Goal: Information Seeking & Learning: Learn about a topic

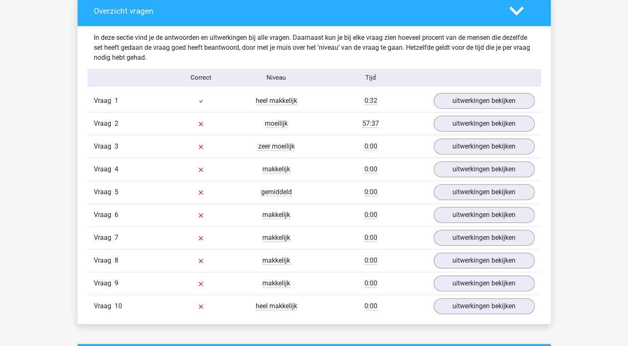
scroll to position [448, 0]
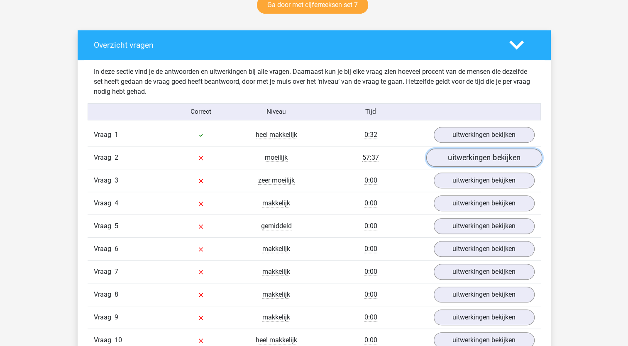
click at [467, 160] on link "uitwerkingen bekijken" at bounding box center [484, 158] width 116 height 18
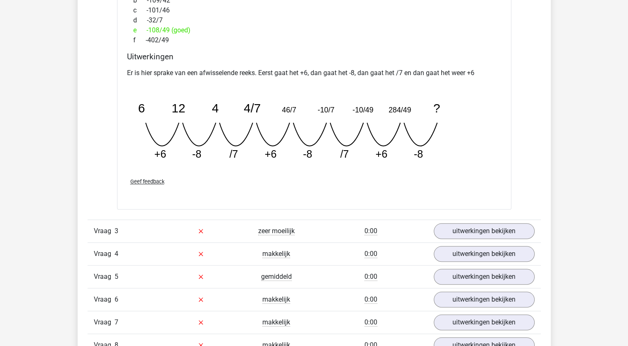
scroll to position [780, 0]
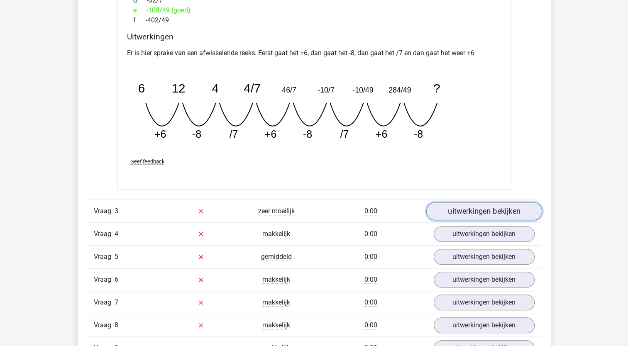
click at [463, 207] on link "uitwerkingen bekijken" at bounding box center [484, 211] width 116 height 18
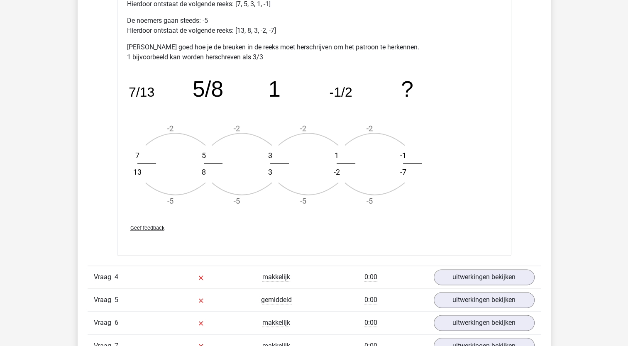
scroll to position [1239, 0]
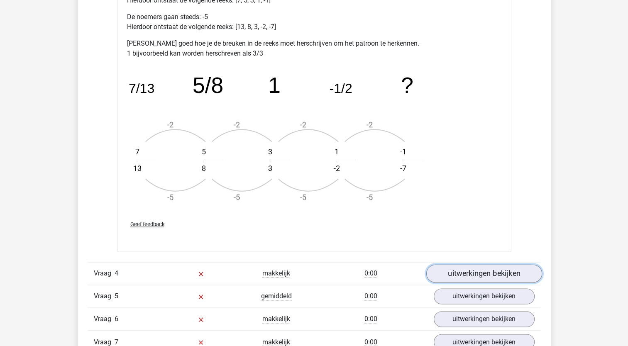
click at [460, 276] on link "uitwerkingen bekijken" at bounding box center [484, 274] width 116 height 18
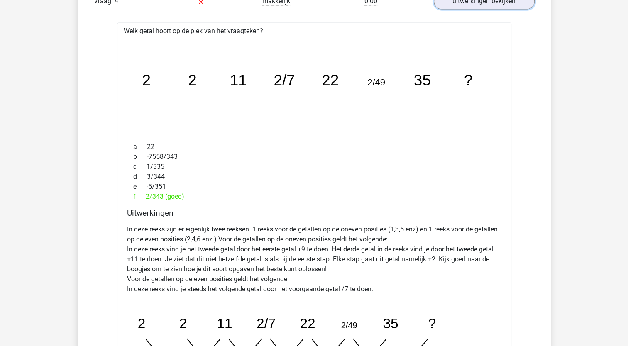
scroll to position [1514, 0]
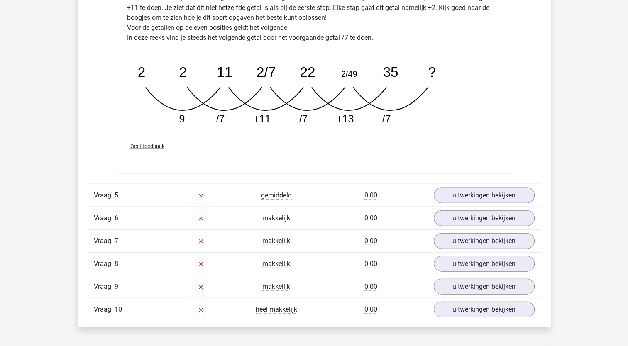
scroll to position [1771, 0]
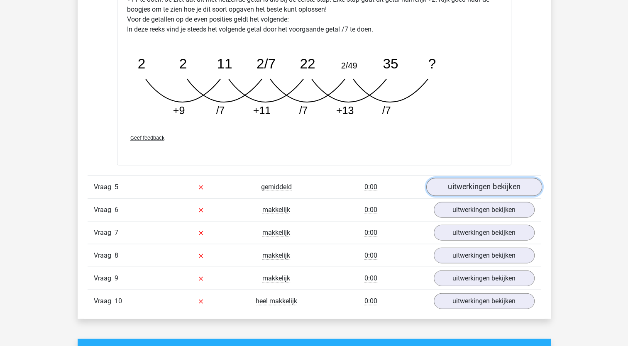
click at [506, 187] on link "uitwerkingen bekijken" at bounding box center [484, 187] width 116 height 18
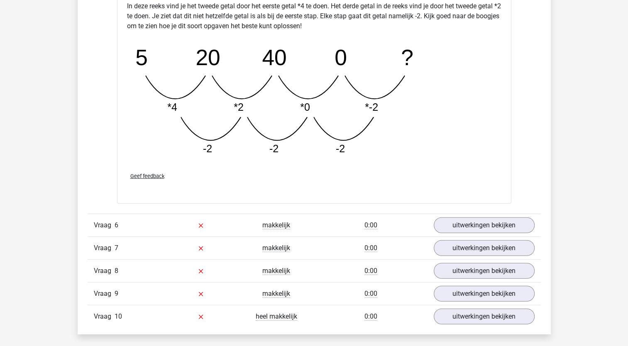
scroll to position [2173, 0]
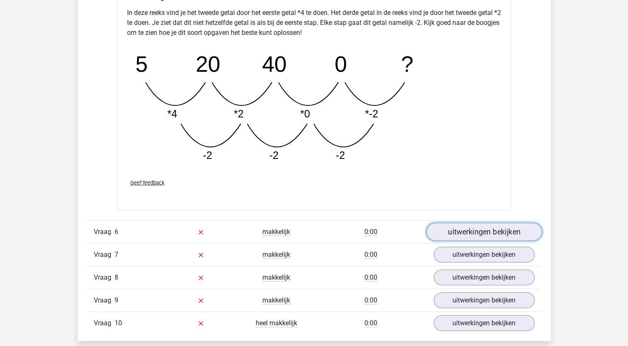
click at [503, 227] on link "uitwerkingen bekijken" at bounding box center [484, 232] width 116 height 18
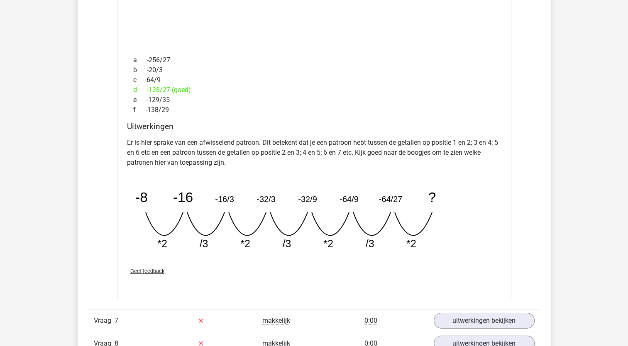
scroll to position [2482, 0]
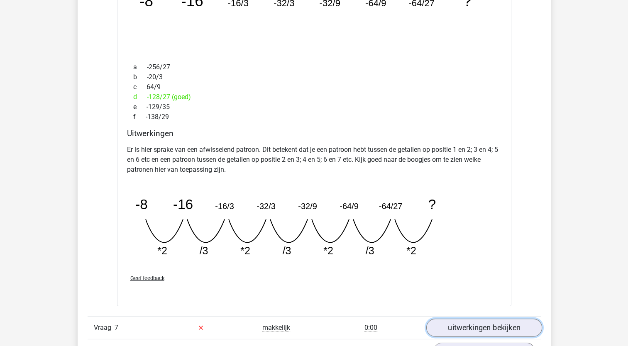
click at [486, 319] on link "uitwerkingen bekijken" at bounding box center [484, 328] width 116 height 18
click at [483, 323] on link "uitwerkingen bekijken" at bounding box center [484, 328] width 116 height 18
click at [485, 326] on link "uitwerkingen bekijken" at bounding box center [484, 328] width 116 height 18
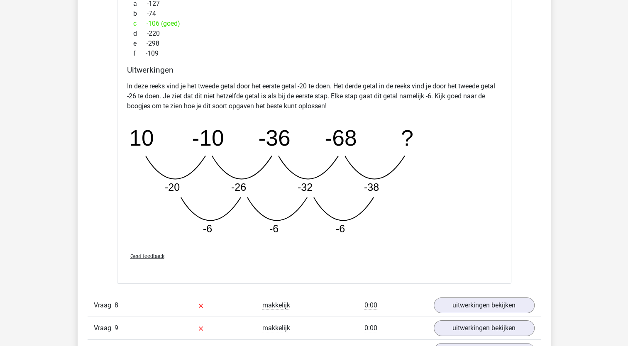
scroll to position [2959, 0]
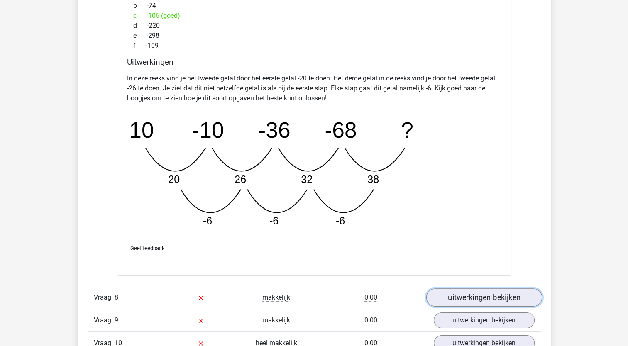
click at [496, 293] on link "uitwerkingen bekijken" at bounding box center [484, 298] width 116 height 18
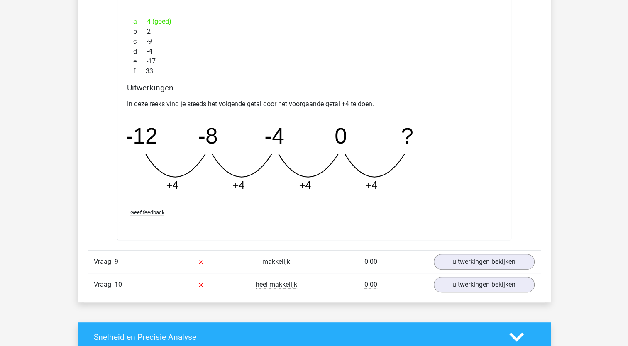
scroll to position [3390, 0]
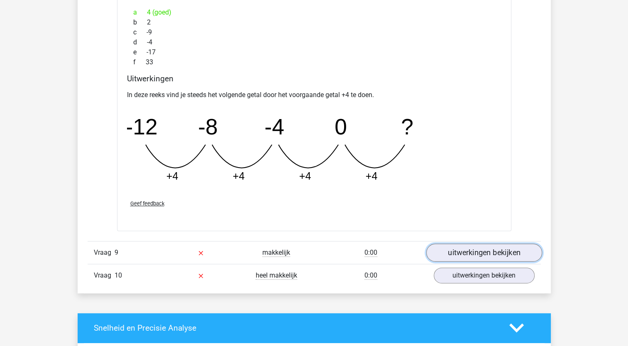
click at [511, 245] on link "uitwerkingen bekijken" at bounding box center [484, 253] width 116 height 18
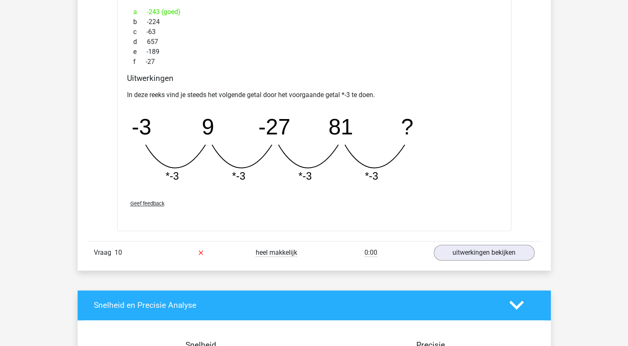
scroll to position [3780, 0]
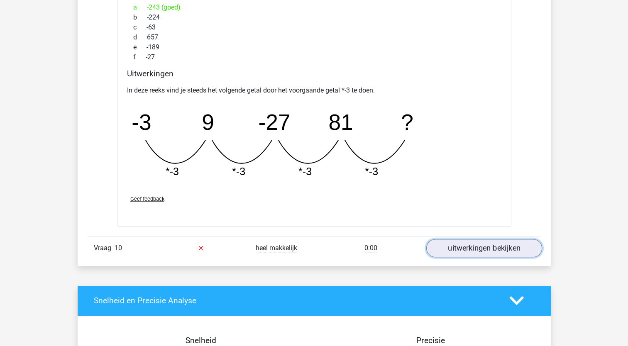
click at [439, 247] on link "uitwerkingen bekijken" at bounding box center [484, 248] width 116 height 18
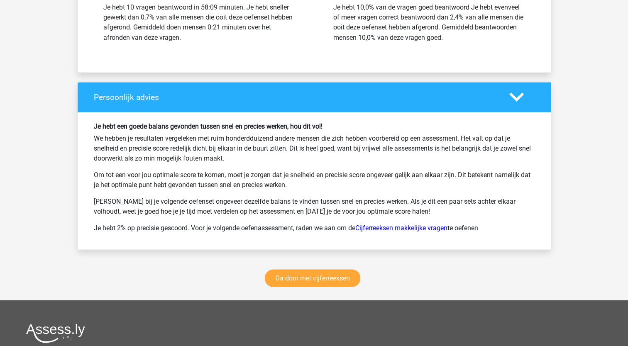
scroll to position [4699, 0]
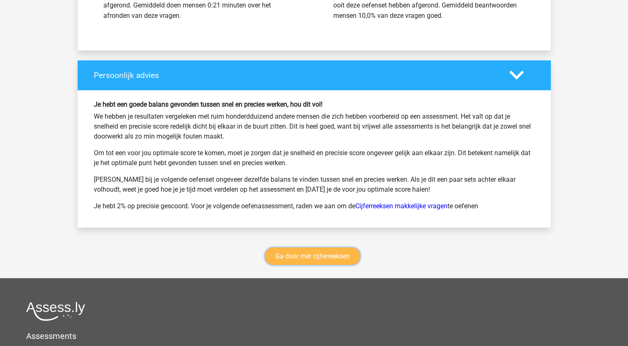
click at [342, 254] on link "Ga door met cijferreeksen" at bounding box center [312, 255] width 95 height 17
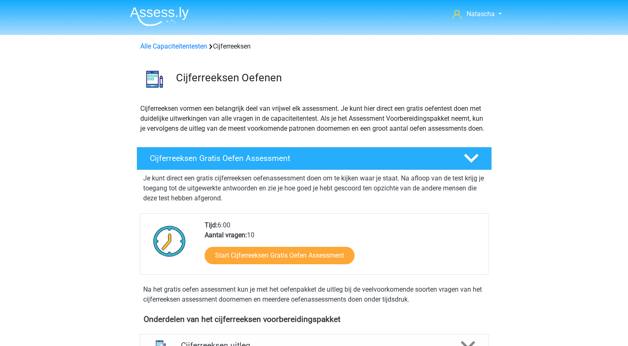
scroll to position [370, 0]
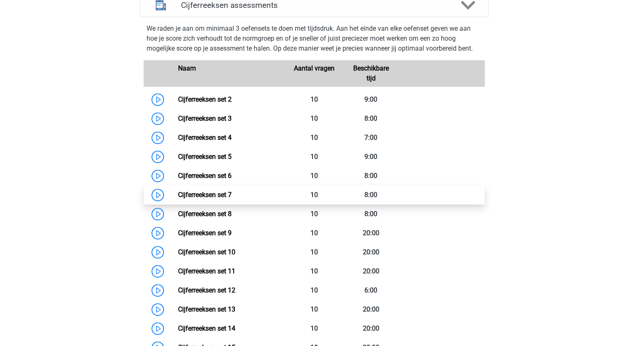
click at [192, 199] on link "Cijferreeksen set 7" at bounding box center [205, 195] width 54 height 8
click at [218, 199] on link "Cijferreeksen set 7" at bounding box center [205, 195] width 54 height 8
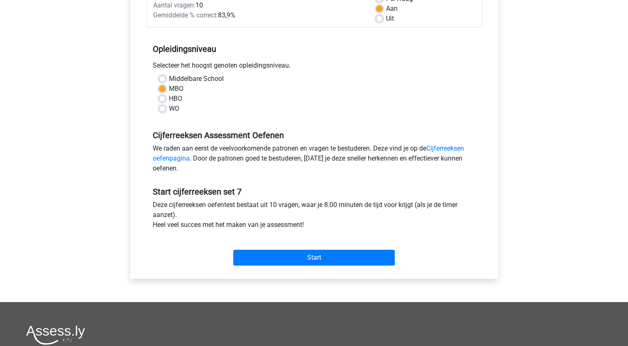
scroll to position [152, 0]
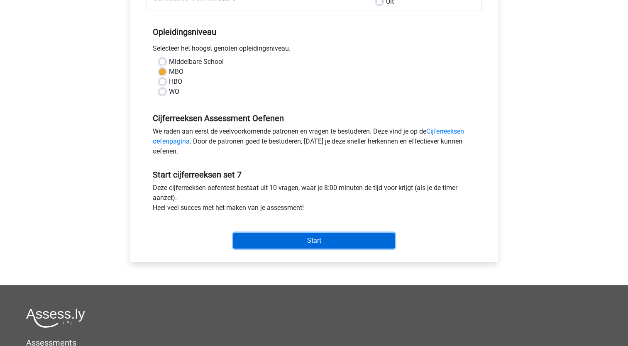
click at [327, 240] on input "Start" at bounding box center [313, 241] width 161 height 16
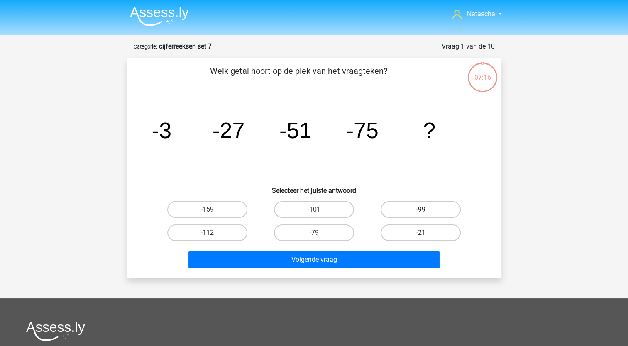
click at [415, 211] on label "-99" at bounding box center [421, 209] width 80 height 17
click at [421, 211] on input "-99" at bounding box center [423, 212] width 5 height 5
radio input "true"
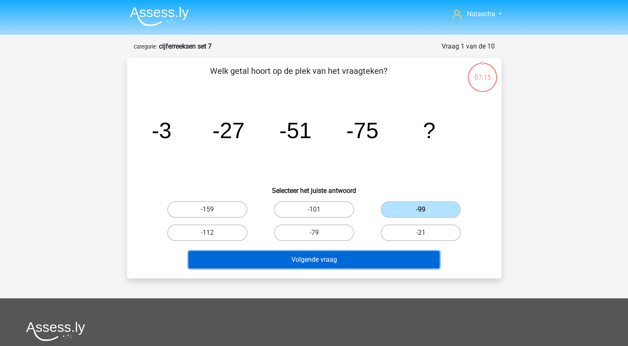
click at [355, 261] on button "Volgende vraag" at bounding box center [313, 259] width 251 height 17
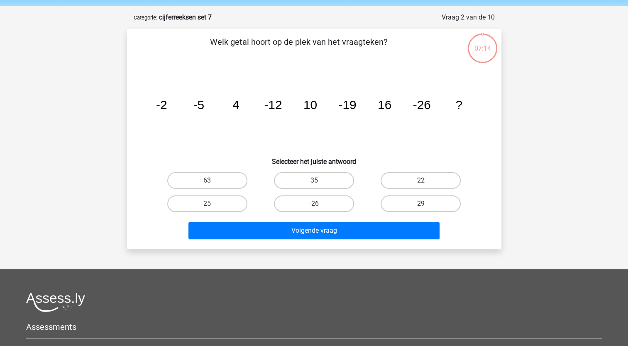
scroll to position [42, 0]
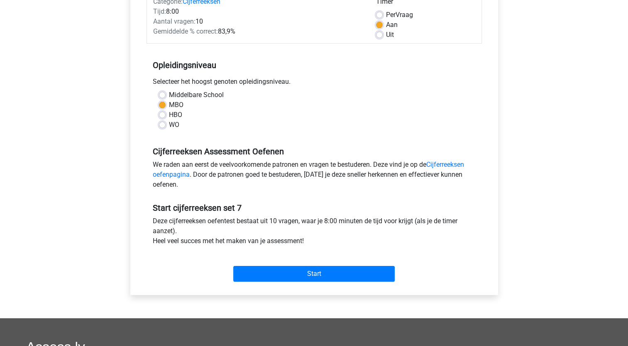
scroll to position [120, 0]
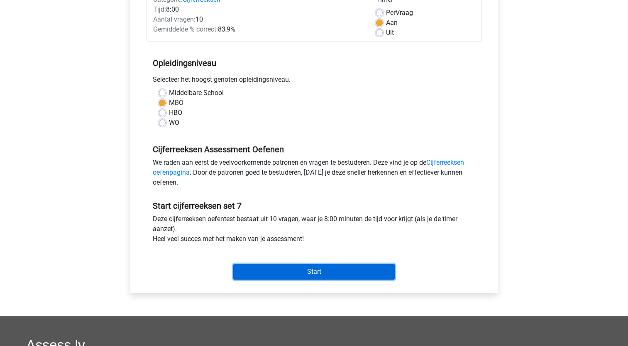
click at [360, 270] on input "Start" at bounding box center [313, 272] width 161 height 16
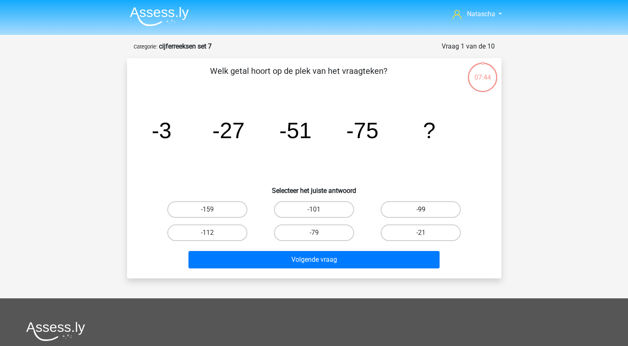
click at [418, 209] on label "-99" at bounding box center [421, 209] width 80 height 17
click at [421, 210] on input "-99" at bounding box center [423, 212] width 5 height 5
radio input "true"
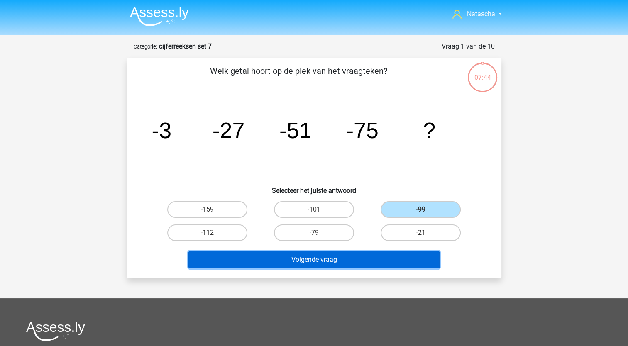
click at [315, 264] on button "Volgende vraag" at bounding box center [313, 259] width 251 height 17
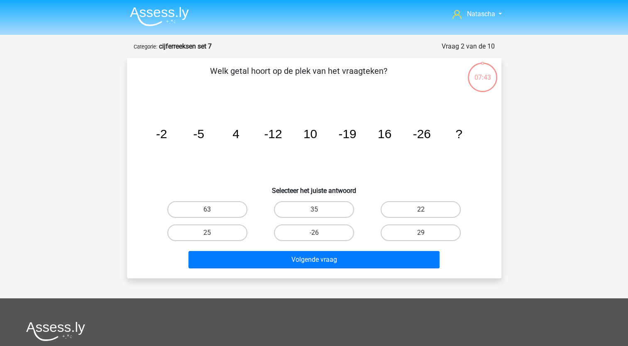
scroll to position [42, 0]
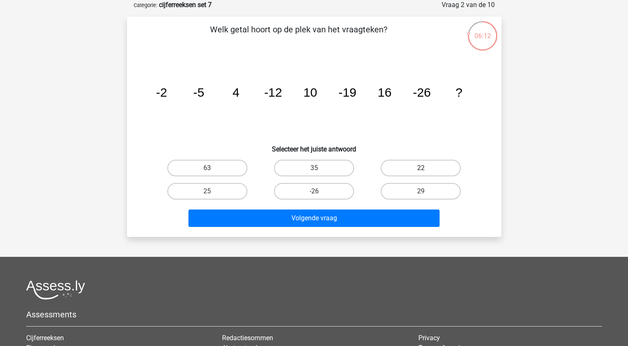
drag, startPoint x: 404, startPoint y: 167, endPoint x: 412, endPoint y: 169, distance: 9.0
click at [412, 169] on label "22" at bounding box center [421, 168] width 80 height 17
click at [421, 169] on input "22" at bounding box center [423, 170] width 5 height 5
radio input "true"
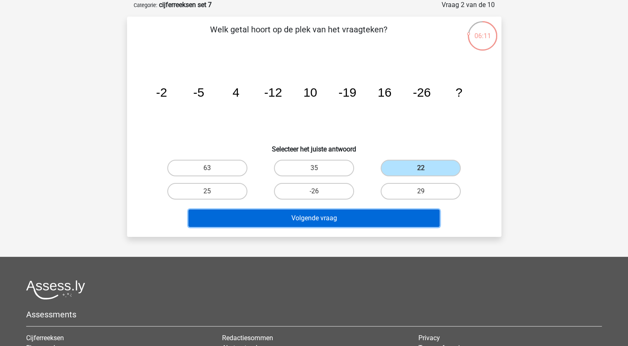
click at [304, 223] on button "Volgende vraag" at bounding box center [313, 218] width 251 height 17
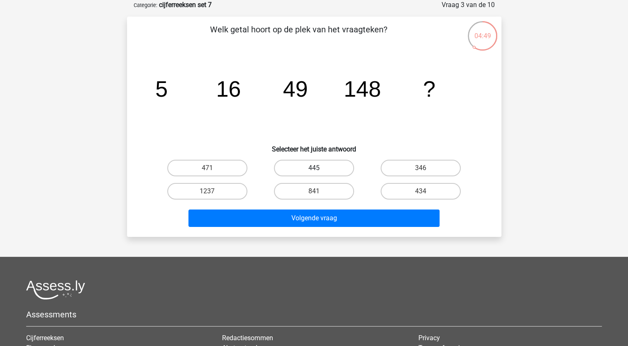
drag, startPoint x: 325, startPoint y: 166, endPoint x: 324, endPoint y: 173, distance: 6.8
click at [324, 173] on label "445" at bounding box center [314, 168] width 80 height 17
click at [319, 173] on input "445" at bounding box center [316, 170] width 5 height 5
radio input "true"
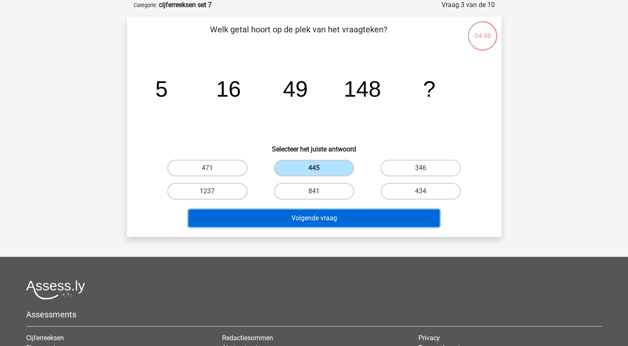
click at [286, 220] on button "Volgende vraag" at bounding box center [313, 218] width 251 height 17
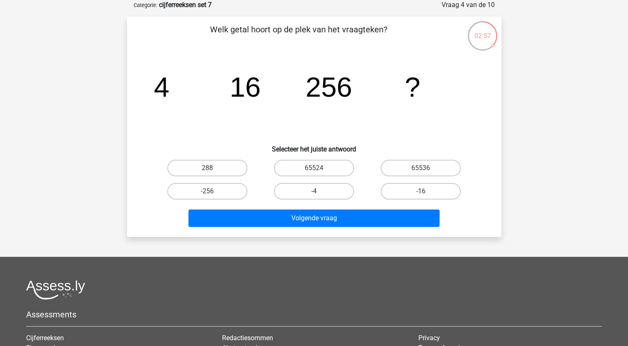
drag, startPoint x: 433, startPoint y: 168, endPoint x: 424, endPoint y: 181, distance: 15.9
click at [445, 172] on label "65536" at bounding box center [421, 168] width 80 height 17
click at [426, 172] on input "65536" at bounding box center [423, 170] width 5 height 5
radio input "true"
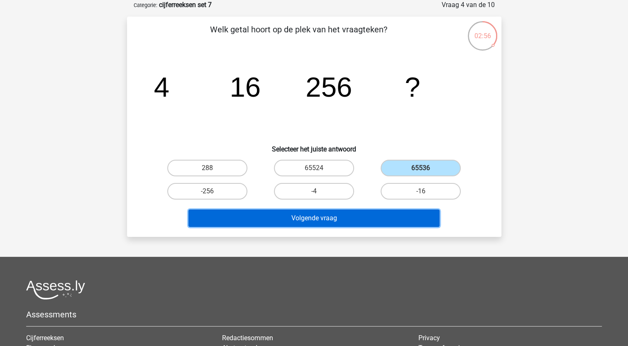
click at [278, 217] on button "Volgende vraag" at bounding box center [313, 218] width 251 height 17
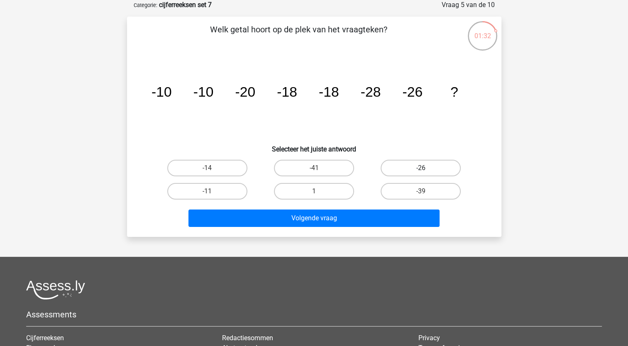
click at [417, 169] on label "-26" at bounding box center [421, 168] width 80 height 17
click at [421, 169] on input "-26" at bounding box center [423, 170] width 5 height 5
radio input "true"
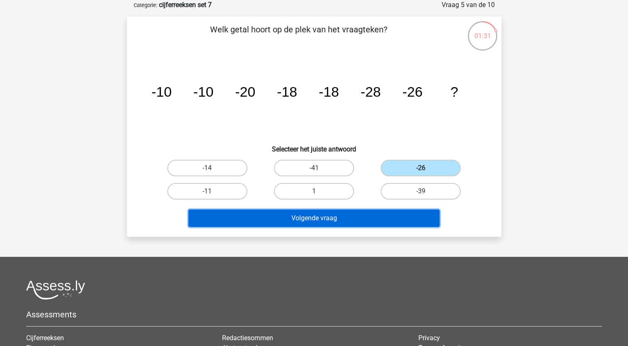
click at [314, 218] on button "Volgende vraag" at bounding box center [313, 218] width 251 height 17
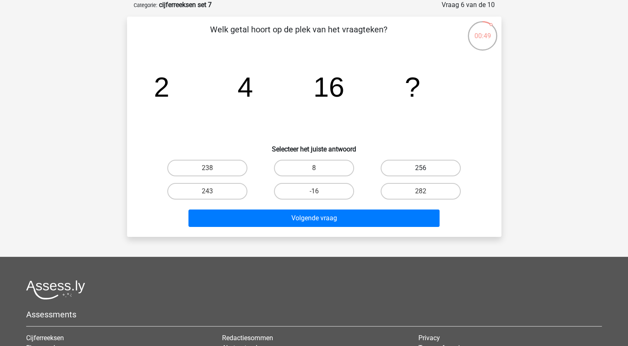
click at [414, 166] on label "256" at bounding box center [421, 168] width 80 height 17
click at [421, 168] on input "256" at bounding box center [423, 170] width 5 height 5
radio input "true"
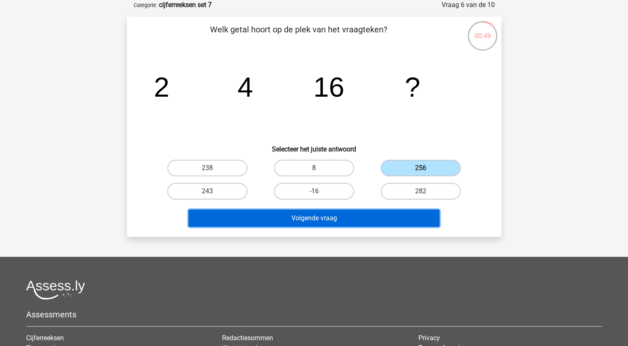
click at [336, 220] on button "Volgende vraag" at bounding box center [313, 218] width 251 height 17
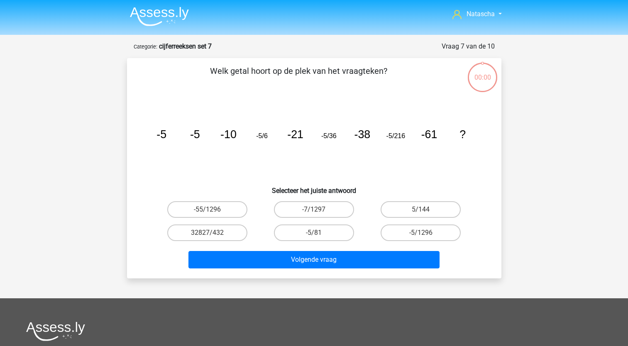
scroll to position [42, 0]
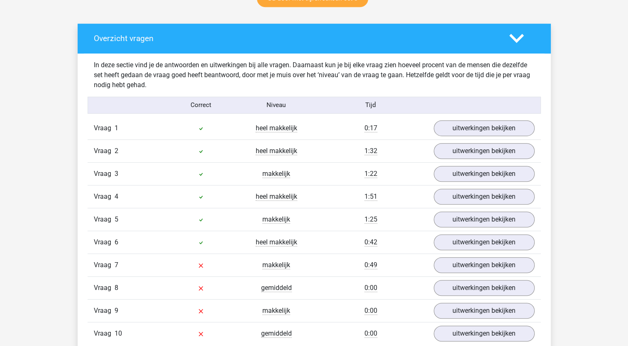
scroll to position [454, 0]
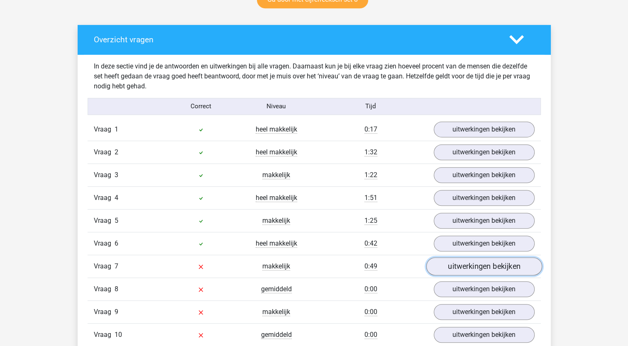
click at [471, 266] on link "uitwerkingen bekijken" at bounding box center [484, 266] width 116 height 18
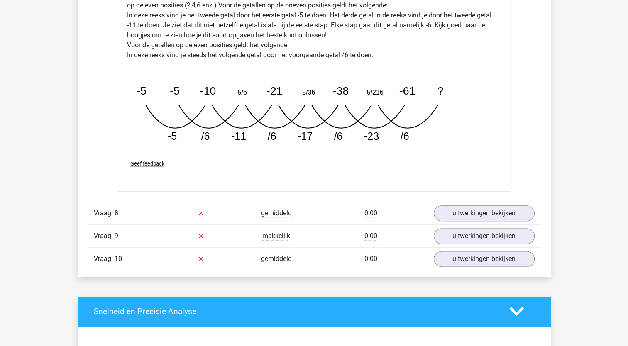
scroll to position [983, 0]
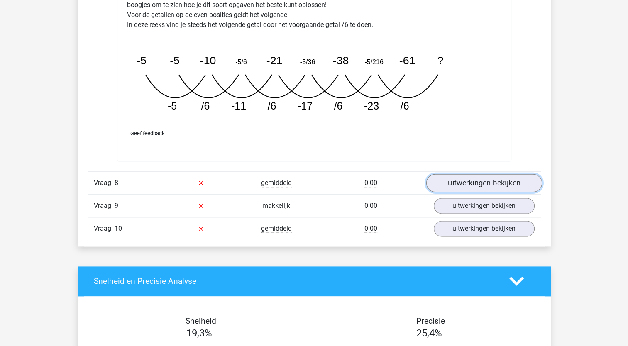
click at [509, 177] on link "uitwerkingen bekijken" at bounding box center [484, 183] width 116 height 18
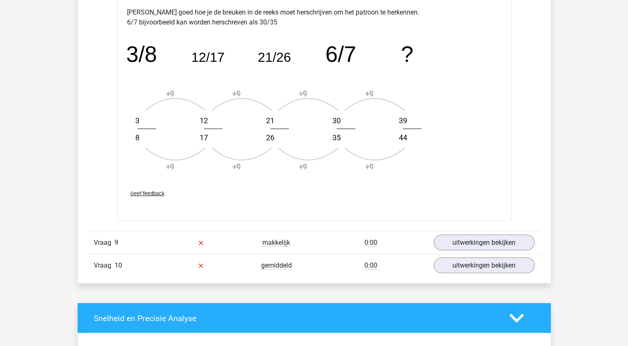
scroll to position [1446, 0]
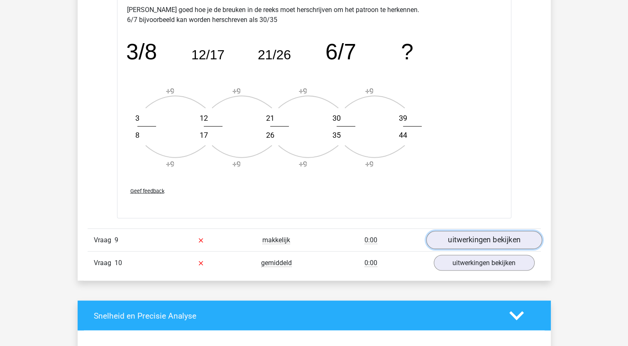
click at [450, 235] on link "uitwerkingen bekijken" at bounding box center [484, 240] width 116 height 18
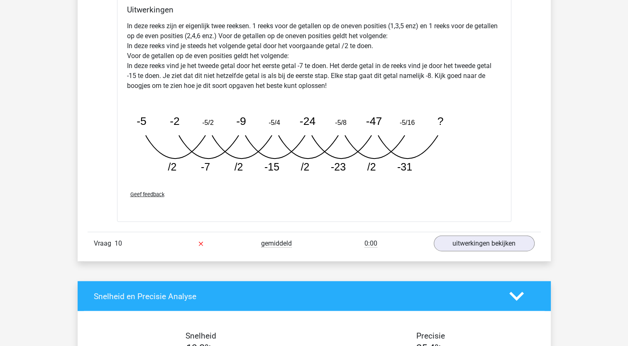
scroll to position [1900, 0]
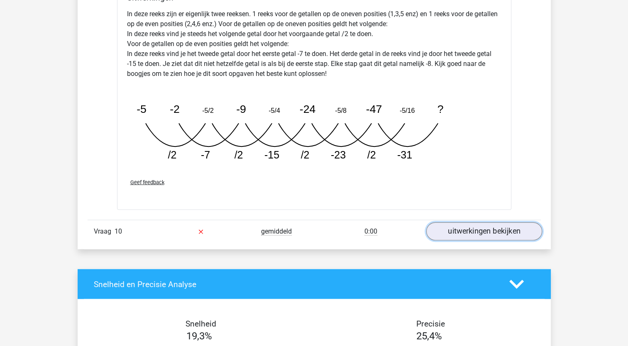
click at [470, 235] on link "uitwerkingen bekijken" at bounding box center [484, 232] width 116 height 18
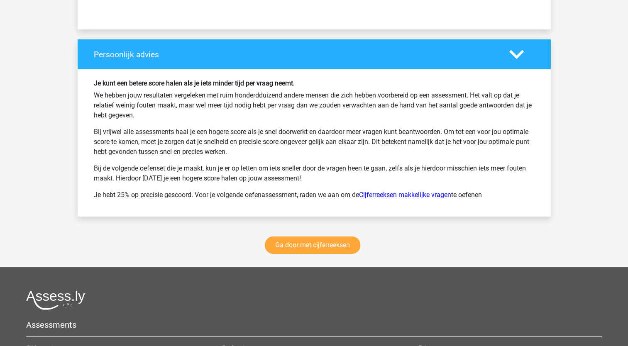
scroll to position [2775, 0]
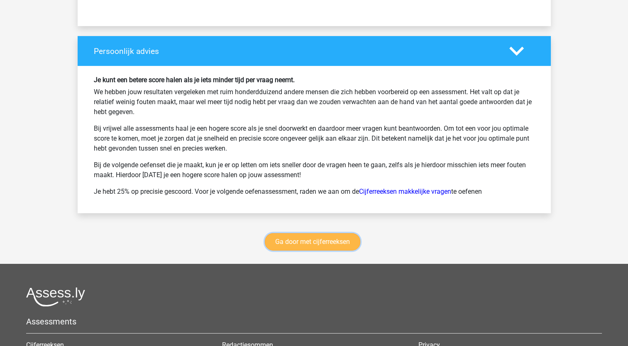
click at [319, 241] on link "Ga door met cijferreeksen" at bounding box center [312, 241] width 95 height 17
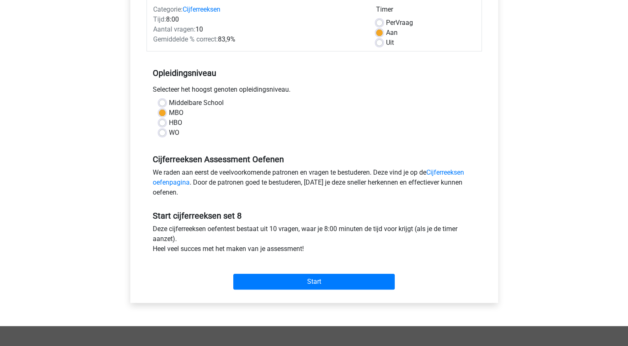
scroll to position [112, 0]
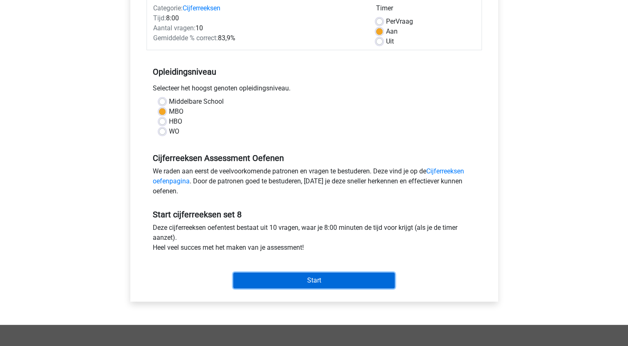
click at [299, 282] on input "Start" at bounding box center [313, 281] width 161 height 16
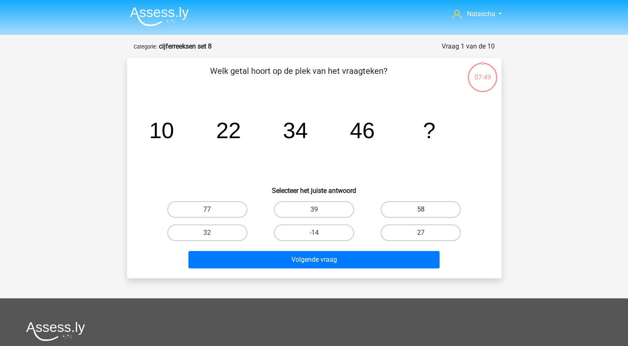
click at [420, 213] on label "58" at bounding box center [421, 209] width 80 height 17
click at [421, 213] on input "58" at bounding box center [423, 212] width 5 height 5
radio input "true"
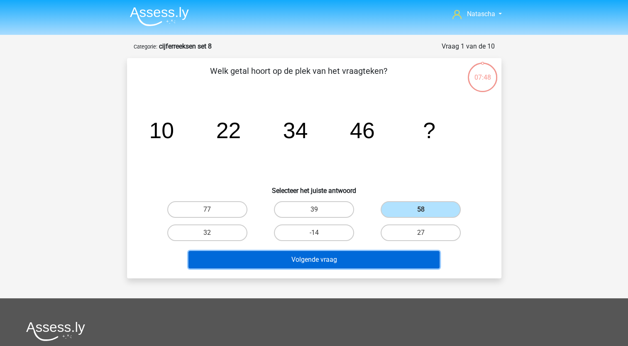
click at [295, 263] on button "Volgende vraag" at bounding box center [313, 259] width 251 height 17
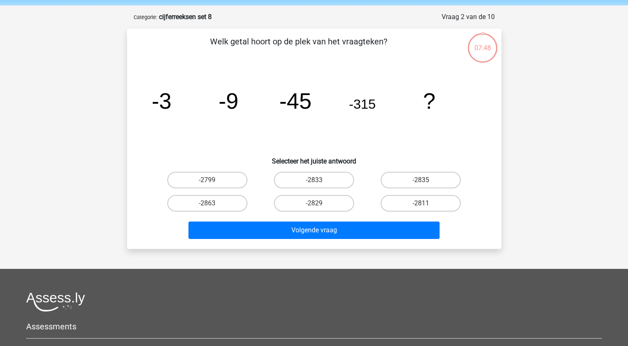
scroll to position [42, 0]
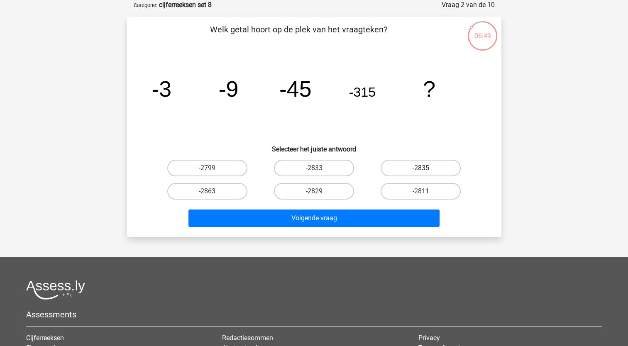
click at [412, 169] on label "-2835" at bounding box center [421, 168] width 80 height 17
click at [421, 169] on input "-2835" at bounding box center [423, 170] width 5 height 5
radio input "true"
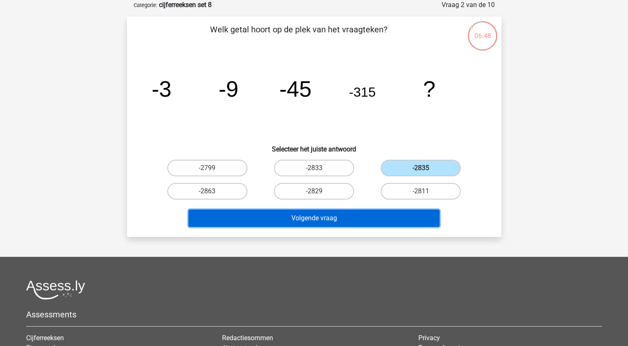
click at [321, 212] on button "Volgende vraag" at bounding box center [313, 218] width 251 height 17
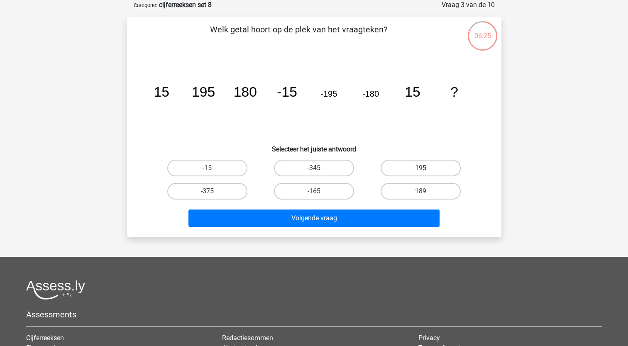
click at [441, 170] on label "195" at bounding box center [421, 168] width 80 height 17
click at [426, 170] on input "195" at bounding box center [423, 170] width 5 height 5
radio input "true"
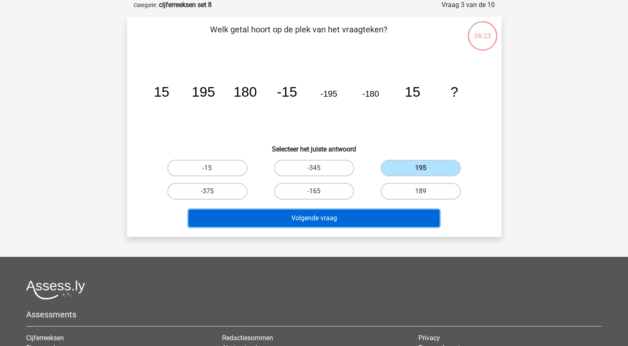
click at [264, 217] on button "Volgende vraag" at bounding box center [313, 218] width 251 height 17
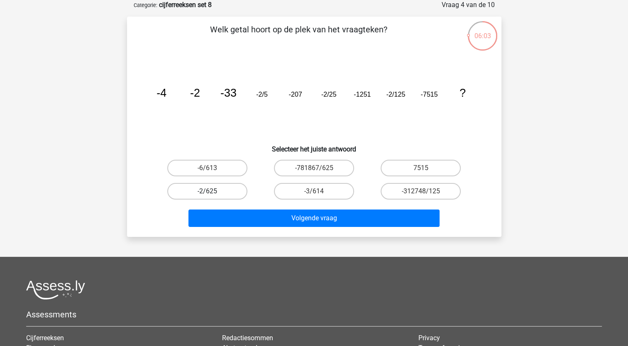
click at [217, 190] on label "-2/625" at bounding box center [207, 191] width 80 height 17
click at [213, 191] on input "-2/625" at bounding box center [209, 193] width 5 height 5
radio input "true"
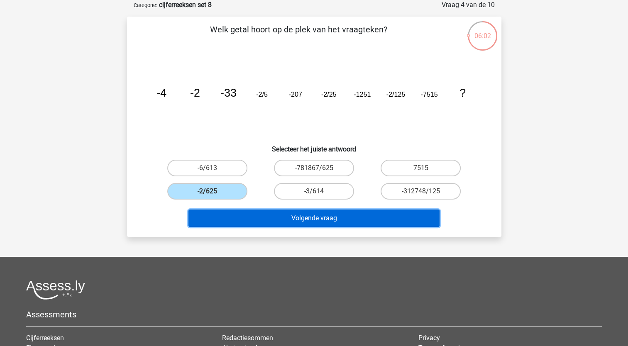
click at [224, 219] on button "Volgende vraag" at bounding box center [313, 218] width 251 height 17
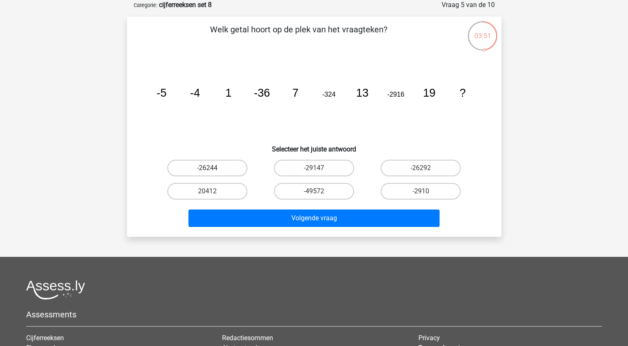
click at [212, 160] on label "-26244" at bounding box center [207, 168] width 80 height 17
click at [212, 168] on input "-26244" at bounding box center [209, 170] width 5 height 5
radio input "true"
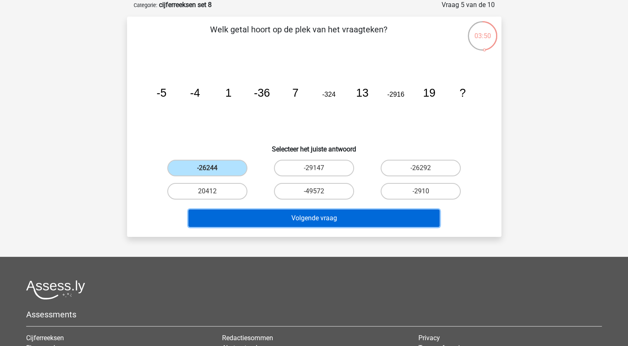
click at [227, 210] on button "Volgende vraag" at bounding box center [313, 218] width 251 height 17
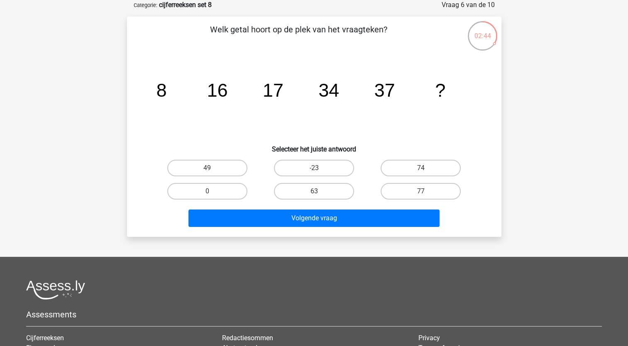
click at [421, 171] on input "74" at bounding box center [423, 170] width 5 height 5
radio input "true"
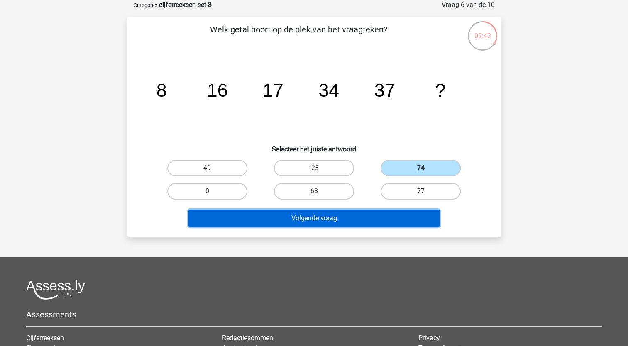
click at [356, 215] on button "Volgende vraag" at bounding box center [313, 218] width 251 height 17
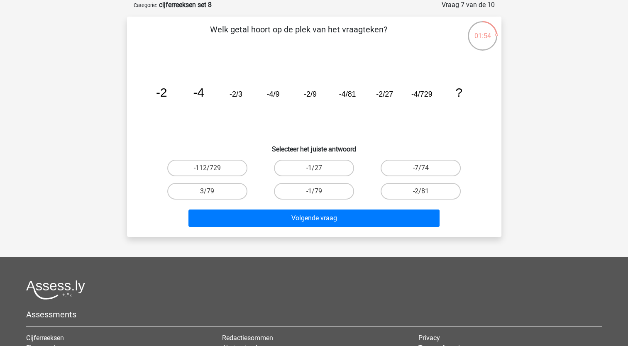
click at [423, 192] on input "-2/81" at bounding box center [423, 193] width 5 height 5
radio input "true"
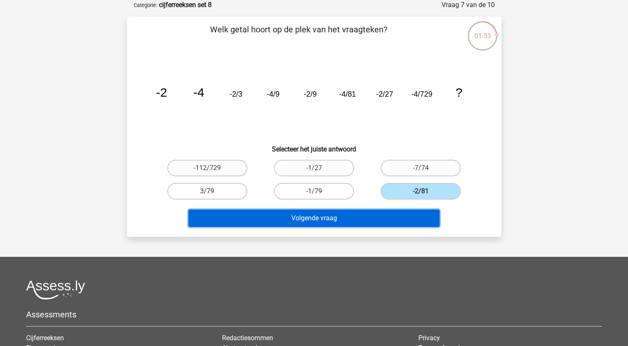
click at [317, 213] on button "Volgende vraag" at bounding box center [313, 218] width 251 height 17
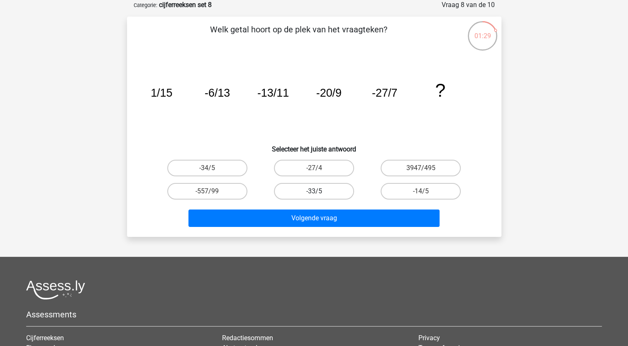
click at [335, 188] on label "-33/5" at bounding box center [314, 191] width 80 height 17
click at [319, 191] on input "-33/5" at bounding box center [316, 193] width 5 height 5
radio input "true"
click at [315, 206] on div "Volgende vraag" at bounding box center [314, 216] width 348 height 27
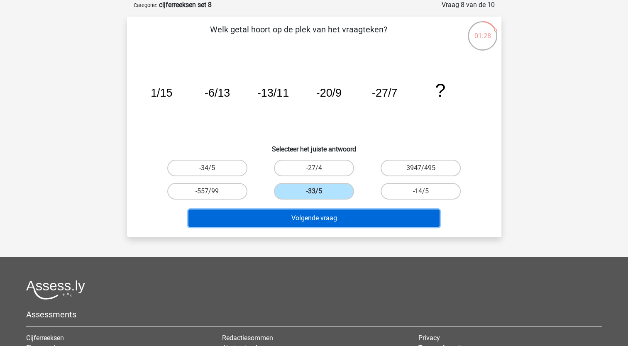
click at [311, 218] on button "Volgende vraag" at bounding box center [313, 218] width 251 height 17
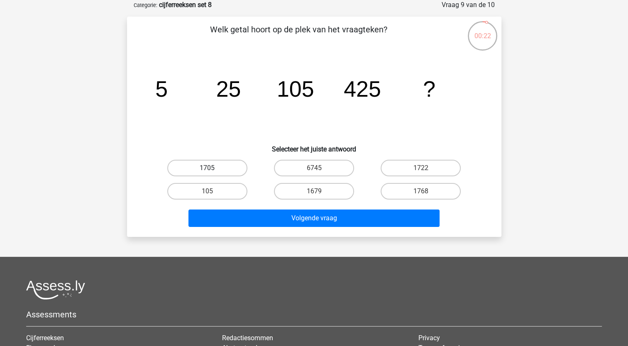
click at [218, 169] on label "1705" at bounding box center [207, 168] width 80 height 17
click at [213, 169] on input "1705" at bounding box center [209, 170] width 5 height 5
radio input "true"
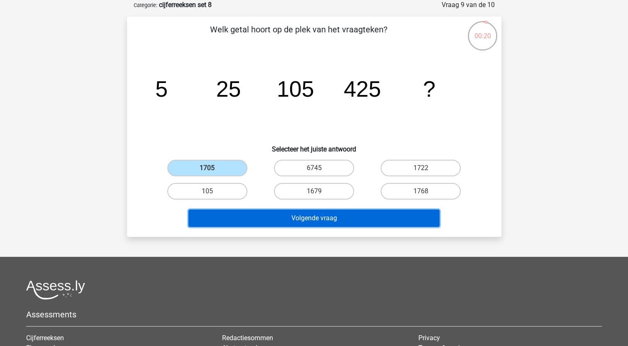
click at [227, 219] on button "Volgende vraag" at bounding box center [313, 218] width 251 height 17
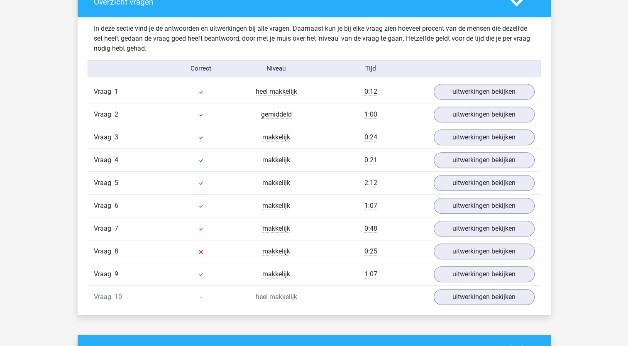
scroll to position [526, 0]
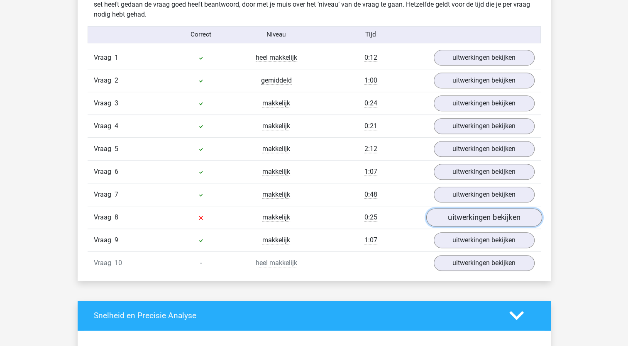
click at [475, 214] on link "uitwerkingen bekijken" at bounding box center [484, 217] width 116 height 18
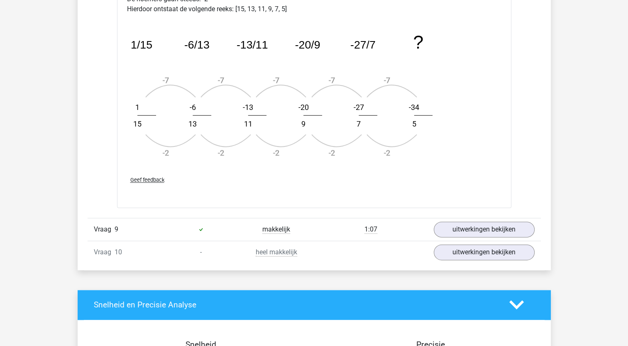
scroll to position [1022, 0]
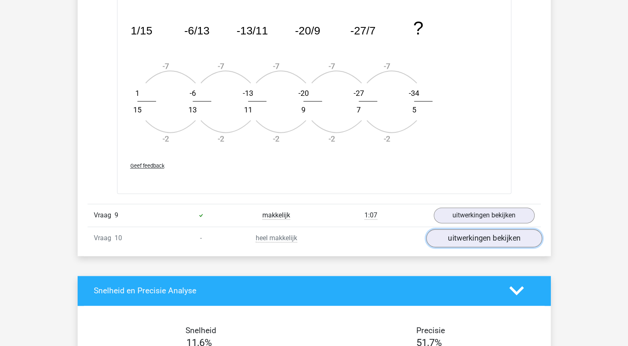
click at [452, 236] on link "uitwerkingen bekijken" at bounding box center [484, 238] width 116 height 18
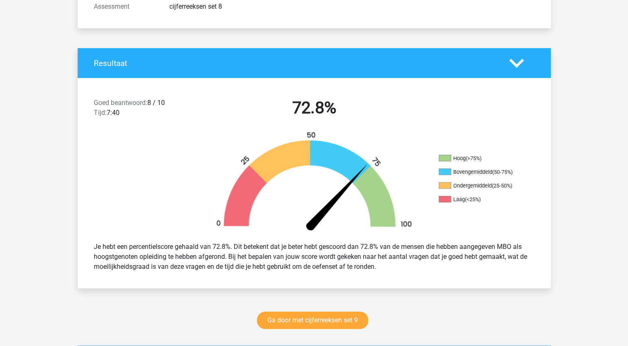
scroll to position [136, 0]
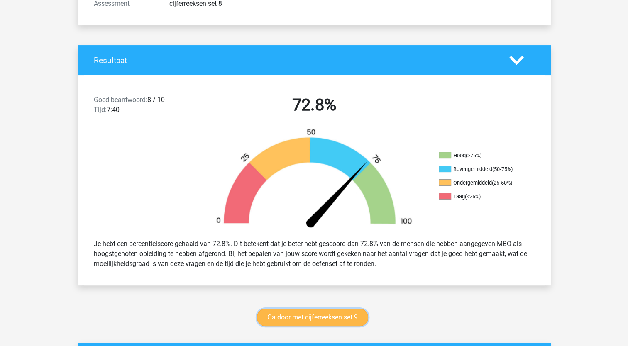
click at [306, 316] on link "Ga door met cijferreeksen set 9" at bounding box center [312, 317] width 111 height 17
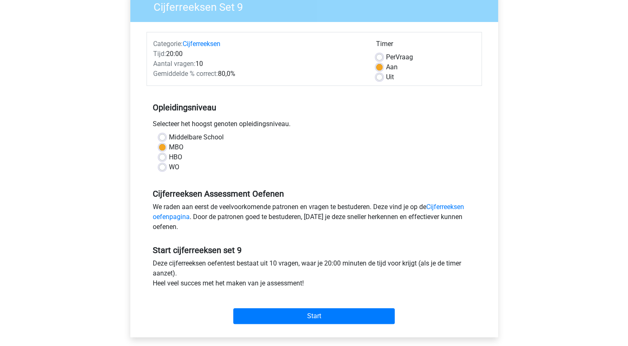
scroll to position [81, 0]
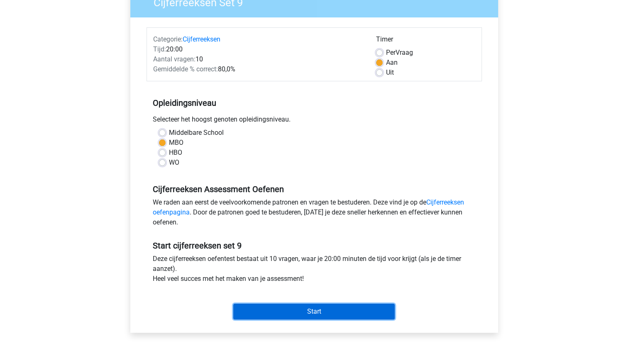
click at [309, 310] on input "Start" at bounding box center [313, 312] width 161 height 16
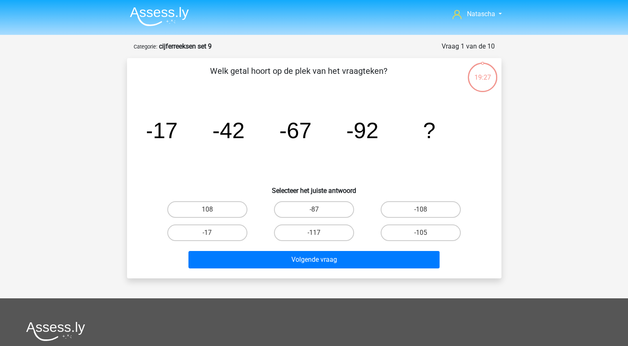
click at [318, 235] on input "-117" at bounding box center [316, 235] width 5 height 5
radio input "true"
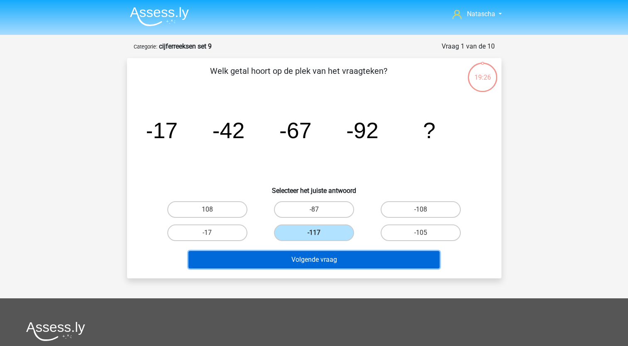
click at [314, 255] on button "Volgende vraag" at bounding box center [313, 259] width 251 height 17
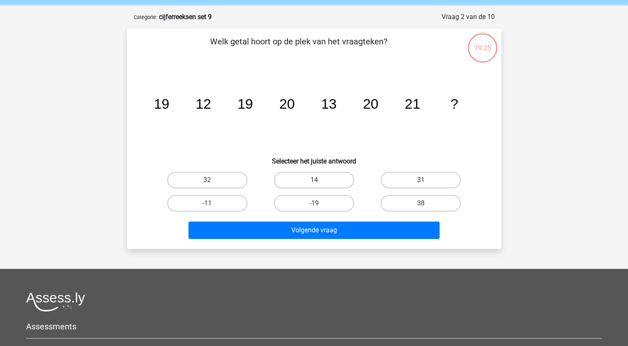
scroll to position [42, 0]
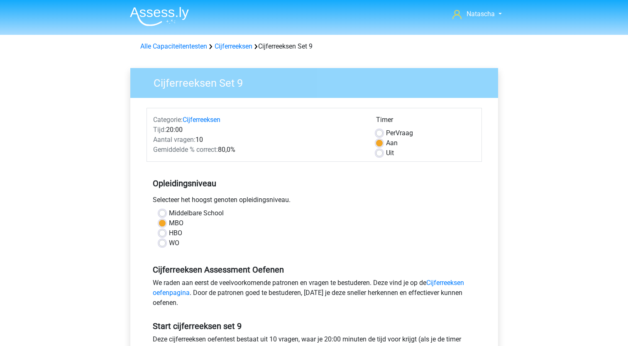
scroll to position [81, 0]
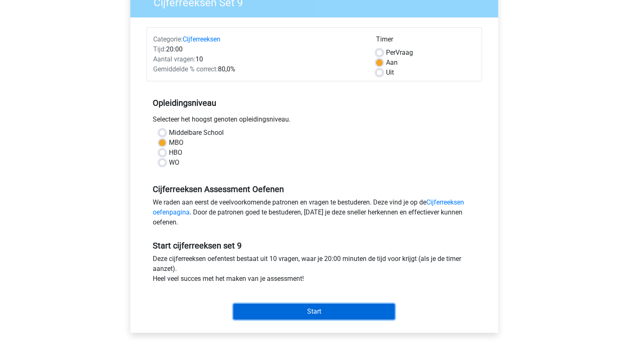
click at [292, 309] on input "Start" at bounding box center [313, 312] width 161 height 16
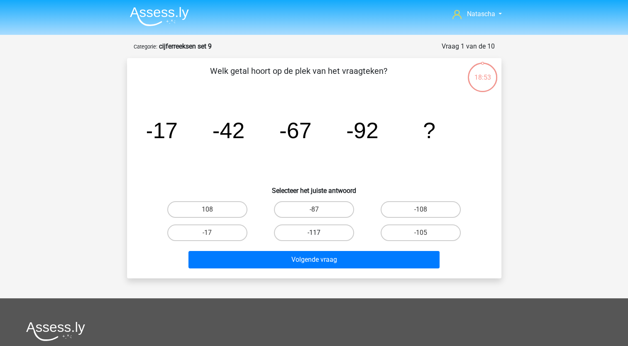
click at [300, 232] on label "-117" at bounding box center [314, 233] width 80 height 17
click at [314, 233] on input "-117" at bounding box center [316, 235] width 5 height 5
radio input "true"
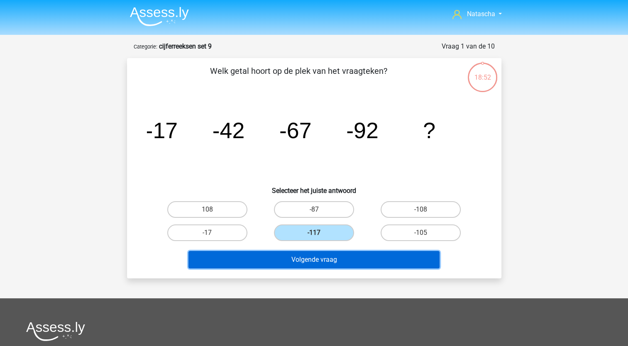
click at [291, 262] on button "Volgende vraag" at bounding box center [313, 259] width 251 height 17
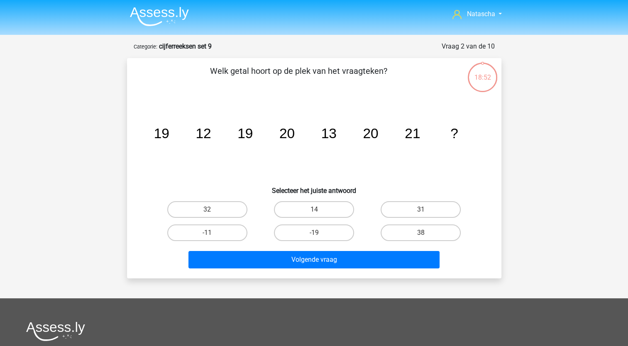
scroll to position [42, 0]
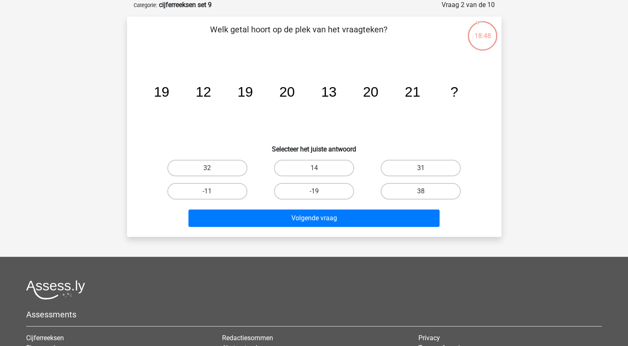
click at [171, 86] on icon "image/svg+xml 19 12 19 20 13 20 21 ?" at bounding box center [314, 97] width 335 height 84
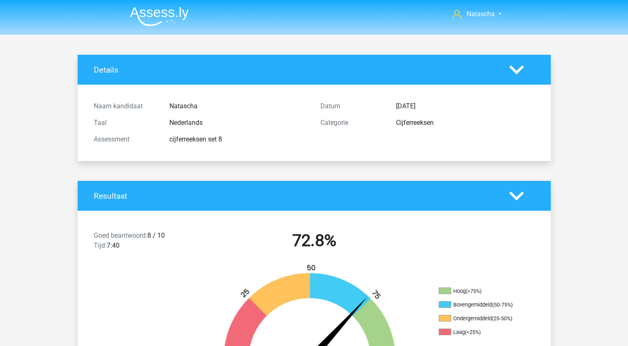
scroll to position [136, 0]
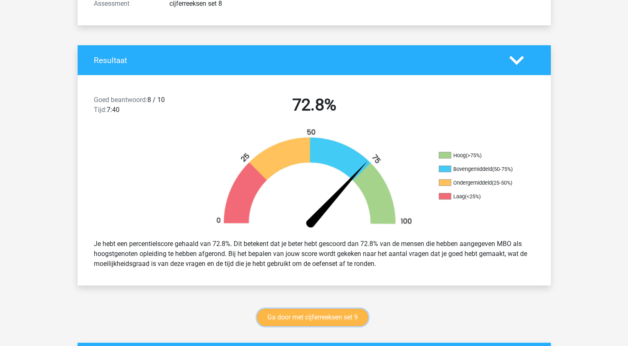
click at [322, 315] on link "Ga door met cijferreeksen set 9" at bounding box center [312, 317] width 111 height 17
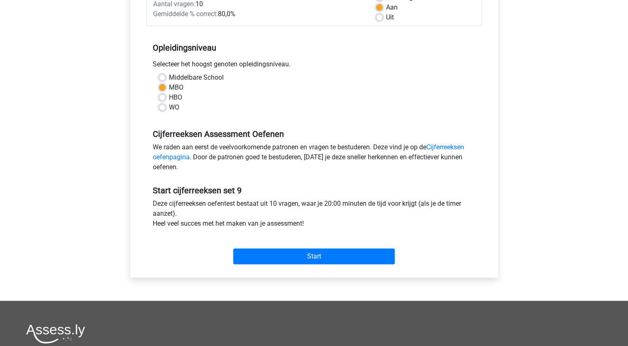
scroll to position [193, 0]
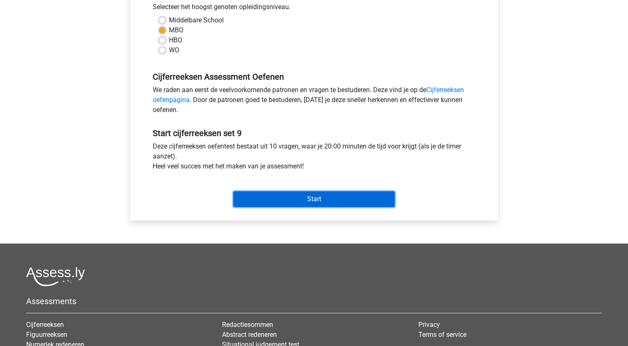
click at [316, 197] on input "Start" at bounding box center [313, 199] width 161 height 16
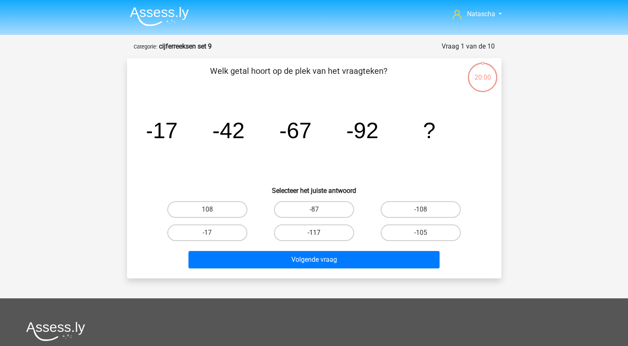
click at [314, 228] on label "-117" at bounding box center [314, 233] width 80 height 17
click at [314, 233] on input "-117" at bounding box center [316, 235] width 5 height 5
radio input "true"
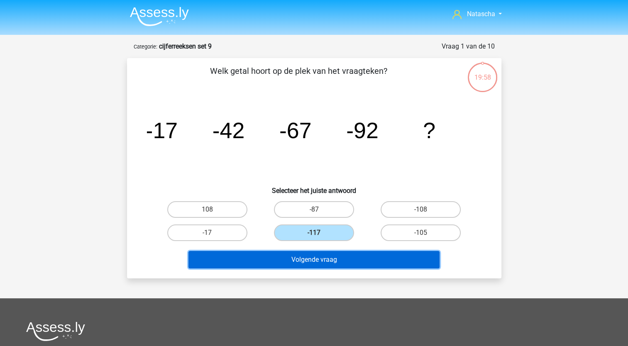
click at [293, 267] on button "Volgende vraag" at bounding box center [313, 259] width 251 height 17
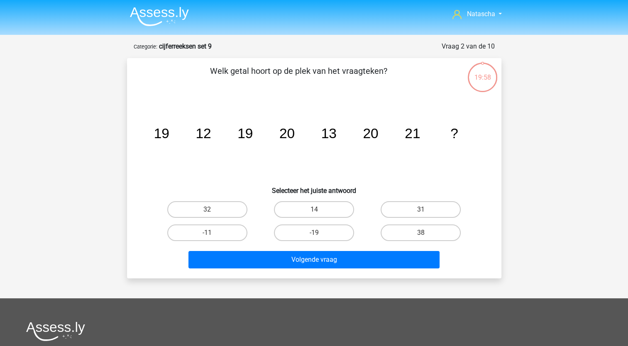
scroll to position [42, 0]
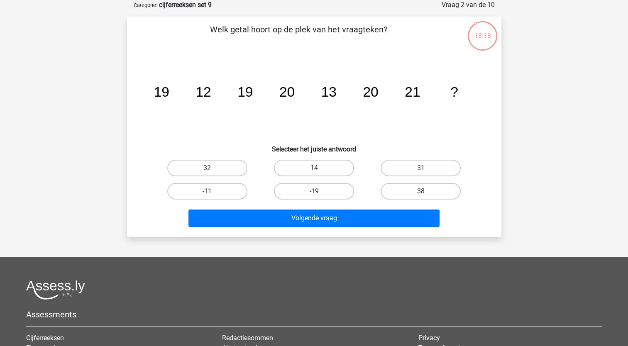
click at [408, 189] on label "38" at bounding box center [421, 191] width 80 height 17
click at [421, 191] on input "38" at bounding box center [423, 193] width 5 height 5
radio input "true"
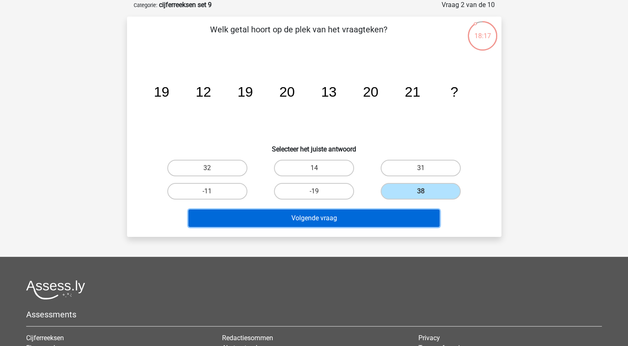
click at [321, 211] on button "Volgende vraag" at bounding box center [313, 218] width 251 height 17
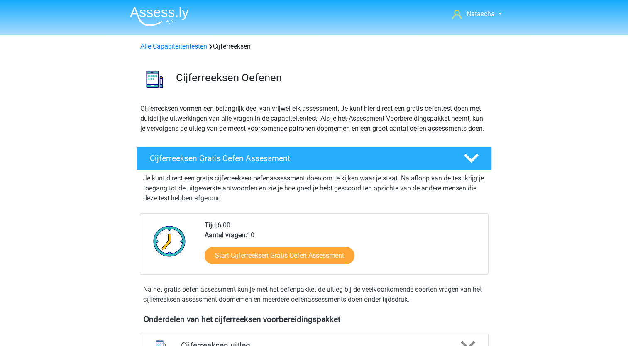
scroll to position [370, 0]
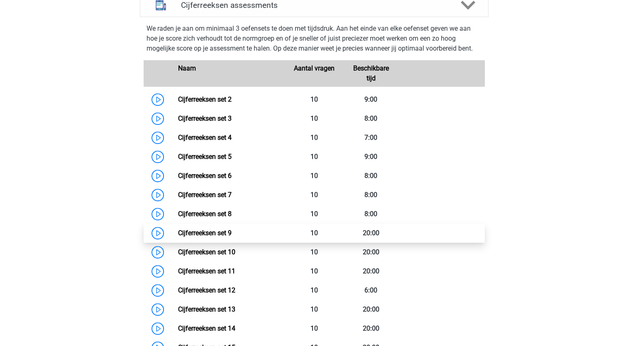
click at [225, 237] on link "Cijferreeksen set 9" at bounding box center [205, 233] width 54 height 8
click at [223, 237] on link "Cijferreeksen set 9" at bounding box center [205, 233] width 54 height 8
click at [205, 237] on link "Cijferreeksen set 9" at bounding box center [205, 233] width 54 height 8
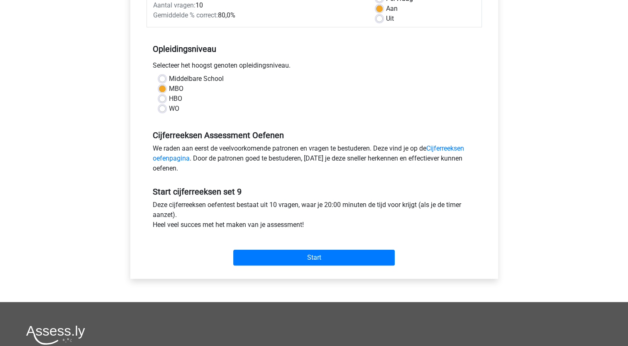
scroll to position [142, 0]
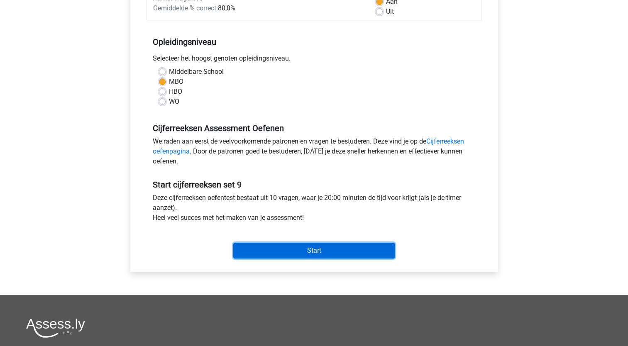
click at [256, 254] on input "Start" at bounding box center [313, 251] width 161 height 16
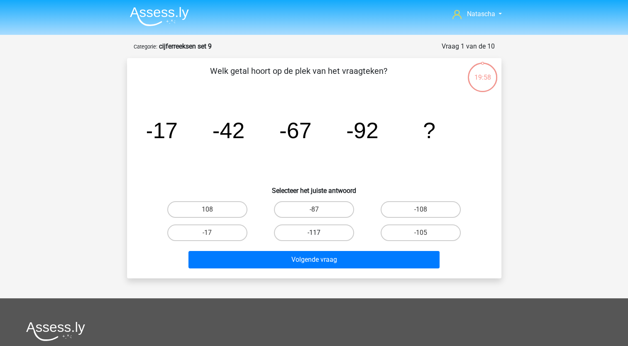
click at [309, 235] on label "-117" at bounding box center [314, 233] width 80 height 17
click at [314, 235] on input "-117" at bounding box center [316, 235] width 5 height 5
radio input "true"
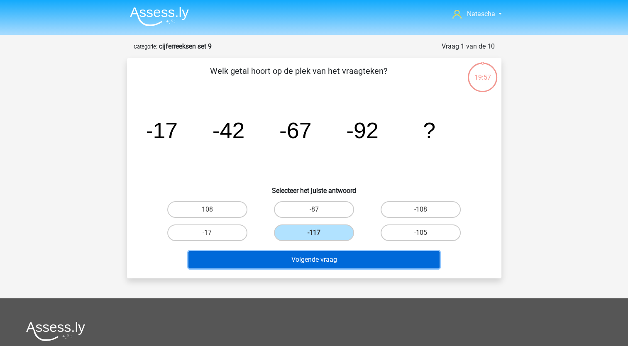
click at [287, 263] on button "Volgende vraag" at bounding box center [313, 259] width 251 height 17
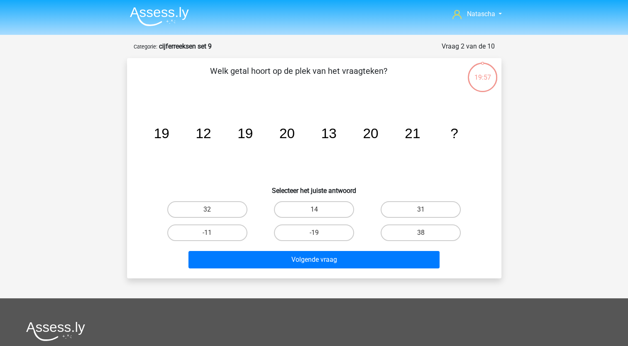
scroll to position [42, 0]
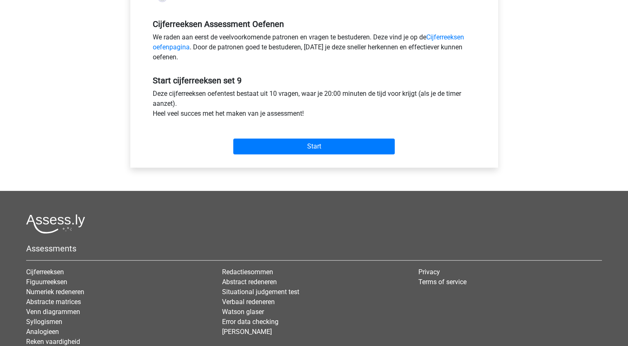
scroll to position [247, 0]
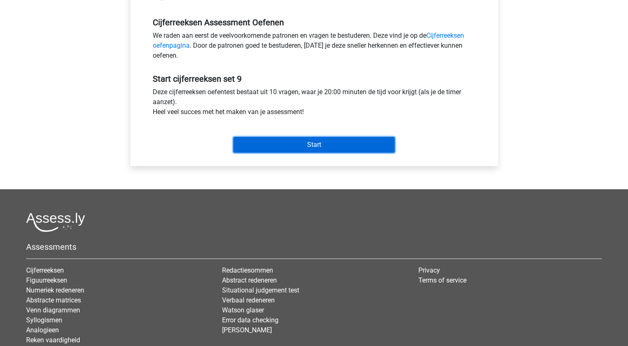
click at [292, 144] on input "Start" at bounding box center [313, 145] width 161 height 16
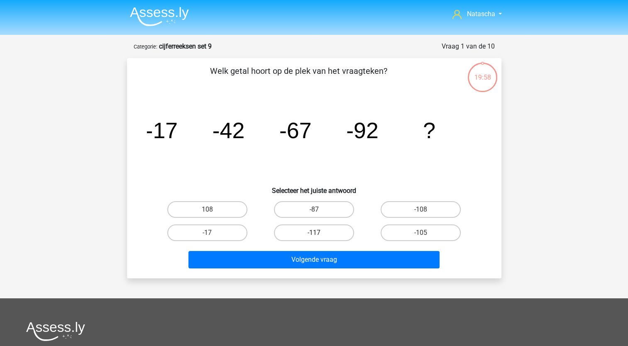
click at [324, 238] on label "-117" at bounding box center [314, 233] width 80 height 17
click at [319, 238] on input "-117" at bounding box center [316, 235] width 5 height 5
radio input "true"
click at [324, 233] on label "-117" at bounding box center [314, 233] width 80 height 17
click at [319, 233] on input "-117" at bounding box center [316, 235] width 5 height 5
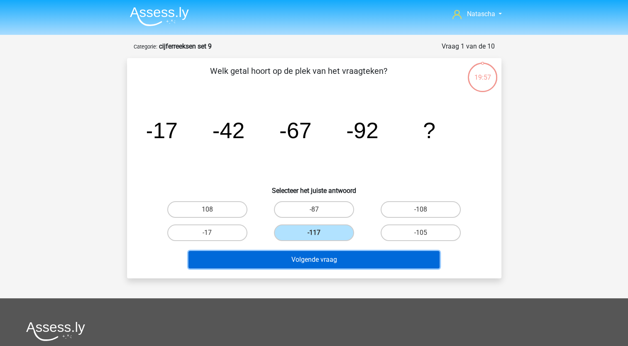
click at [313, 260] on button "Volgende vraag" at bounding box center [313, 259] width 251 height 17
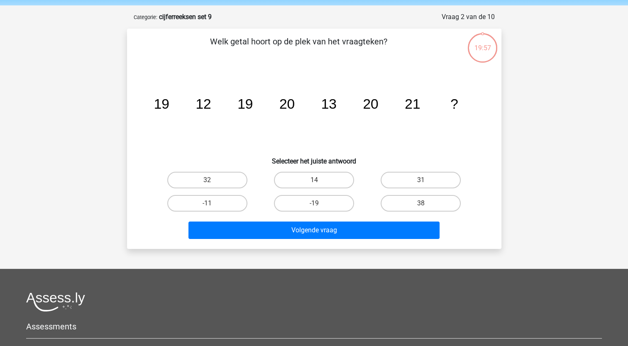
scroll to position [42, 0]
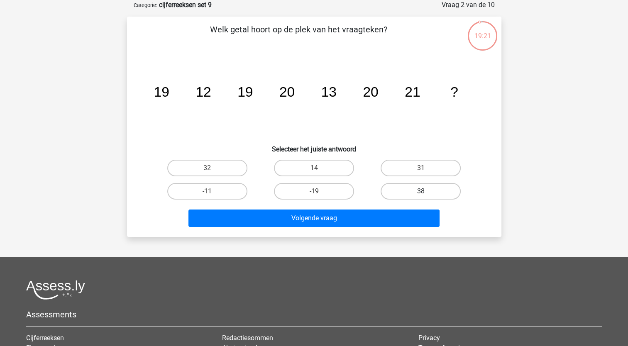
click at [405, 190] on label "38" at bounding box center [421, 191] width 80 height 17
click at [421, 191] on input "38" at bounding box center [423, 193] width 5 height 5
radio input "true"
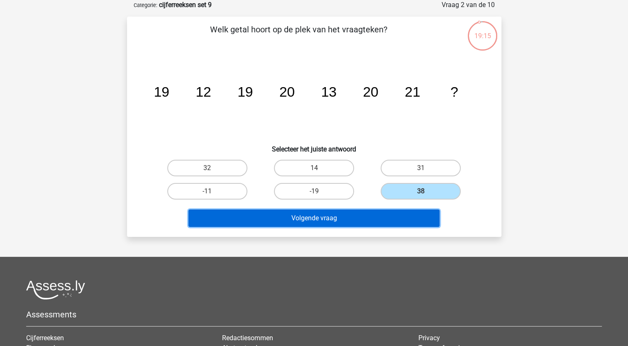
click at [307, 218] on button "Volgende vraag" at bounding box center [313, 218] width 251 height 17
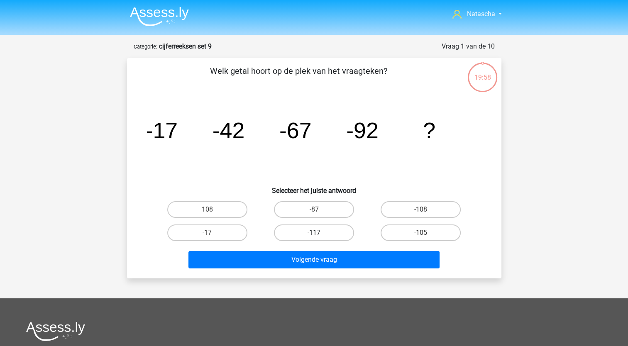
click at [306, 235] on label "-117" at bounding box center [314, 233] width 80 height 17
click at [314, 235] on input "-117" at bounding box center [316, 235] width 5 height 5
radio input "true"
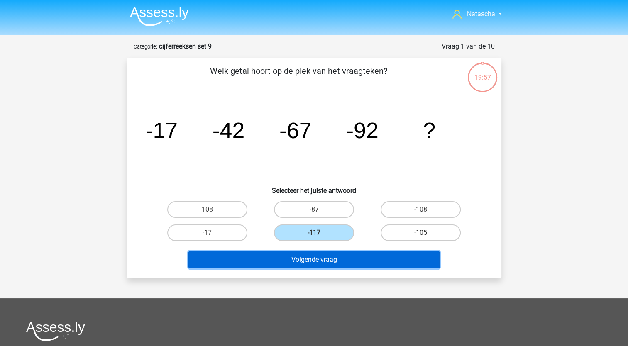
click at [292, 264] on button "Volgende vraag" at bounding box center [313, 259] width 251 height 17
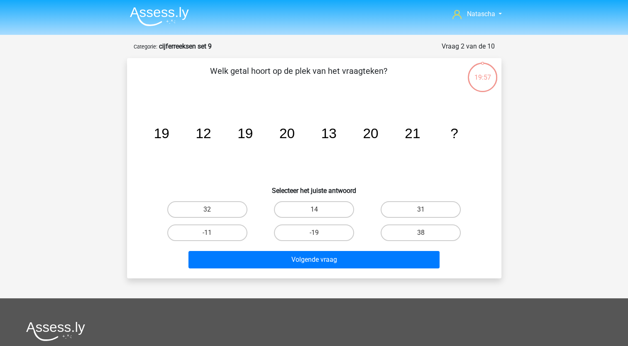
scroll to position [42, 0]
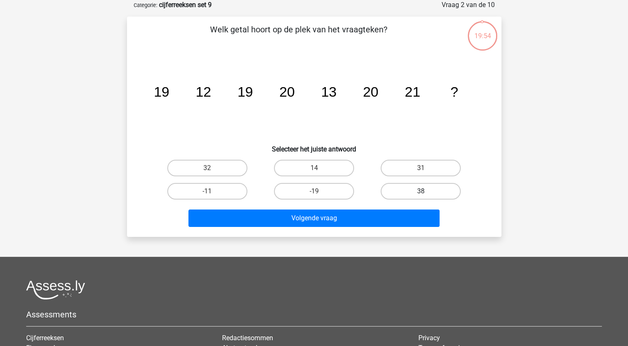
click at [434, 190] on label "38" at bounding box center [421, 191] width 80 height 17
click at [426, 191] on input "38" at bounding box center [423, 193] width 5 height 5
radio input "true"
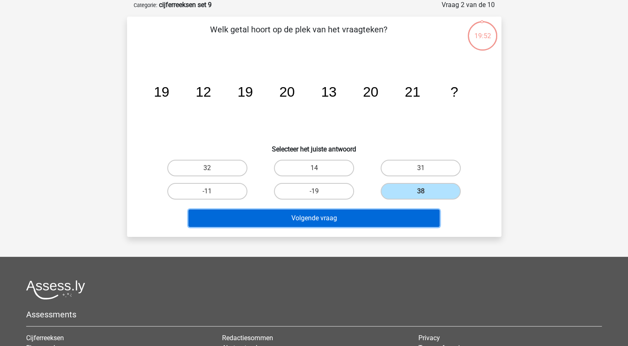
click at [304, 218] on button "Volgende vraag" at bounding box center [313, 218] width 251 height 17
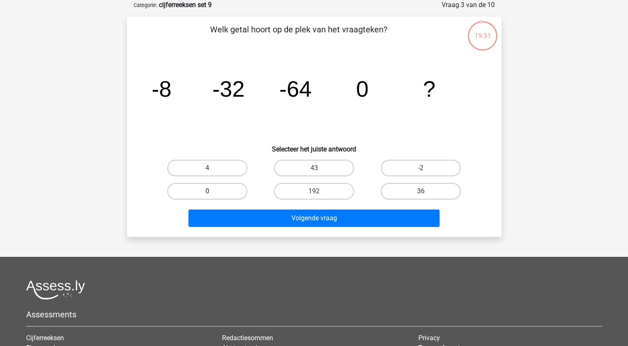
click at [210, 188] on label "0" at bounding box center [207, 191] width 80 height 17
click at [210, 191] on input "0" at bounding box center [209, 193] width 5 height 5
radio input "true"
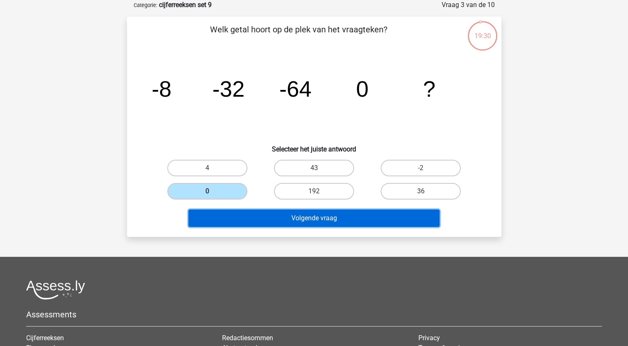
click at [213, 226] on button "Volgende vraag" at bounding box center [313, 218] width 251 height 17
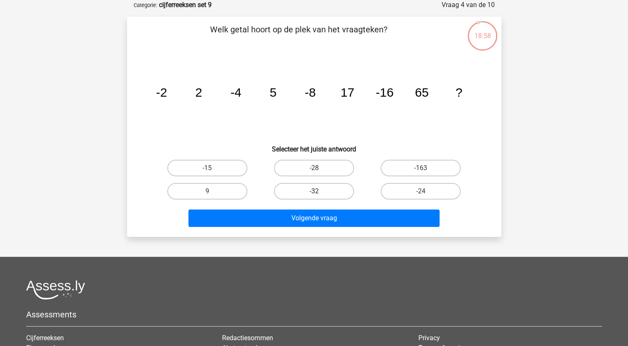
click at [311, 193] on label "-32" at bounding box center [314, 191] width 80 height 17
click at [314, 193] on input "-32" at bounding box center [316, 193] width 5 height 5
radio input "true"
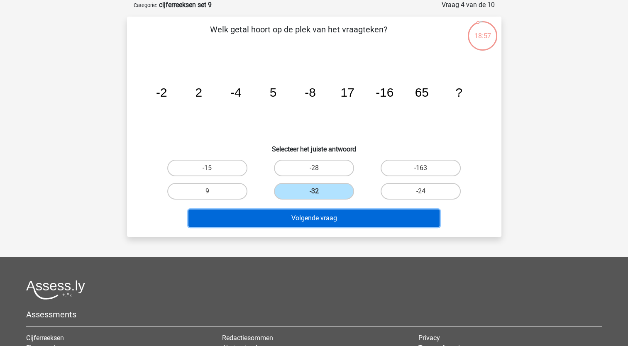
click at [303, 214] on button "Volgende vraag" at bounding box center [313, 218] width 251 height 17
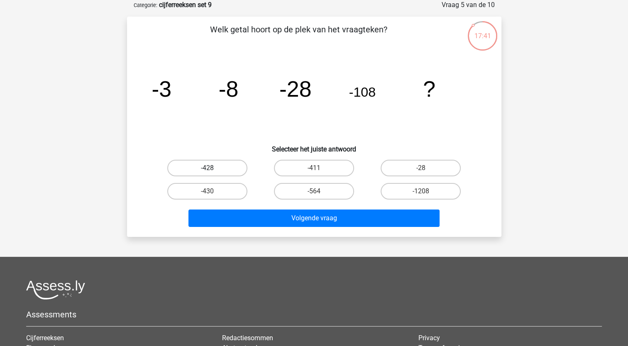
click at [227, 170] on label "-428" at bounding box center [207, 168] width 80 height 17
click at [213, 170] on input "-428" at bounding box center [209, 170] width 5 height 5
radio input "true"
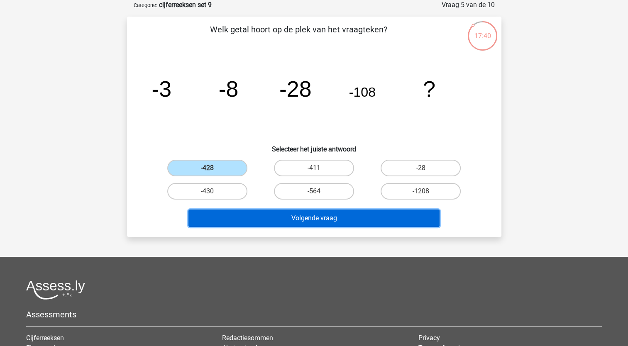
click at [247, 223] on button "Volgende vraag" at bounding box center [313, 218] width 251 height 17
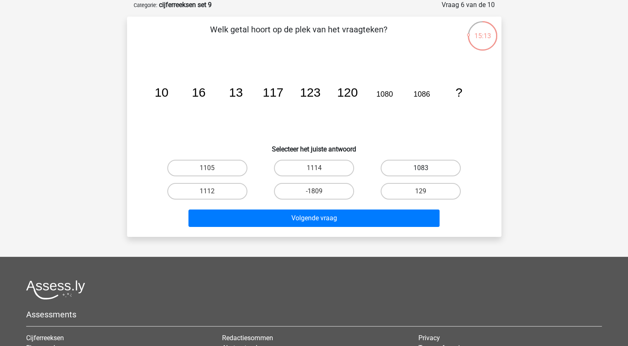
click at [410, 166] on label "1083" at bounding box center [421, 168] width 80 height 17
click at [421, 168] on input "1083" at bounding box center [423, 170] width 5 height 5
radio input "true"
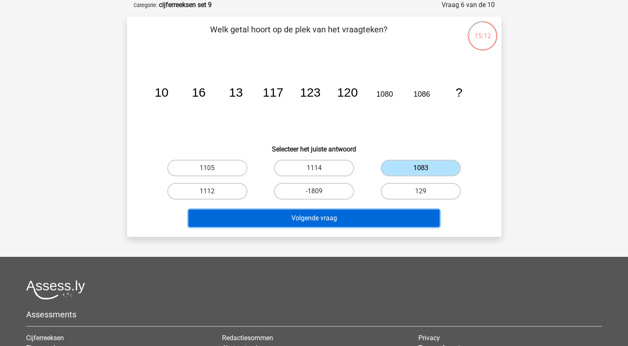
click at [330, 216] on button "Volgende vraag" at bounding box center [313, 218] width 251 height 17
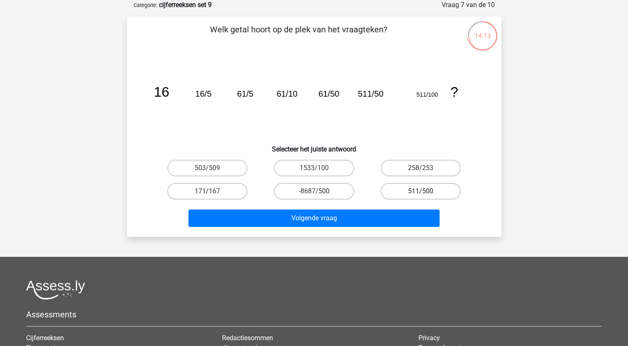
click at [406, 188] on label "511/500" at bounding box center [421, 191] width 80 height 17
click at [421, 191] on input "511/500" at bounding box center [423, 193] width 5 height 5
radio input "true"
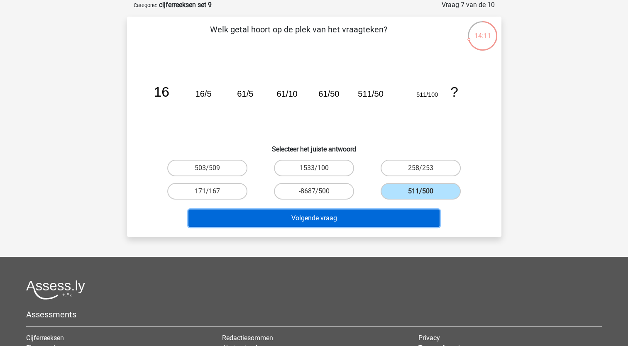
click at [370, 211] on button "Volgende vraag" at bounding box center [313, 218] width 251 height 17
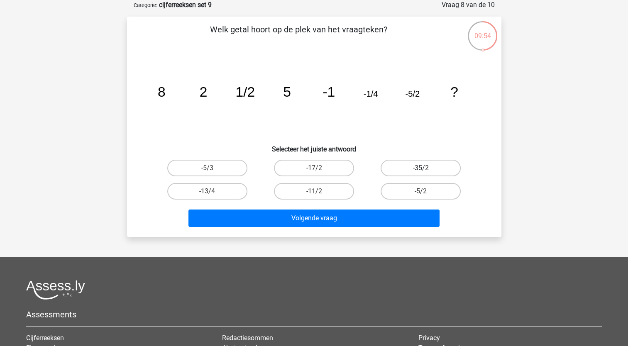
click at [409, 169] on label "-35/2" at bounding box center [421, 168] width 80 height 17
click at [421, 169] on input "-35/2" at bounding box center [423, 170] width 5 height 5
radio input "true"
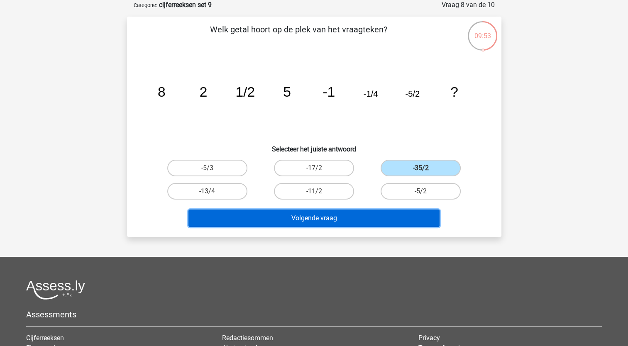
click at [314, 221] on button "Volgende vraag" at bounding box center [313, 218] width 251 height 17
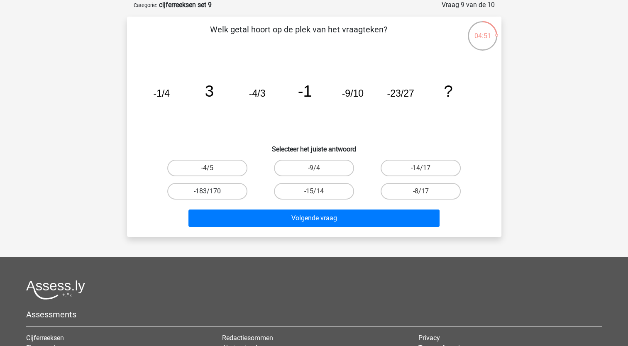
click at [221, 193] on label "-183/170" at bounding box center [207, 191] width 80 height 17
click at [213, 193] on input "-183/170" at bounding box center [209, 193] width 5 height 5
radio input "true"
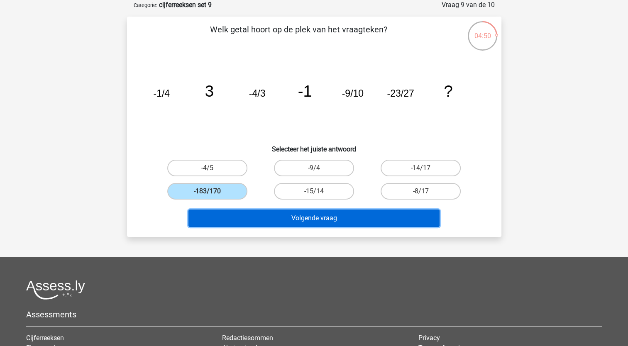
click at [226, 220] on button "Volgende vraag" at bounding box center [313, 218] width 251 height 17
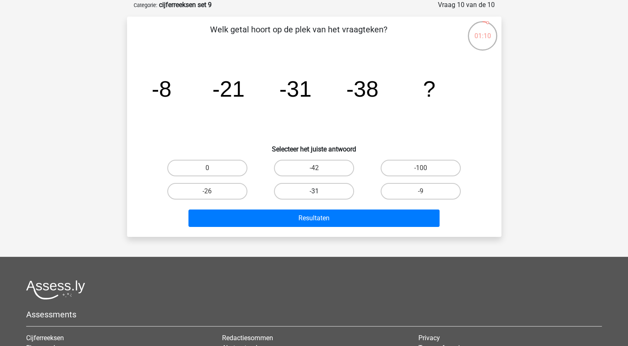
click at [338, 187] on label "-31" at bounding box center [314, 191] width 80 height 17
click at [319, 191] on input "-31" at bounding box center [316, 193] width 5 height 5
radio input "true"
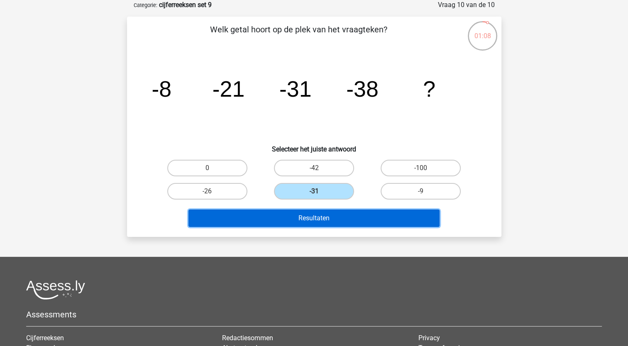
click at [301, 217] on button "Resultaten" at bounding box center [313, 218] width 251 height 17
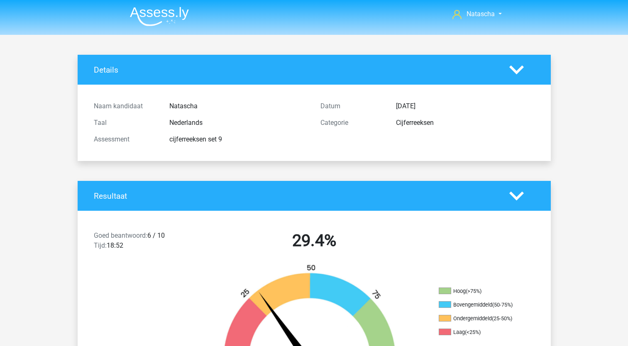
scroll to position [478, 0]
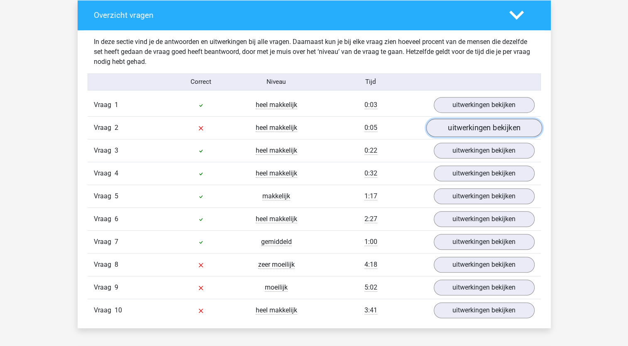
click at [458, 126] on link "uitwerkingen bekijken" at bounding box center [484, 128] width 116 height 18
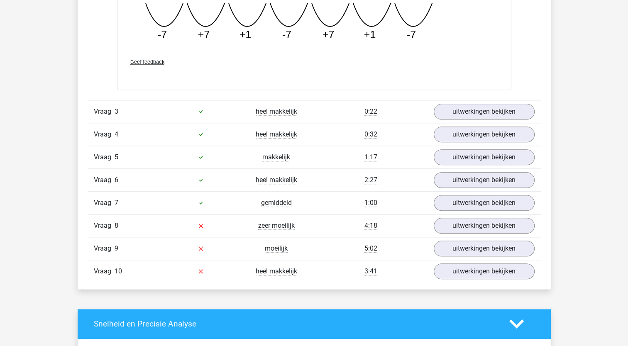
scroll to position [892, 0]
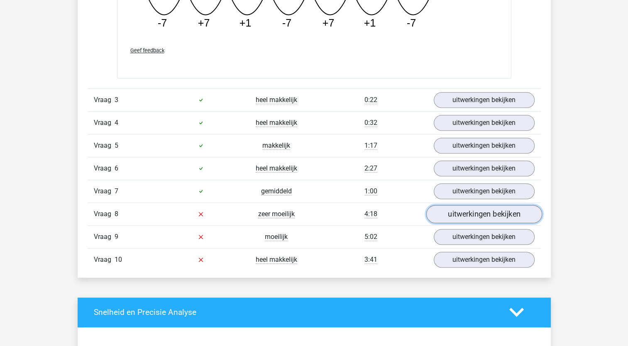
click at [481, 216] on link "uitwerkingen bekijken" at bounding box center [484, 214] width 116 height 18
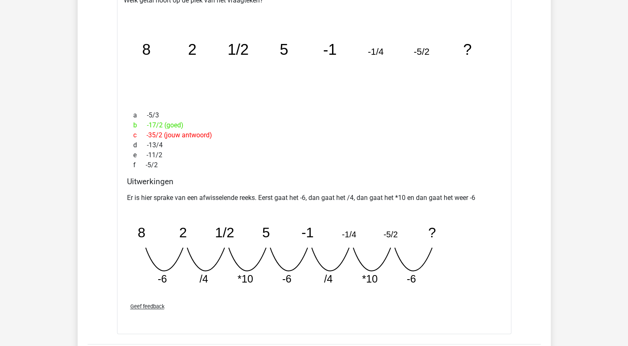
scroll to position [1184, 0]
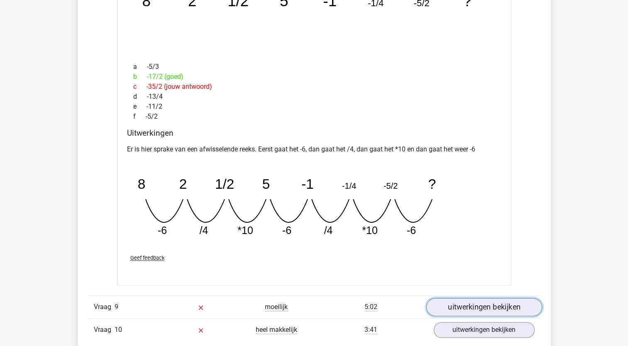
click at [478, 300] on link "uitwerkingen bekijken" at bounding box center [484, 307] width 116 height 18
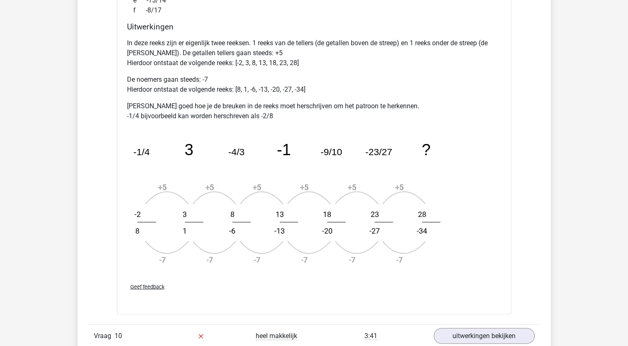
scroll to position [1709, 0]
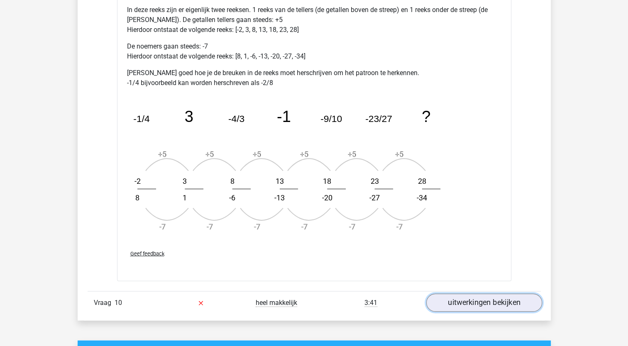
click at [456, 301] on link "uitwerkingen bekijken" at bounding box center [484, 303] width 116 height 18
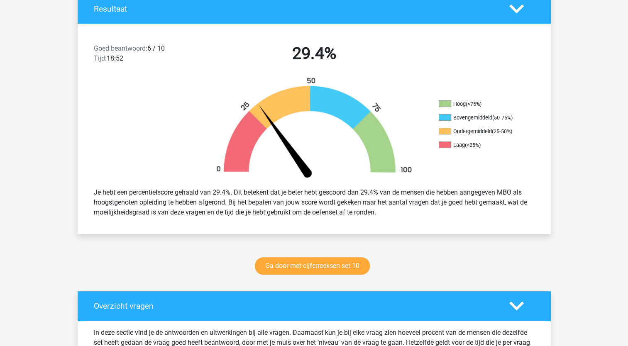
scroll to position [174, 0]
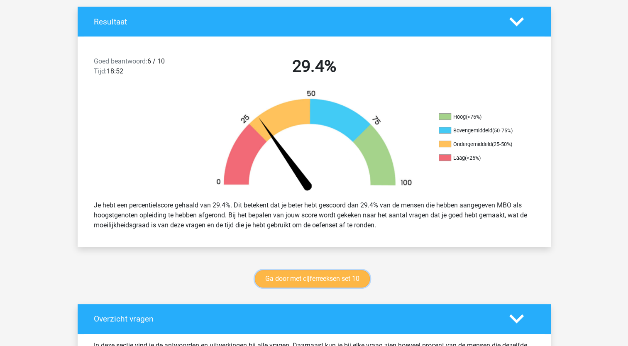
click at [298, 279] on link "Ga door met cijferreeksen set 10" at bounding box center [312, 278] width 115 height 17
click at [282, 276] on link "Ga door met cijferreeksen set 10" at bounding box center [312, 278] width 115 height 17
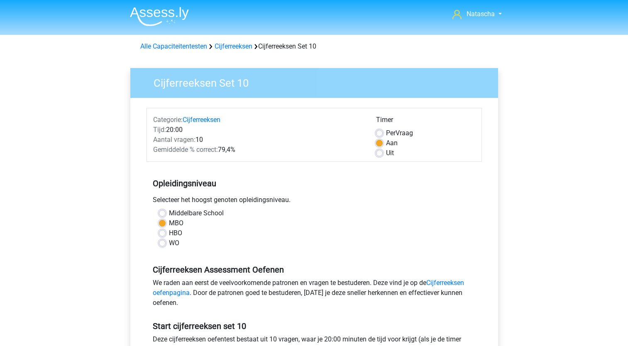
scroll to position [122, 0]
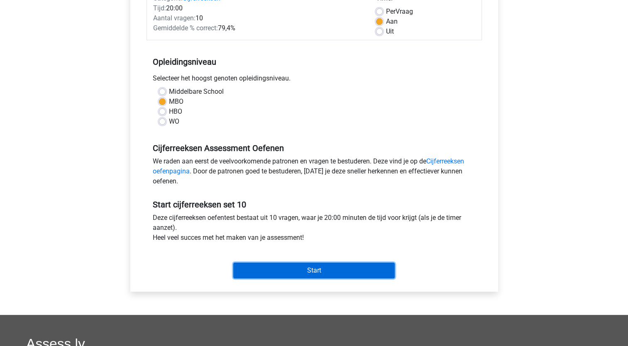
click at [336, 275] on input "Start" at bounding box center [313, 271] width 161 height 16
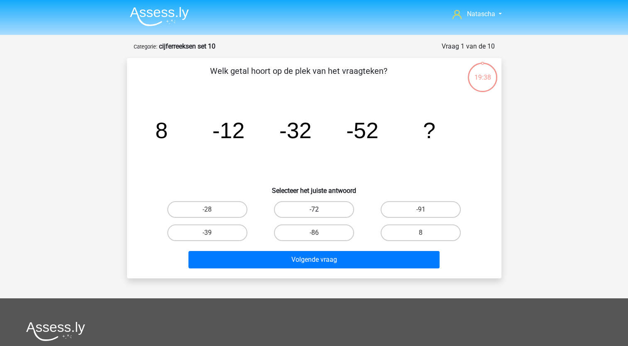
click at [306, 205] on label "-72" at bounding box center [314, 209] width 80 height 17
click at [314, 210] on input "-72" at bounding box center [316, 212] width 5 height 5
radio input "true"
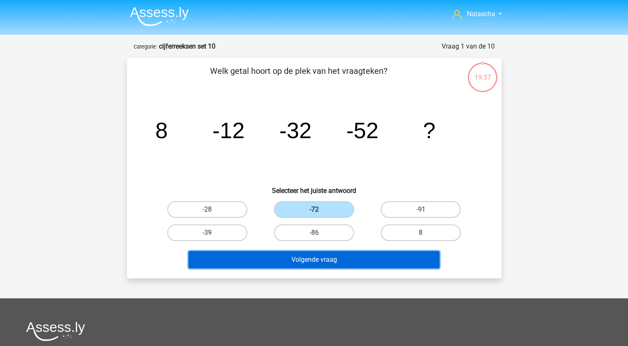
click at [210, 258] on button "Volgende vraag" at bounding box center [313, 259] width 251 height 17
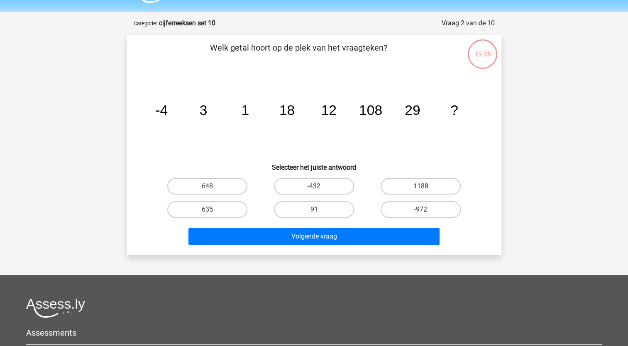
scroll to position [42, 0]
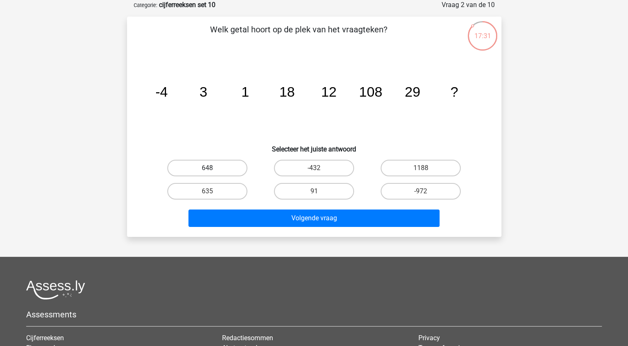
click at [196, 162] on label "648" at bounding box center [207, 168] width 80 height 17
click at [207, 168] on input "648" at bounding box center [209, 170] width 5 height 5
radio input "true"
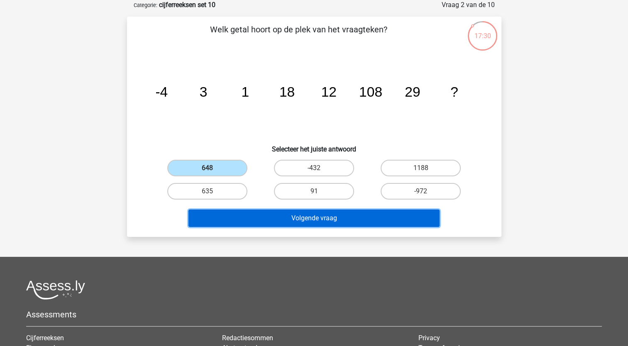
click at [229, 222] on button "Volgende vraag" at bounding box center [313, 218] width 251 height 17
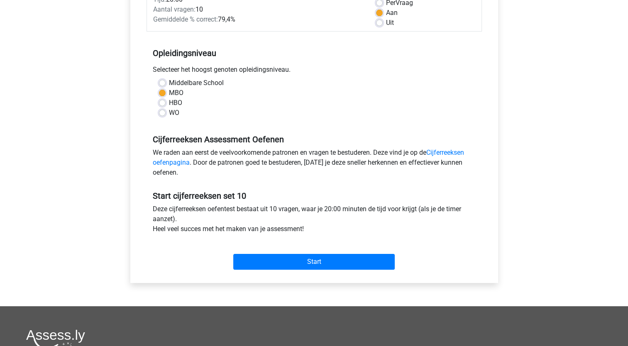
scroll to position [127, 0]
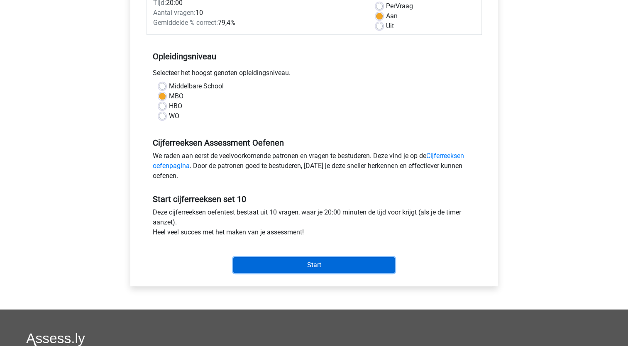
click at [289, 267] on input "Start" at bounding box center [313, 265] width 161 height 16
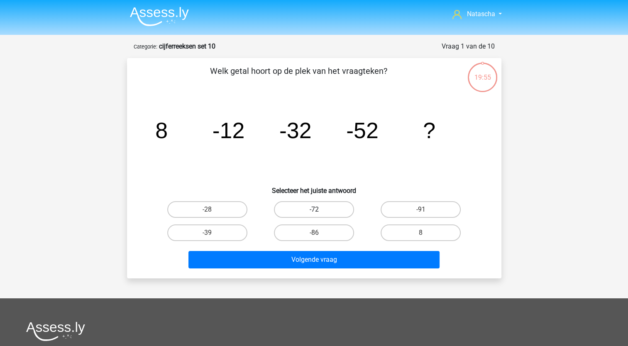
click at [326, 209] on label "-72" at bounding box center [314, 209] width 80 height 17
click at [319, 210] on input "-72" at bounding box center [316, 212] width 5 height 5
radio input "true"
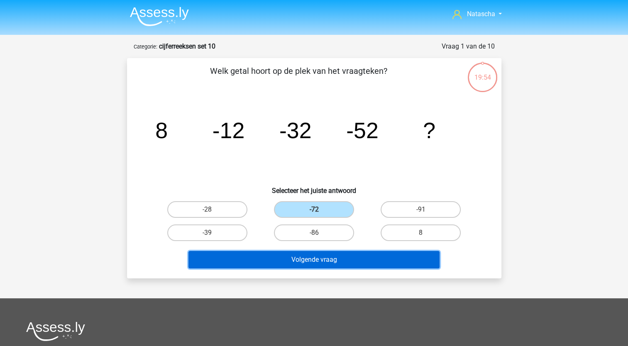
click at [279, 256] on button "Volgende vraag" at bounding box center [313, 259] width 251 height 17
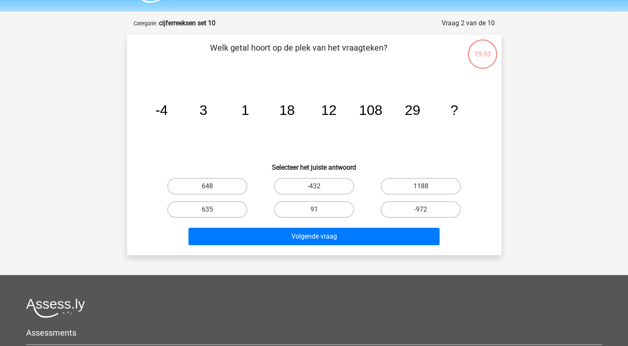
scroll to position [42, 0]
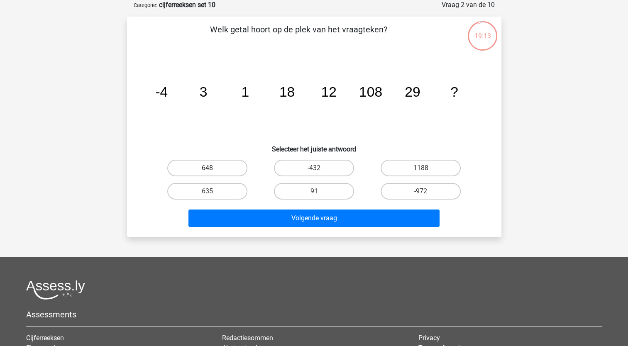
click at [218, 165] on label "648" at bounding box center [207, 168] width 80 height 17
click at [213, 168] on input "648" at bounding box center [209, 170] width 5 height 5
radio input "true"
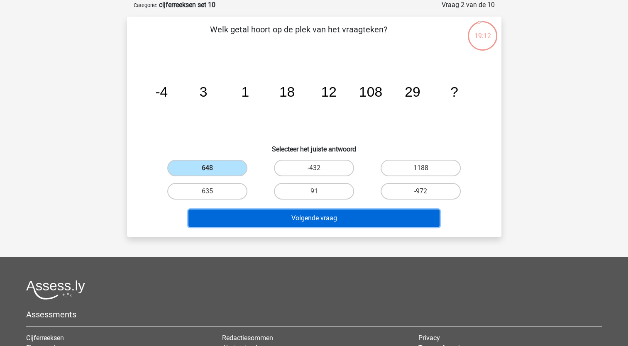
click at [301, 216] on button "Volgende vraag" at bounding box center [313, 218] width 251 height 17
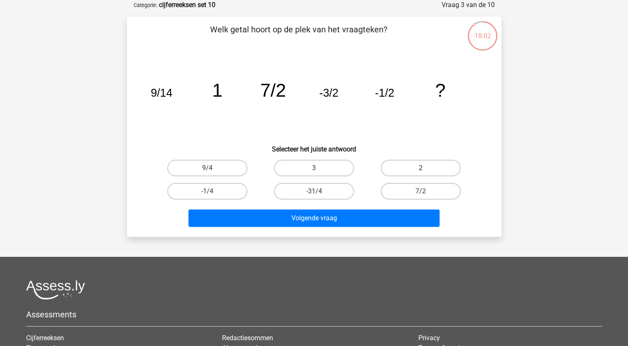
click at [418, 169] on label "2" at bounding box center [421, 168] width 80 height 17
click at [421, 169] on input "2" at bounding box center [423, 170] width 5 height 5
radio input "true"
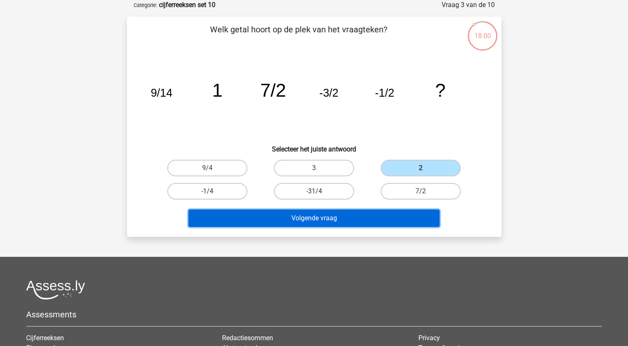
click at [355, 220] on button "Volgende vraag" at bounding box center [313, 218] width 251 height 17
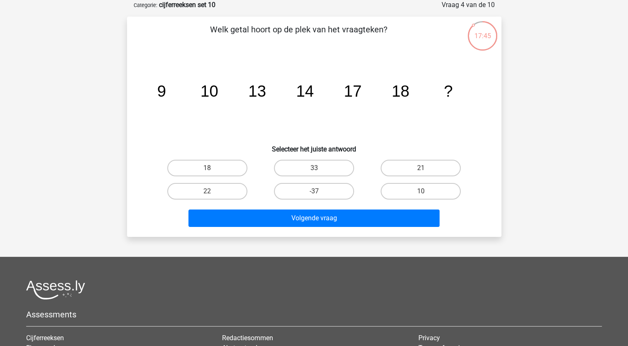
click at [423, 168] on input "21" at bounding box center [423, 170] width 5 height 5
radio input "true"
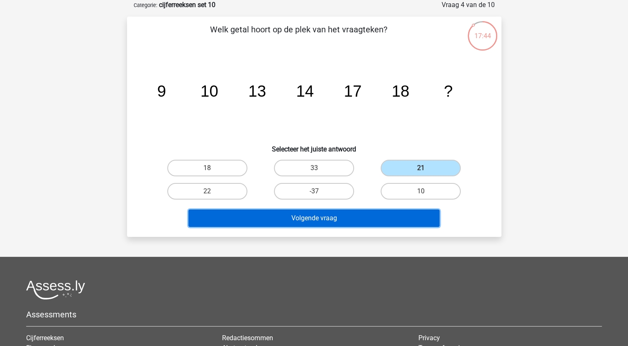
click at [327, 215] on button "Volgende vraag" at bounding box center [313, 218] width 251 height 17
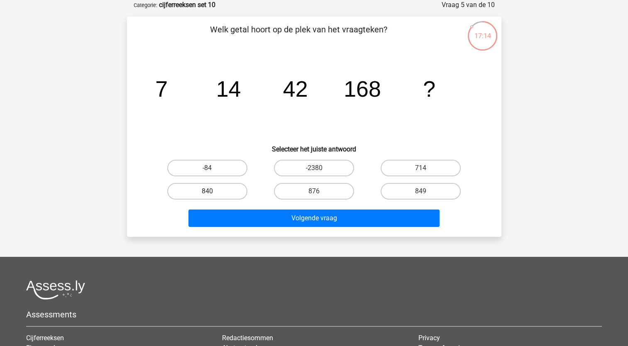
click at [230, 185] on label "840" at bounding box center [207, 191] width 80 height 17
click at [213, 191] on input "840" at bounding box center [209, 193] width 5 height 5
radio input "true"
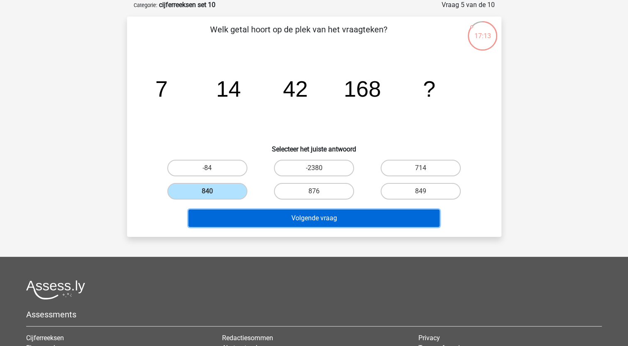
click at [237, 210] on button "Volgende vraag" at bounding box center [313, 218] width 251 height 17
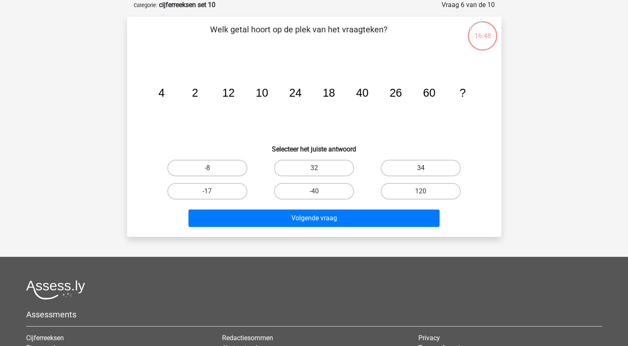
click at [406, 167] on label "34" at bounding box center [421, 168] width 80 height 17
click at [421, 168] on input "34" at bounding box center [423, 170] width 5 height 5
radio input "true"
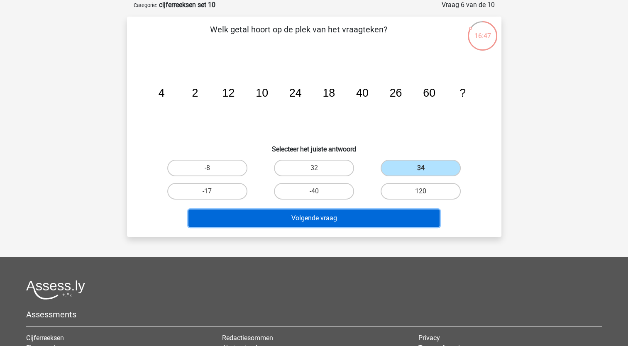
click at [311, 222] on button "Volgende vraag" at bounding box center [313, 218] width 251 height 17
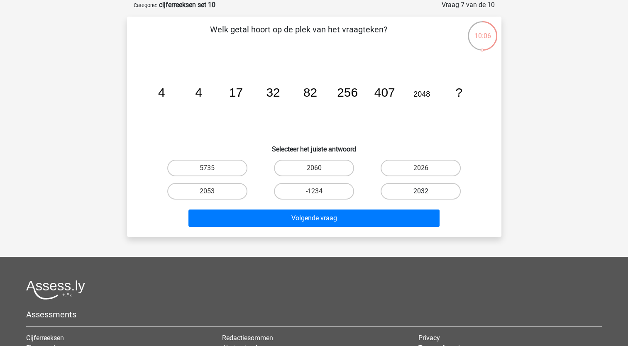
click at [414, 191] on label "2032" at bounding box center [421, 191] width 80 height 17
click at [421, 191] on input "2032" at bounding box center [423, 193] width 5 height 5
radio input "true"
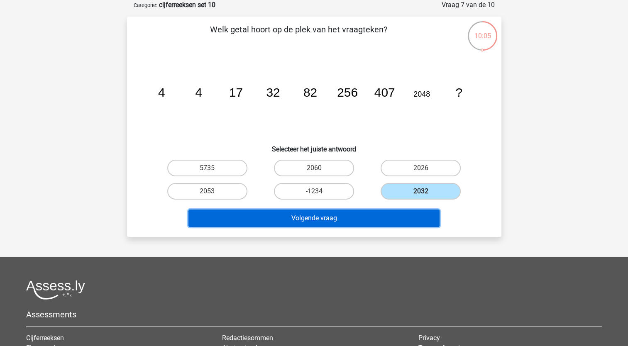
click at [377, 218] on button "Volgende vraag" at bounding box center [313, 218] width 251 height 17
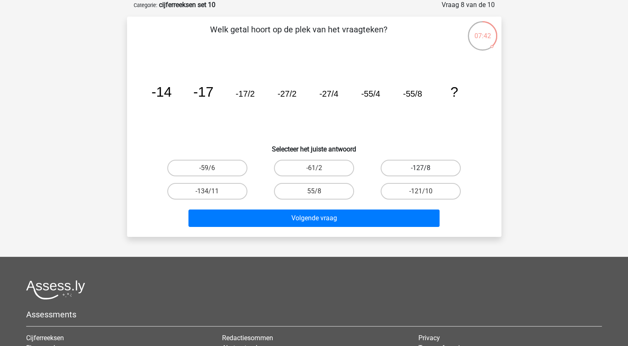
click at [401, 166] on label "-127/8" at bounding box center [421, 168] width 80 height 17
click at [421, 168] on input "-127/8" at bounding box center [423, 170] width 5 height 5
radio input "true"
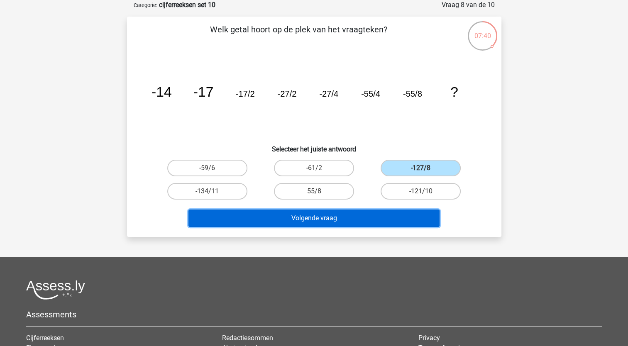
click at [319, 218] on button "Volgende vraag" at bounding box center [313, 218] width 251 height 17
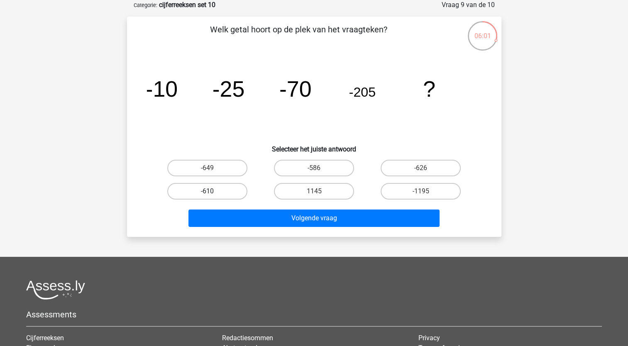
click at [229, 192] on label "-610" at bounding box center [207, 191] width 80 height 17
click at [213, 192] on input "-610" at bounding box center [209, 193] width 5 height 5
radio input "true"
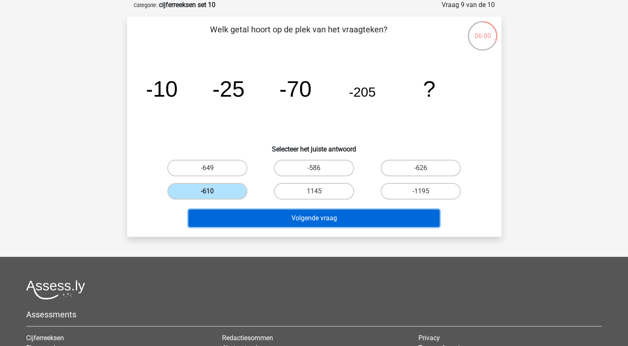
click at [231, 210] on button "Volgende vraag" at bounding box center [313, 218] width 251 height 17
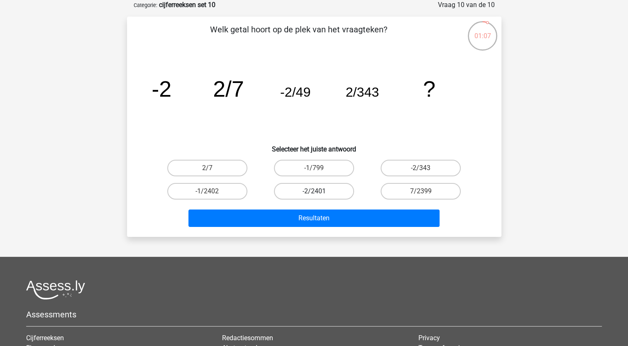
click at [330, 190] on label "-2/2401" at bounding box center [314, 191] width 80 height 17
click at [319, 191] on input "-2/2401" at bounding box center [316, 193] width 5 height 5
radio input "true"
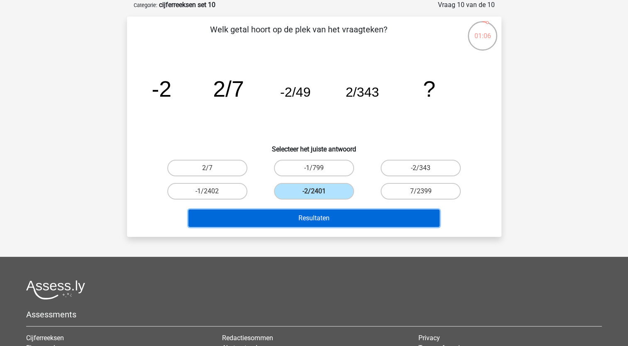
click at [330, 218] on button "Resultaten" at bounding box center [313, 218] width 251 height 17
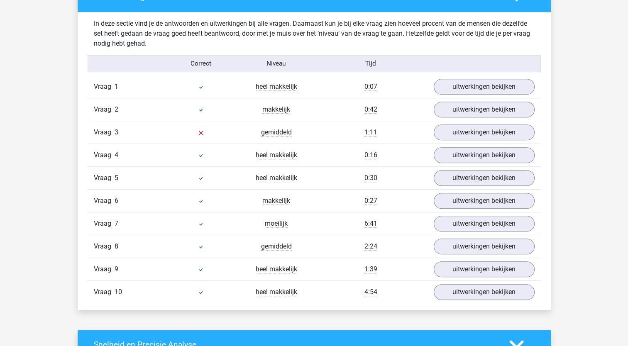
scroll to position [495, 0]
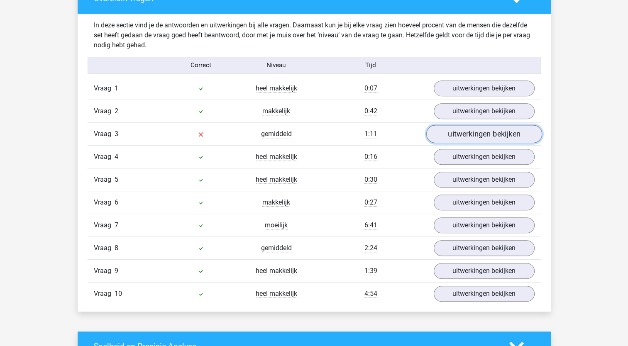
click at [472, 134] on link "uitwerkingen bekijken" at bounding box center [484, 134] width 116 height 18
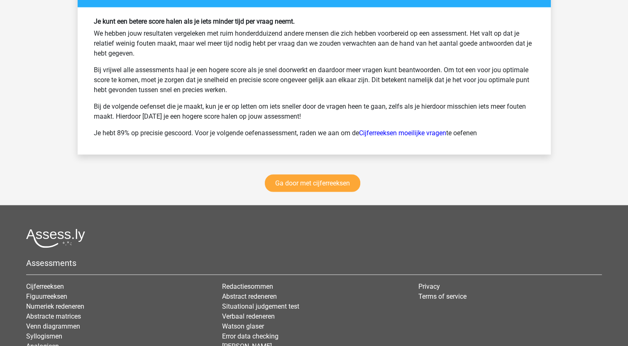
scroll to position [1628, 0]
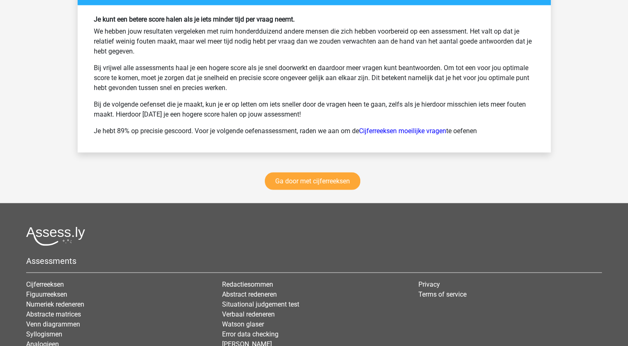
click at [628, 313] on footer "Assessments Cijferreeksen Figuurreeksen Numeriek redeneren Abstracte matrices V…" at bounding box center [314, 312] width 628 height 219
click at [322, 175] on link "Ga door met cijferreeksen" at bounding box center [312, 181] width 95 height 17
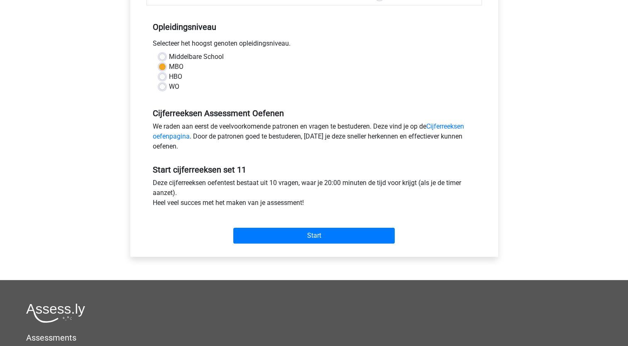
scroll to position [161, 0]
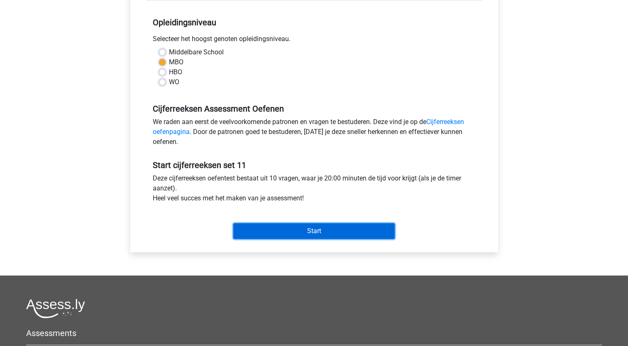
click at [284, 230] on input "Start" at bounding box center [313, 231] width 161 height 16
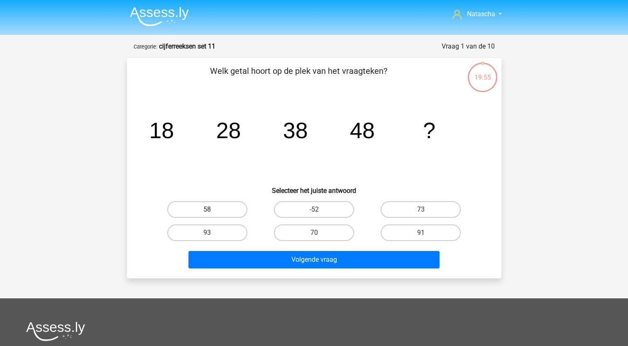
click at [230, 211] on label "58" at bounding box center [207, 209] width 80 height 17
click at [213, 211] on input "58" at bounding box center [209, 212] width 5 height 5
radio input "true"
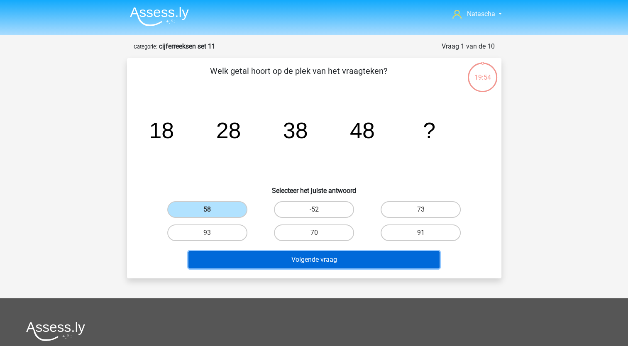
click at [243, 257] on button "Volgende vraag" at bounding box center [313, 259] width 251 height 17
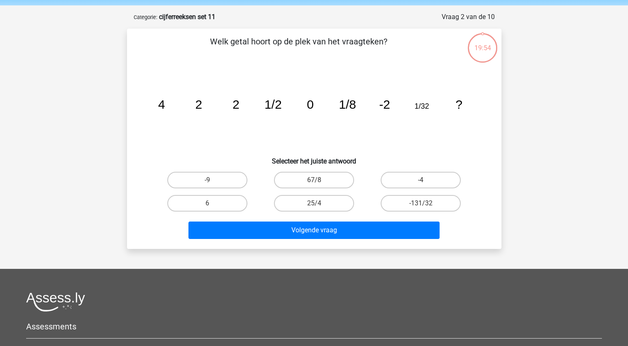
scroll to position [42, 0]
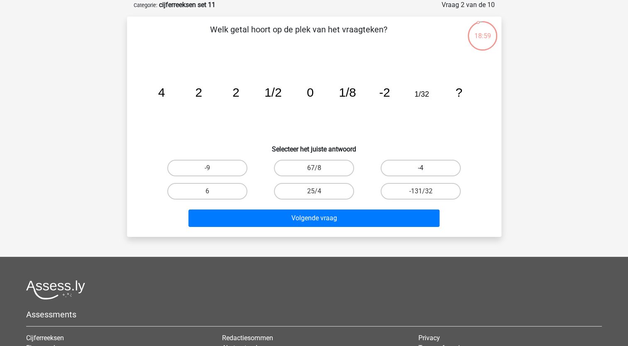
click at [420, 169] on label "-4" at bounding box center [421, 168] width 80 height 17
click at [421, 169] on input "-4" at bounding box center [423, 170] width 5 height 5
radio input "true"
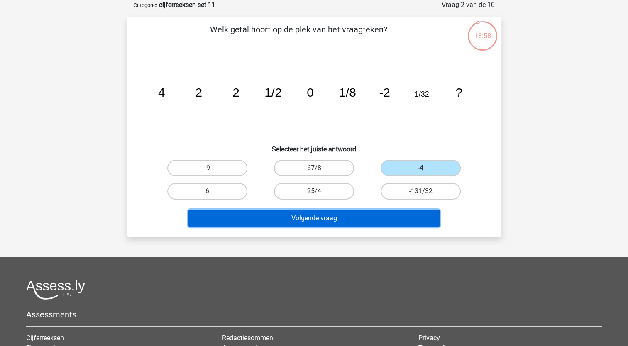
click at [322, 210] on button "Volgende vraag" at bounding box center [313, 218] width 251 height 17
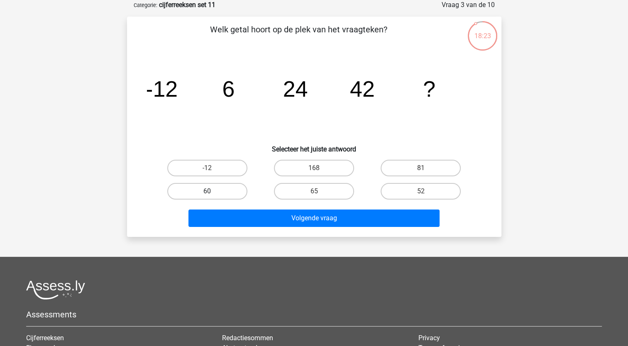
click at [213, 191] on label "60" at bounding box center [207, 191] width 80 height 17
click at [213, 191] on input "60" at bounding box center [209, 193] width 5 height 5
radio input "true"
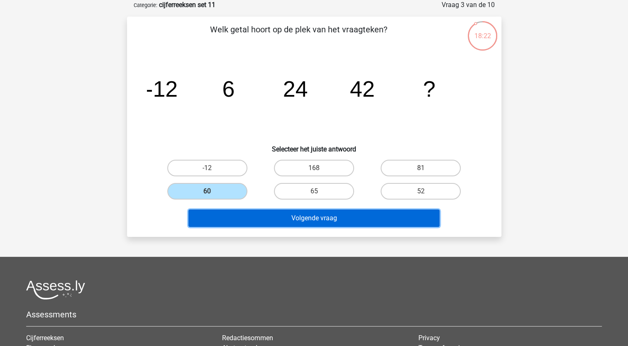
click at [219, 215] on button "Volgende vraag" at bounding box center [313, 218] width 251 height 17
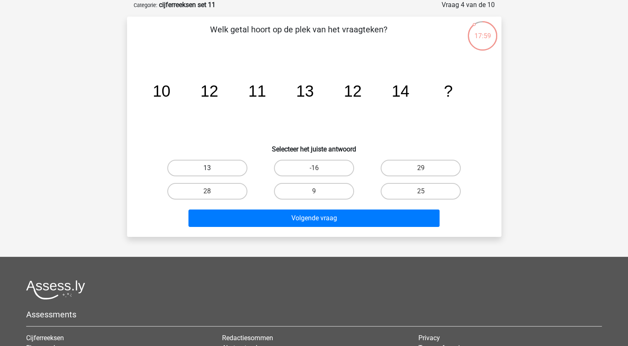
click at [217, 170] on label "13" at bounding box center [207, 168] width 80 height 17
click at [213, 170] on input "13" at bounding box center [209, 170] width 5 height 5
radio input "true"
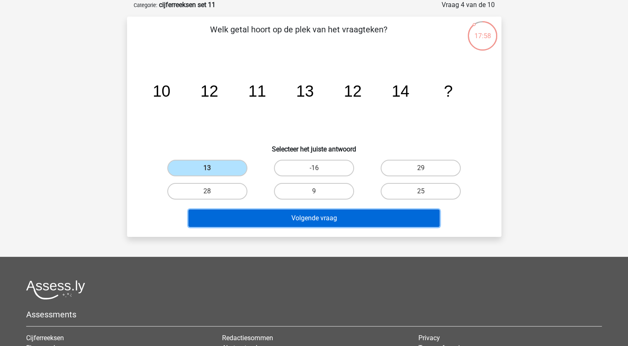
click at [250, 213] on button "Volgende vraag" at bounding box center [313, 218] width 251 height 17
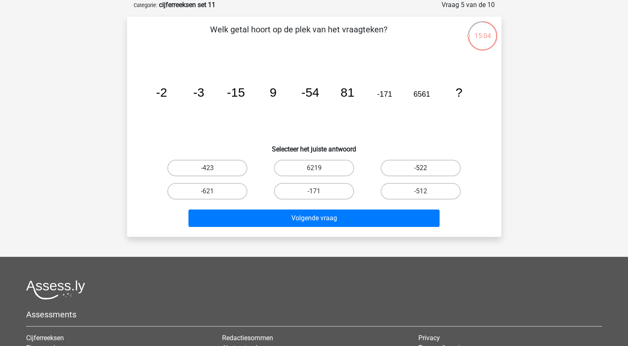
click at [433, 169] on label "-522" at bounding box center [421, 168] width 80 height 17
click at [426, 169] on input "-522" at bounding box center [423, 170] width 5 height 5
radio input "true"
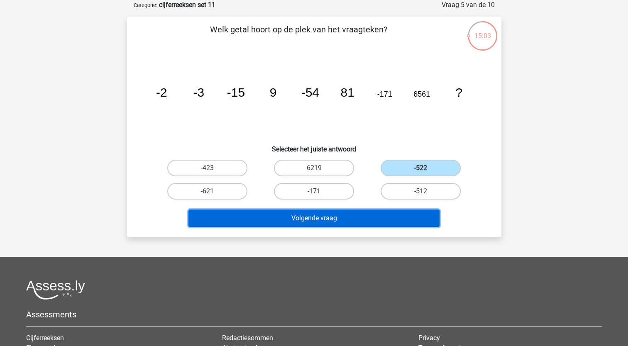
click at [370, 218] on button "Volgende vraag" at bounding box center [313, 218] width 251 height 17
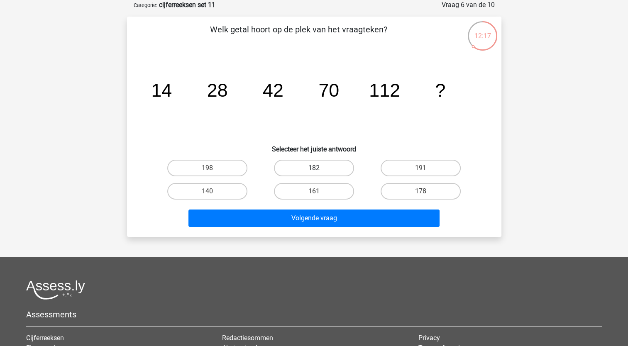
click at [312, 169] on label "182" at bounding box center [314, 168] width 80 height 17
click at [314, 169] on input "182" at bounding box center [316, 170] width 5 height 5
radio input "true"
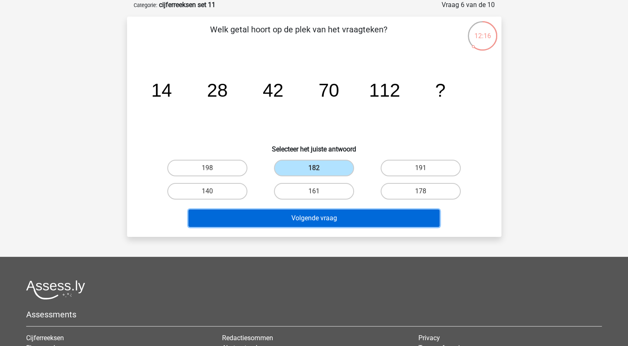
click at [300, 219] on button "Volgende vraag" at bounding box center [313, 218] width 251 height 17
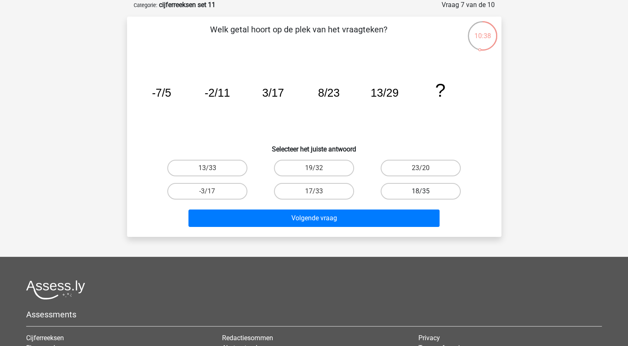
click at [411, 195] on label "18/35" at bounding box center [421, 191] width 80 height 17
click at [421, 195] on input "18/35" at bounding box center [423, 193] width 5 height 5
radio input "true"
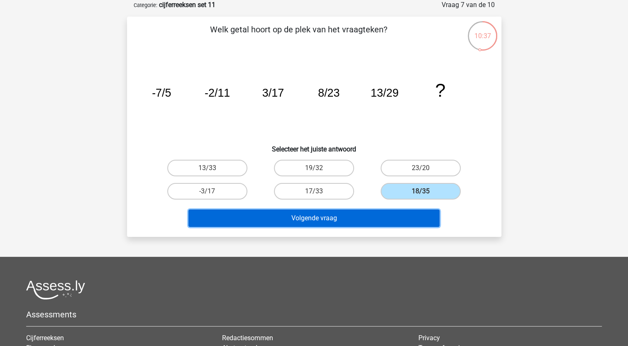
click at [396, 213] on button "Volgende vraag" at bounding box center [313, 218] width 251 height 17
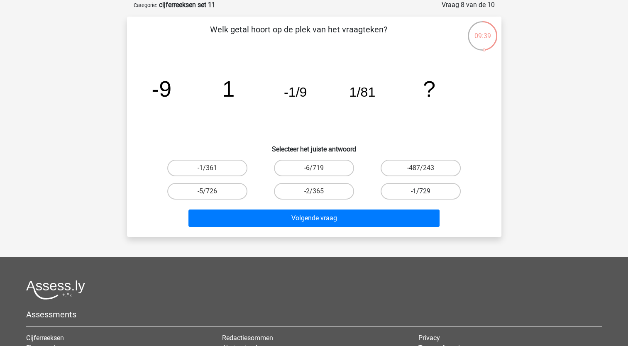
click at [418, 194] on label "-1/729" at bounding box center [421, 191] width 80 height 17
click at [421, 194] on input "-1/729" at bounding box center [423, 193] width 5 height 5
radio input "true"
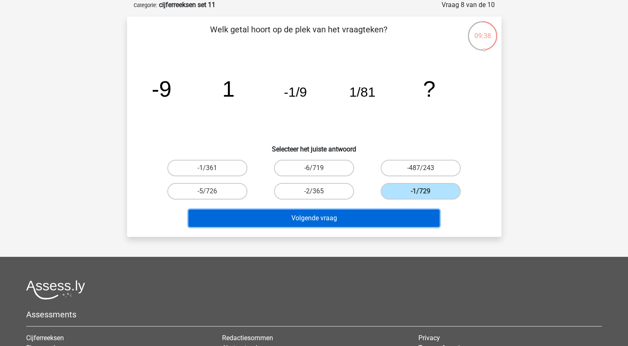
click at [406, 217] on button "Volgende vraag" at bounding box center [313, 218] width 251 height 17
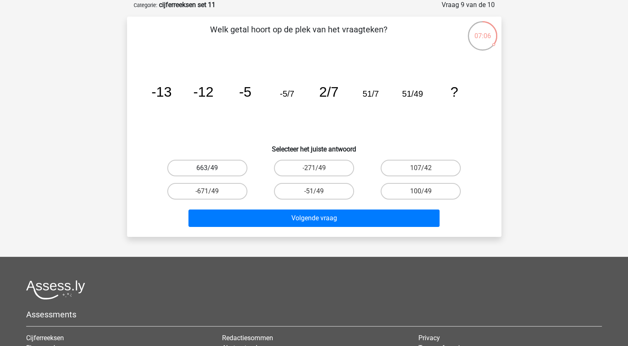
click at [226, 169] on label "663/49" at bounding box center [207, 168] width 80 height 17
click at [213, 169] on input "663/49" at bounding box center [209, 170] width 5 height 5
radio input "true"
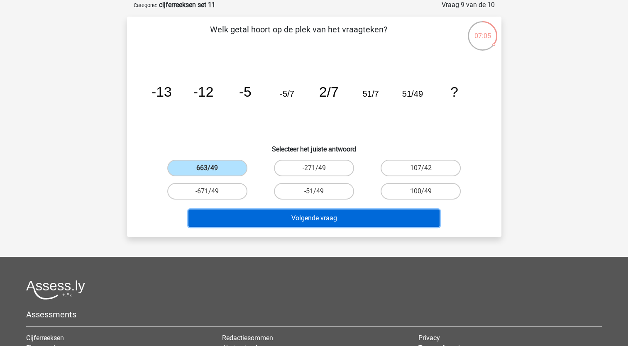
click at [253, 225] on button "Volgende vraag" at bounding box center [313, 218] width 251 height 17
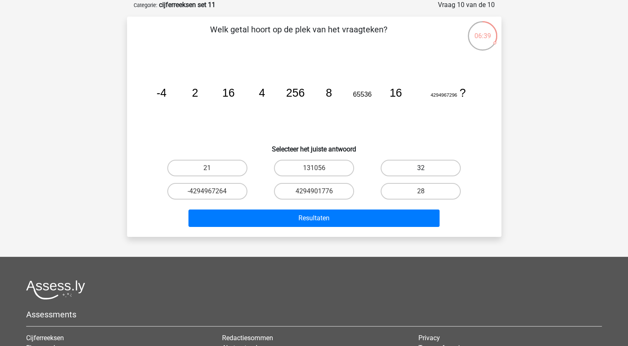
click at [416, 169] on label "32" at bounding box center [421, 168] width 80 height 17
click at [421, 169] on input "32" at bounding box center [423, 170] width 5 height 5
radio input "true"
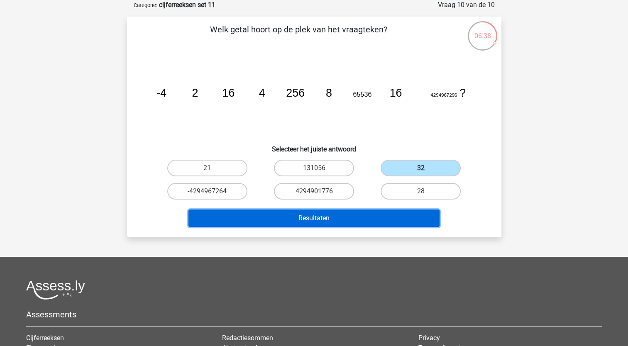
click at [389, 218] on button "Resultaten" at bounding box center [313, 218] width 251 height 17
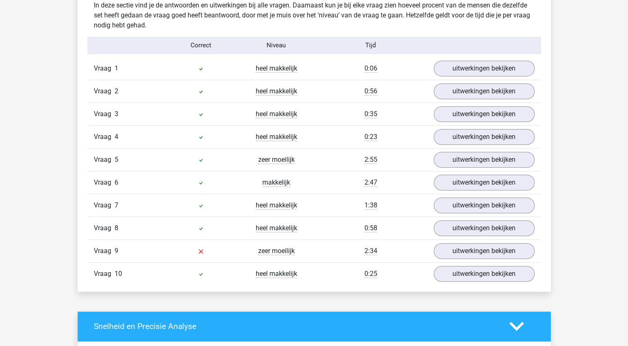
scroll to position [509, 0]
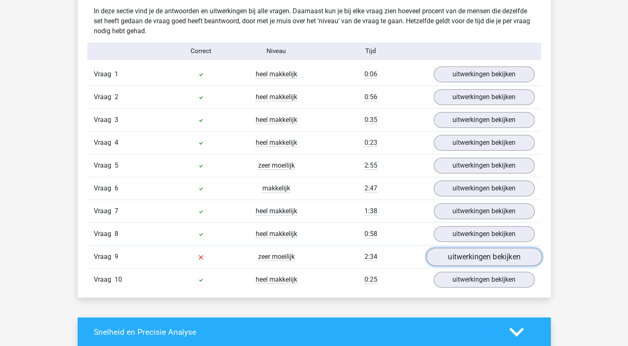
click at [462, 254] on link "uitwerkingen bekijken" at bounding box center [484, 257] width 116 height 18
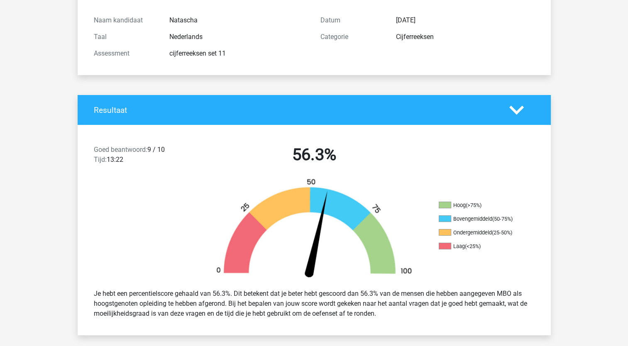
scroll to position [0, 0]
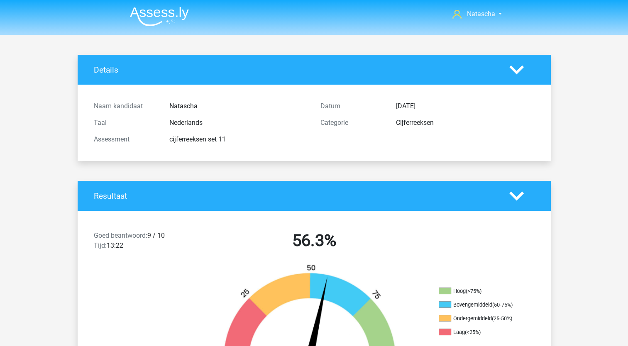
click at [150, 14] on img at bounding box center [159, 17] width 59 height 20
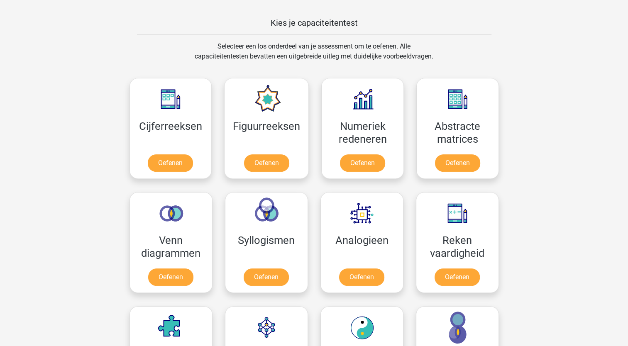
scroll to position [310, 0]
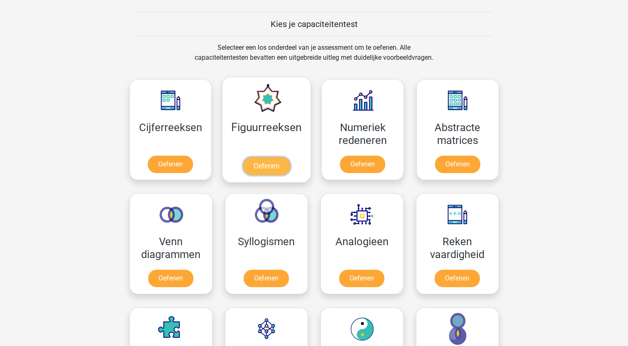
click at [278, 162] on link "Oefenen" at bounding box center [266, 166] width 47 height 18
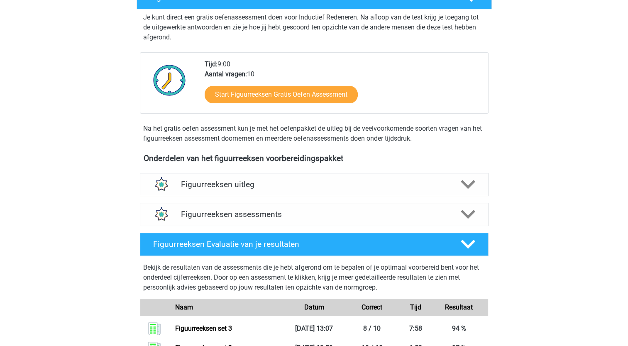
scroll to position [222, 0]
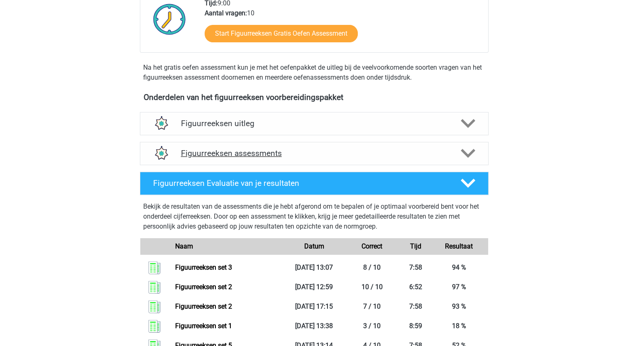
click at [462, 151] on polygon at bounding box center [468, 153] width 15 height 9
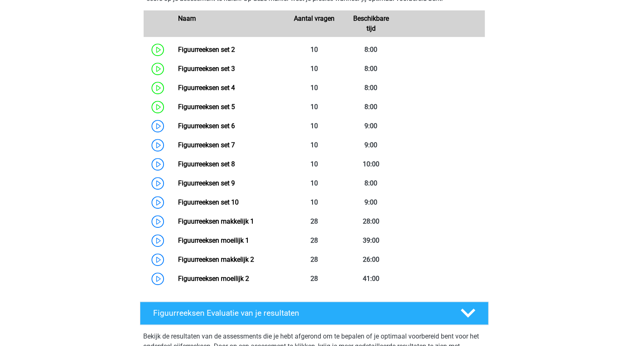
scroll to position [426, 0]
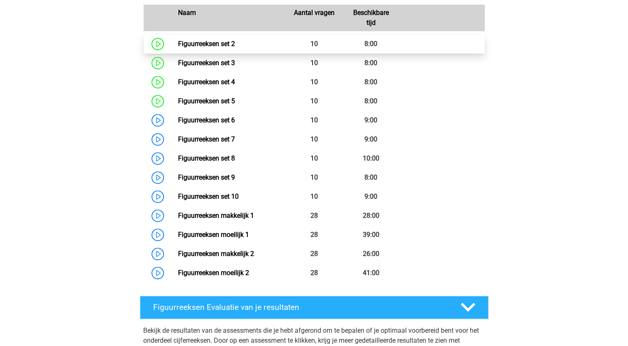
click at [194, 44] on link "Figuurreeksen set 2" at bounding box center [206, 44] width 57 height 8
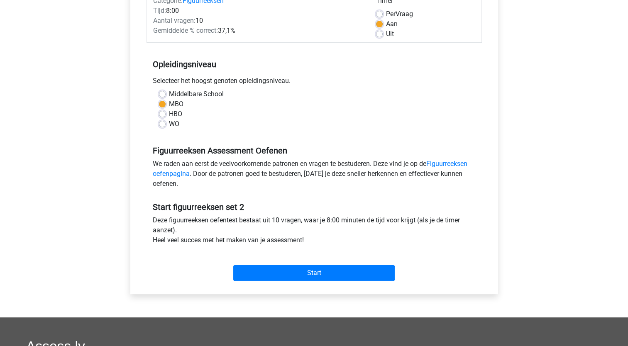
scroll to position [124, 0]
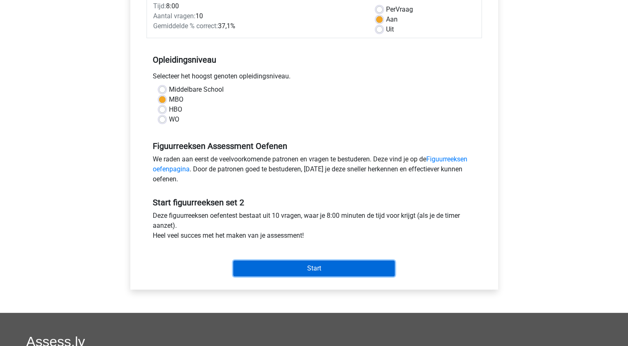
click at [283, 266] on input "Start" at bounding box center [313, 269] width 161 height 16
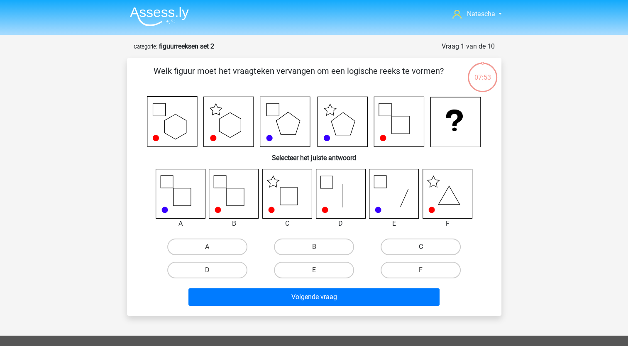
click at [417, 251] on label "C" at bounding box center [421, 247] width 80 height 17
click at [421, 251] on input "C" at bounding box center [423, 249] width 5 height 5
radio input "true"
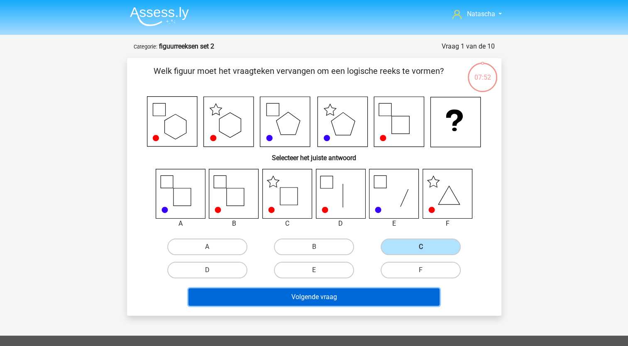
click at [313, 297] on button "Volgende vraag" at bounding box center [313, 297] width 251 height 17
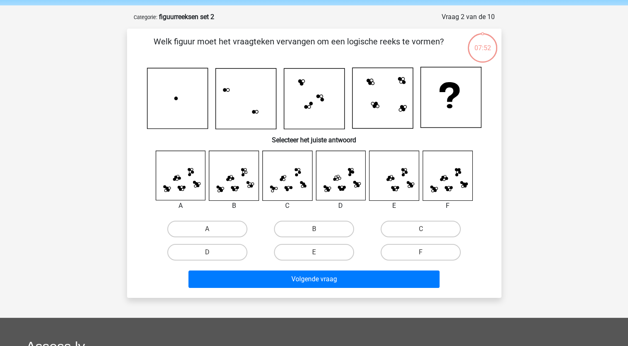
scroll to position [42, 0]
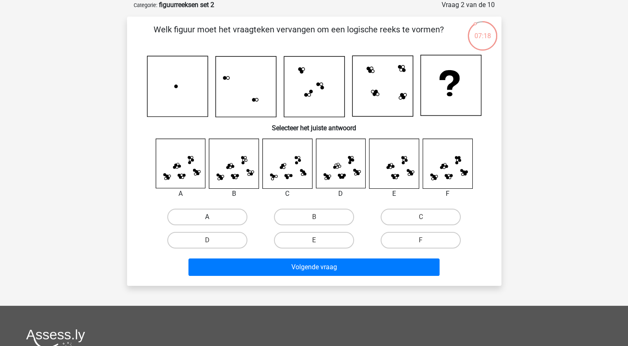
click at [197, 220] on label "A" at bounding box center [207, 217] width 80 height 17
click at [207, 220] on input "A" at bounding box center [209, 219] width 5 height 5
radio input "true"
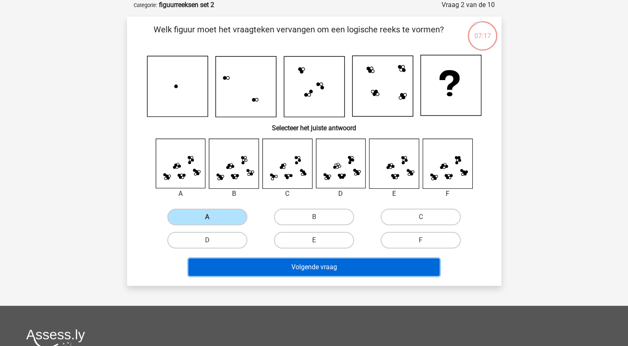
click at [224, 271] on button "Volgende vraag" at bounding box center [313, 267] width 251 height 17
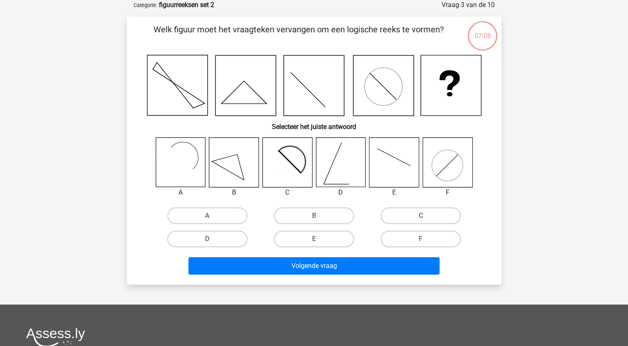
click at [411, 210] on label "C" at bounding box center [421, 216] width 80 height 17
click at [421, 216] on input "C" at bounding box center [423, 218] width 5 height 5
radio input "true"
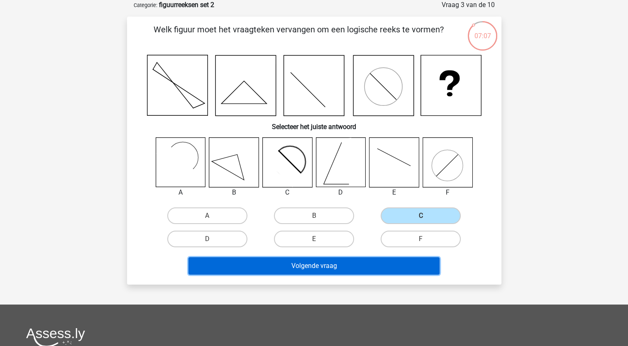
click at [323, 266] on button "Volgende vraag" at bounding box center [313, 265] width 251 height 17
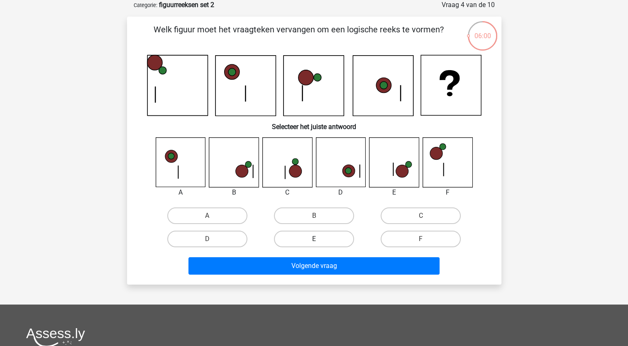
click at [301, 235] on label "E" at bounding box center [314, 239] width 80 height 17
click at [314, 239] on input "E" at bounding box center [316, 241] width 5 height 5
radio input "true"
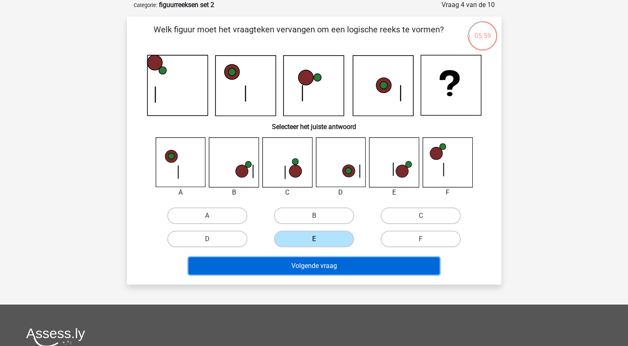
click at [270, 267] on button "Volgende vraag" at bounding box center [313, 265] width 251 height 17
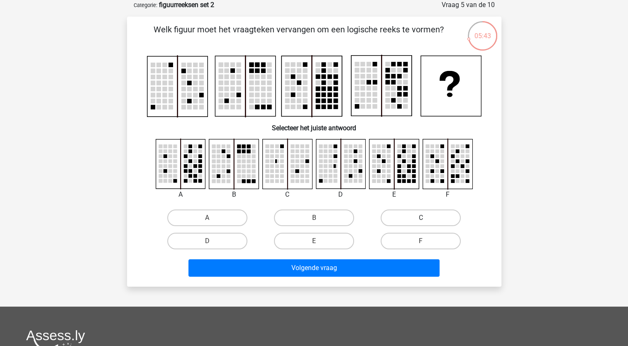
click at [409, 213] on label "C" at bounding box center [421, 218] width 80 height 17
click at [421, 218] on input "C" at bounding box center [423, 220] width 5 height 5
radio input "true"
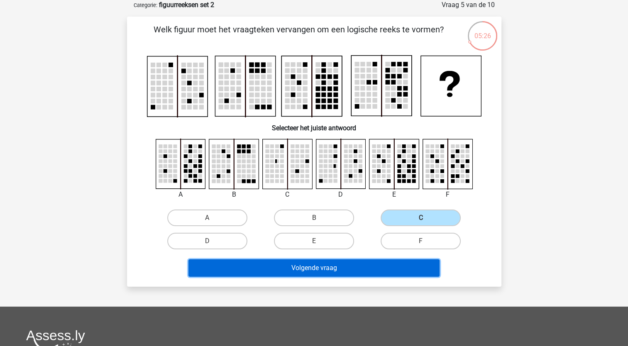
click at [287, 268] on button "Volgende vraag" at bounding box center [313, 267] width 251 height 17
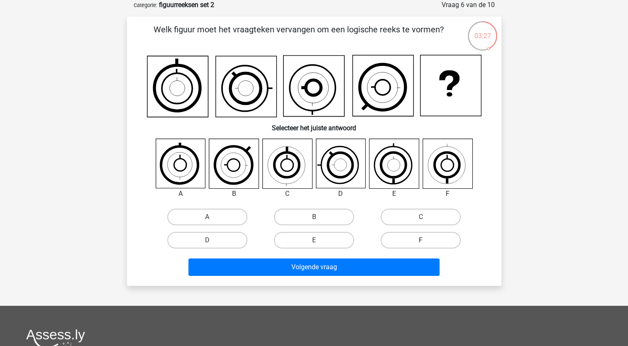
click at [410, 237] on label "F" at bounding box center [421, 240] width 80 height 17
click at [421, 240] on input "F" at bounding box center [423, 242] width 5 height 5
radio input "true"
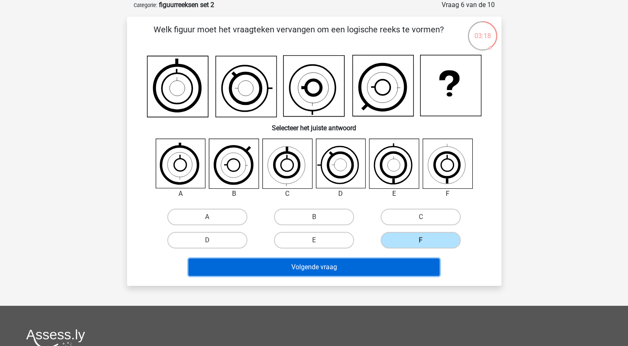
click at [346, 264] on button "Volgende vraag" at bounding box center [313, 267] width 251 height 17
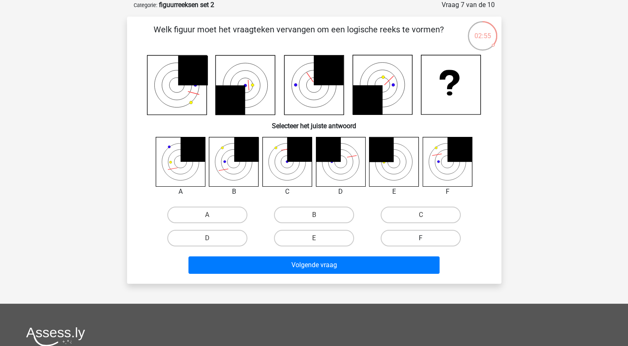
drag, startPoint x: 426, startPoint y: 238, endPoint x: 412, endPoint y: 232, distance: 15.2
click at [424, 217] on div "A B C D" at bounding box center [314, 226] width 320 height 46
click at [404, 242] on label "F" at bounding box center [421, 238] width 80 height 17
click at [421, 242] on input "F" at bounding box center [423, 240] width 5 height 5
radio input "true"
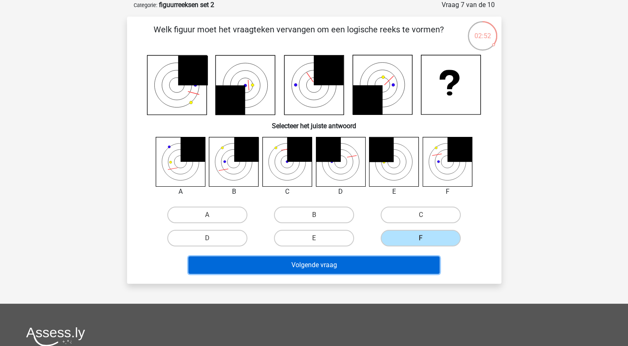
click at [378, 267] on button "Volgende vraag" at bounding box center [313, 265] width 251 height 17
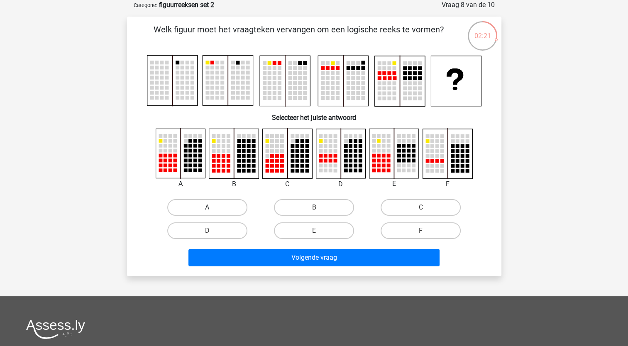
click at [221, 206] on label "A" at bounding box center [207, 207] width 80 height 17
click at [213, 208] on input "A" at bounding box center [209, 210] width 5 height 5
radio input "true"
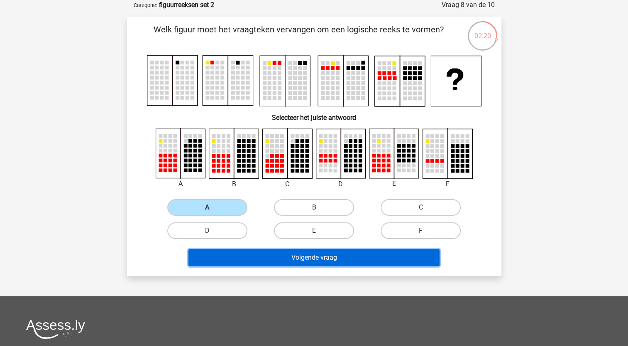
click at [230, 259] on button "Volgende vraag" at bounding box center [313, 257] width 251 height 17
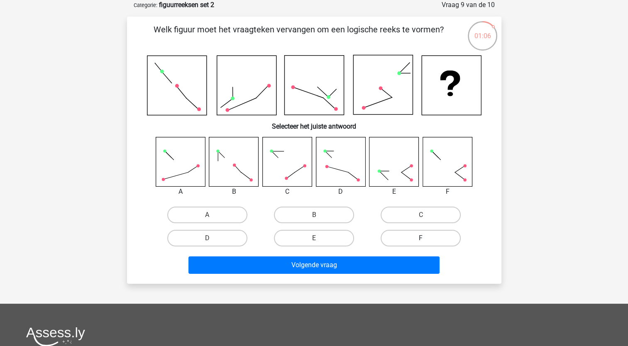
click at [391, 240] on label "F" at bounding box center [421, 238] width 80 height 17
click at [421, 240] on input "F" at bounding box center [423, 240] width 5 height 5
radio input "true"
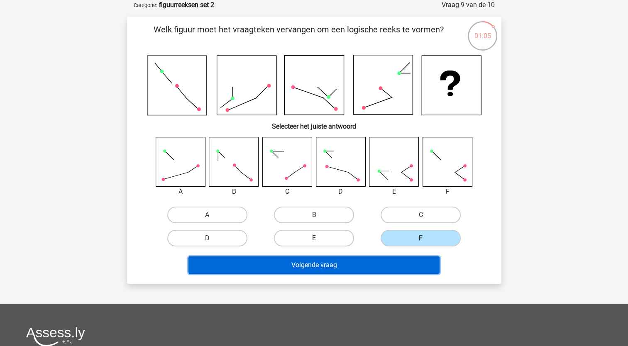
click at [365, 271] on button "Volgende vraag" at bounding box center [313, 265] width 251 height 17
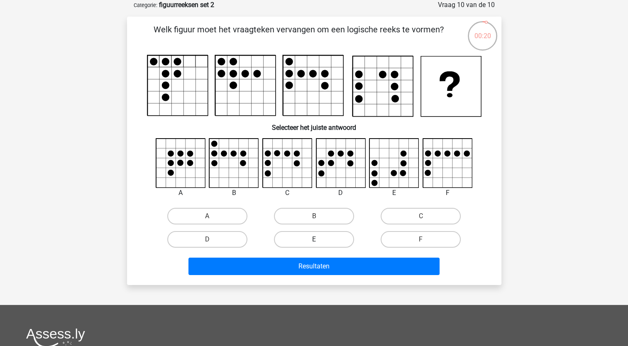
click at [311, 243] on label "E" at bounding box center [314, 239] width 80 height 17
click at [314, 243] on input "E" at bounding box center [316, 242] width 5 height 5
radio input "true"
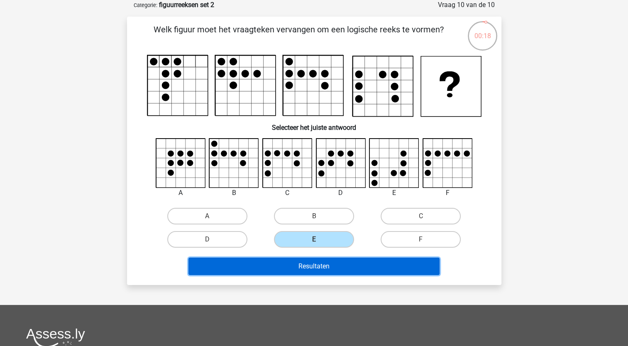
click at [299, 268] on button "Resultaten" at bounding box center [313, 266] width 251 height 17
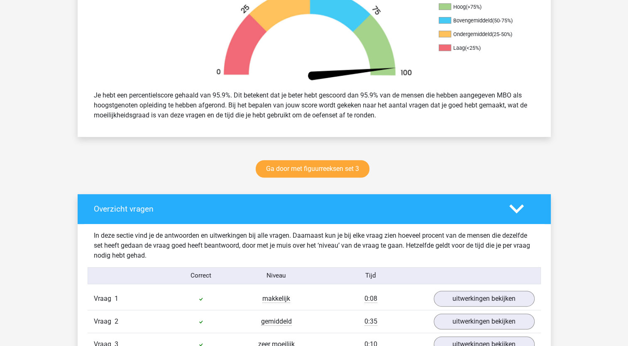
scroll to position [289, 0]
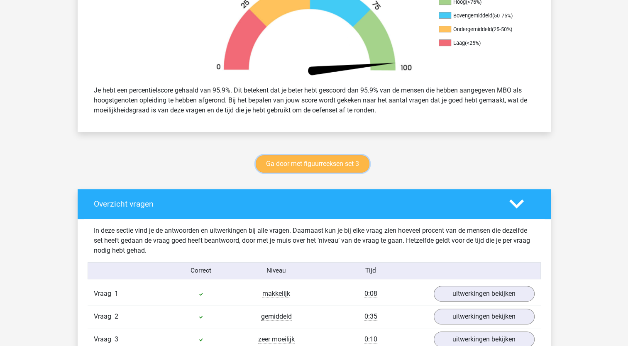
click at [318, 162] on link "Ga door met figuurreeksen set 3" at bounding box center [313, 163] width 114 height 17
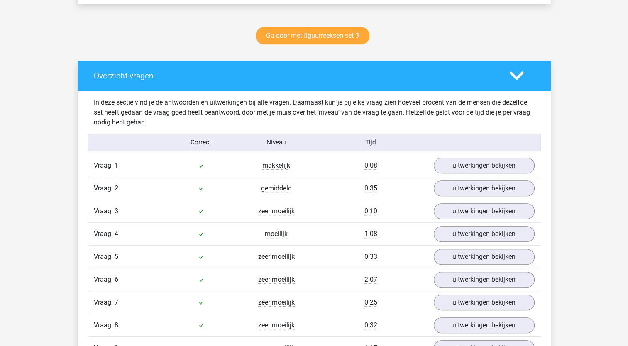
scroll to position [382, 0]
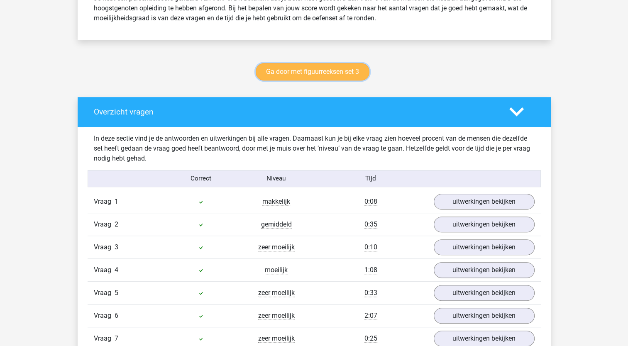
click at [359, 69] on link "Ga door met figuurreeksen set 3" at bounding box center [313, 71] width 114 height 17
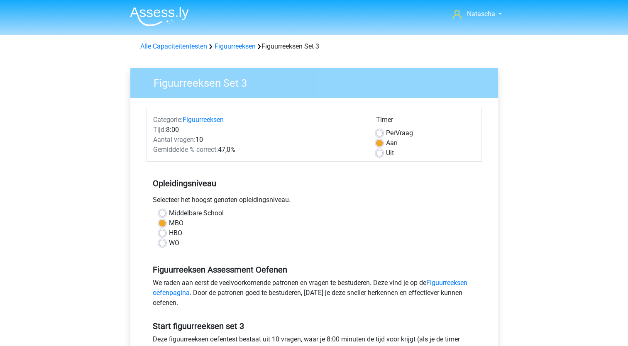
drag, startPoint x: 629, startPoint y: 134, endPoint x: 624, endPoint y: 97, distance: 37.7
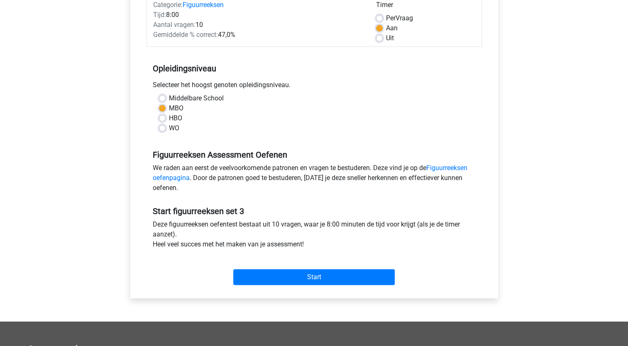
scroll to position [127, 0]
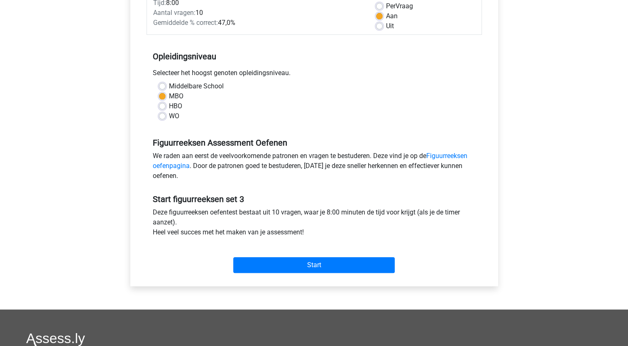
drag, startPoint x: 323, startPoint y: 264, endPoint x: 389, endPoint y: 321, distance: 87.1
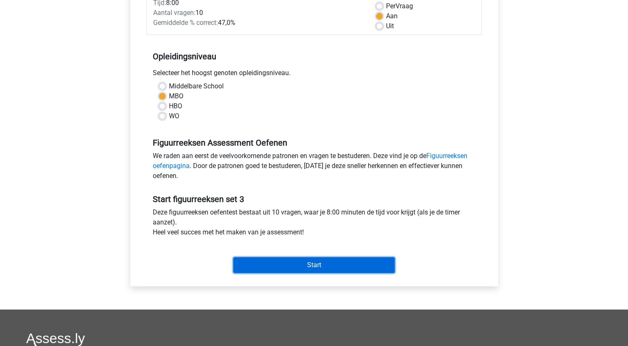
click at [298, 265] on input "Start" at bounding box center [313, 265] width 161 height 16
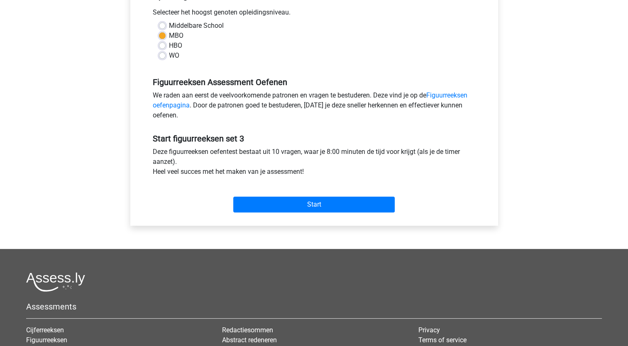
scroll to position [185, 0]
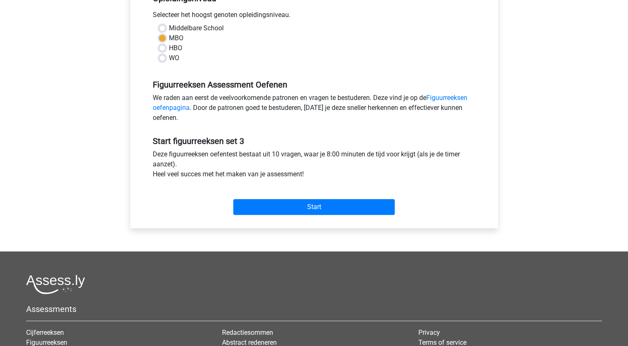
click at [614, 165] on div "Natascha [EMAIL_ADDRESS][DOMAIN_NAME] Nederlands English" at bounding box center [314, 143] width 628 height 656
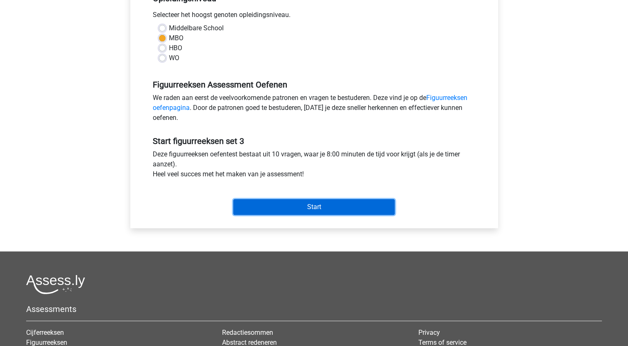
click at [359, 202] on input "Start" at bounding box center [313, 207] width 161 height 16
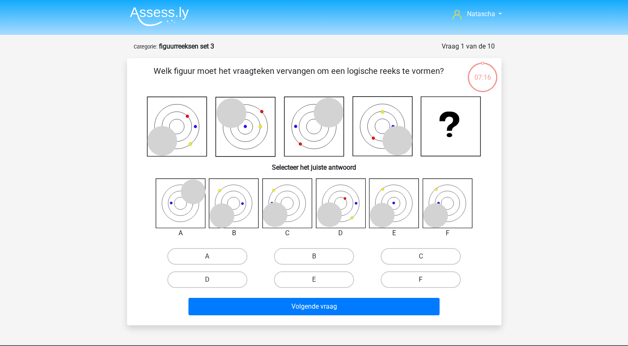
click at [417, 279] on label "F" at bounding box center [421, 279] width 80 height 17
click at [421, 280] on input "F" at bounding box center [423, 282] width 5 height 5
radio input "true"
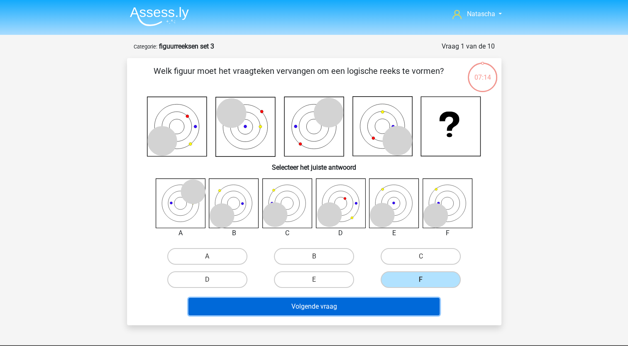
click at [327, 311] on button "Volgende vraag" at bounding box center [313, 306] width 251 height 17
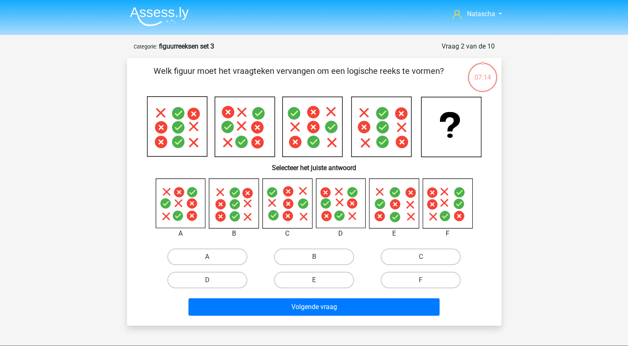
scroll to position [42, 0]
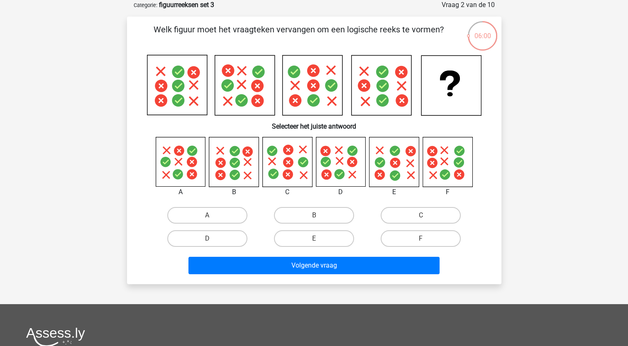
click at [208, 240] on input "D" at bounding box center [209, 241] width 5 height 5
radio input "true"
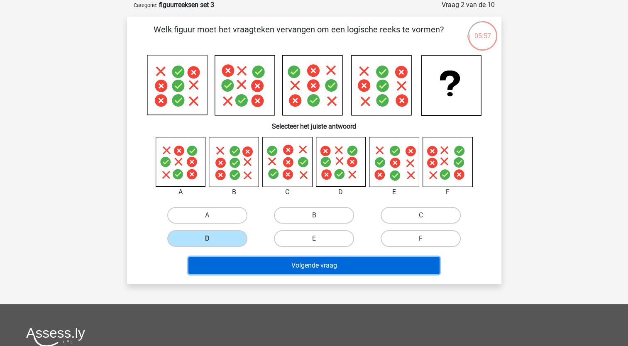
click at [273, 270] on button "Volgende vraag" at bounding box center [313, 265] width 251 height 17
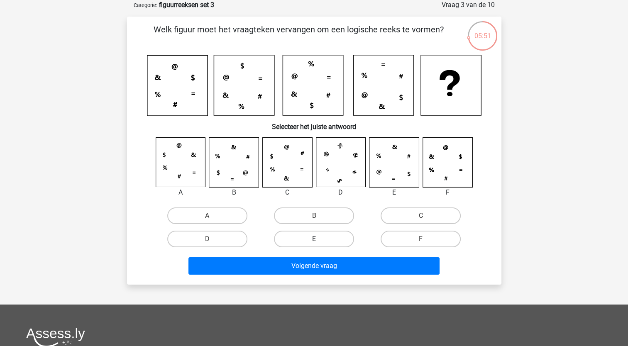
click at [300, 236] on label "E" at bounding box center [314, 239] width 80 height 17
click at [314, 239] on input "E" at bounding box center [316, 241] width 5 height 5
radio input "true"
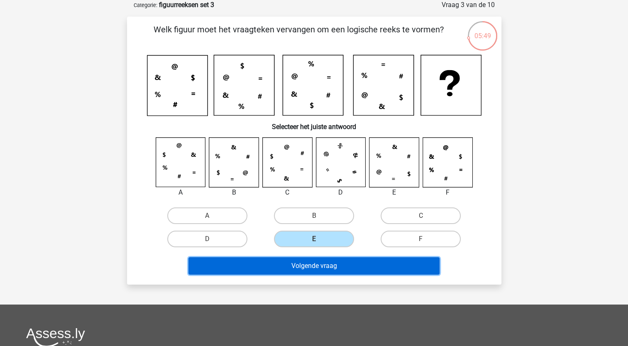
click at [272, 268] on button "Volgende vraag" at bounding box center [313, 265] width 251 height 17
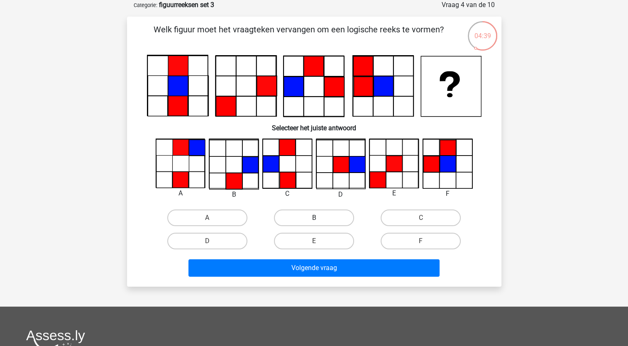
click at [319, 217] on label "B" at bounding box center [314, 218] width 80 height 17
click at [319, 218] on input "B" at bounding box center [316, 220] width 5 height 5
radio input "true"
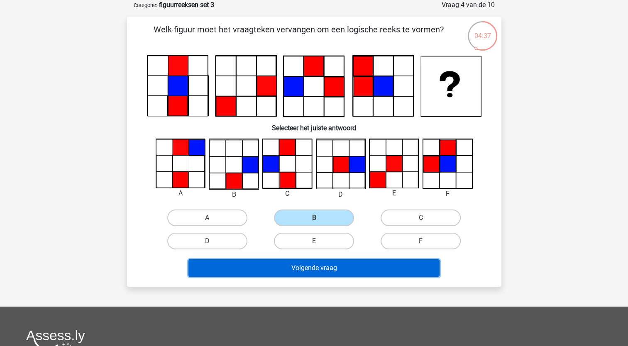
click at [245, 268] on button "Volgende vraag" at bounding box center [313, 267] width 251 height 17
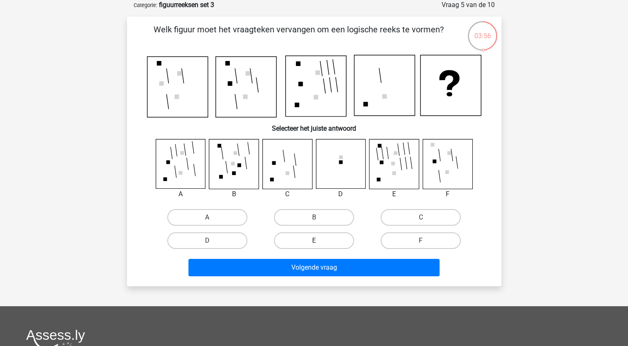
click at [315, 237] on label "E" at bounding box center [314, 240] width 80 height 17
click at [315, 241] on input "E" at bounding box center [316, 243] width 5 height 5
radio input "true"
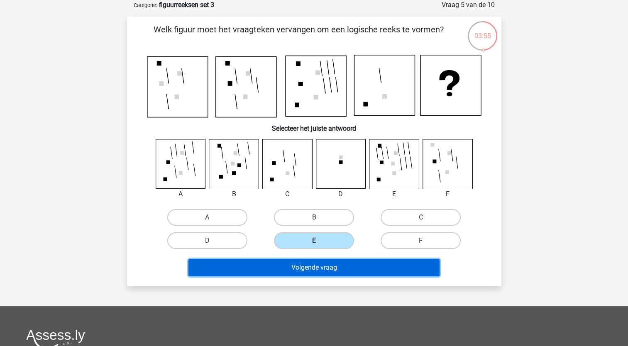
click at [301, 267] on button "Volgende vraag" at bounding box center [313, 267] width 251 height 17
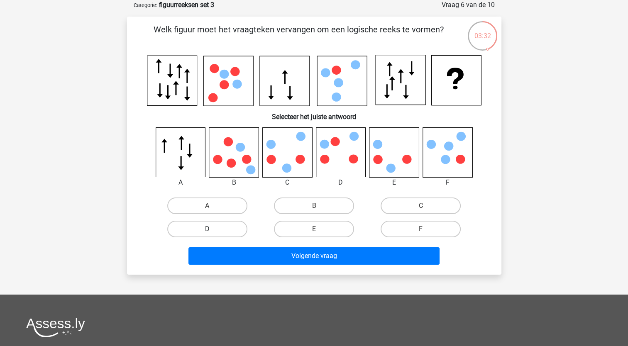
click at [226, 227] on label "D" at bounding box center [207, 229] width 80 height 17
click at [213, 229] on input "D" at bounding box center [209, 231] width 5 height 5
radio input "true"
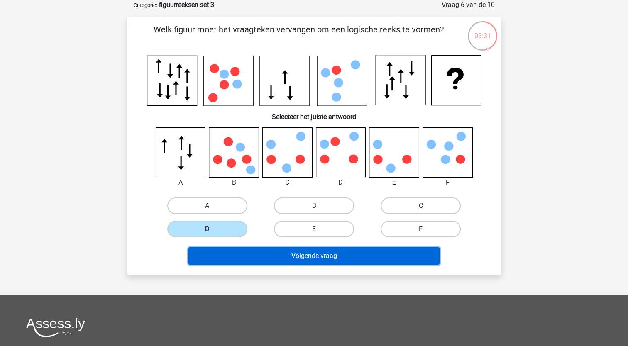
click at [218, 263] on button "Volgende vraag" at bounding box center [313, 255] width 251 height 17
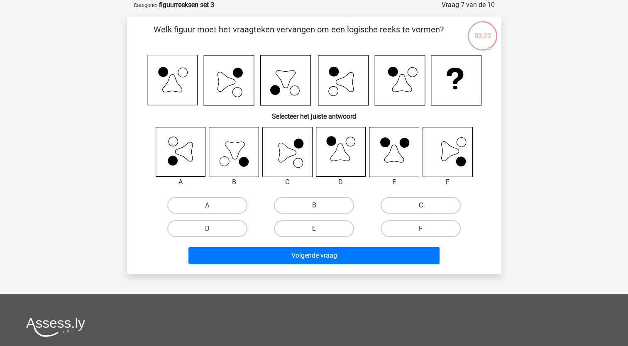
click at [429, 205] on label "C" at bounding box center [421, 205] width 80 height 17
click at [426, 205] on input "C" at bounding box center [423, 207] width 5 height 5
radio input "true"
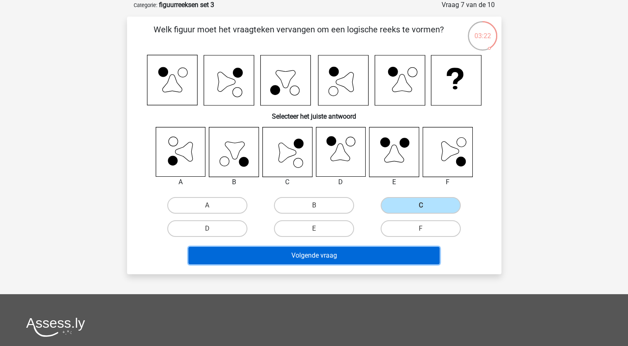
click at [343, 258] on button "Volgende vraag" at bounding box center [313, 255] width 251 height 17
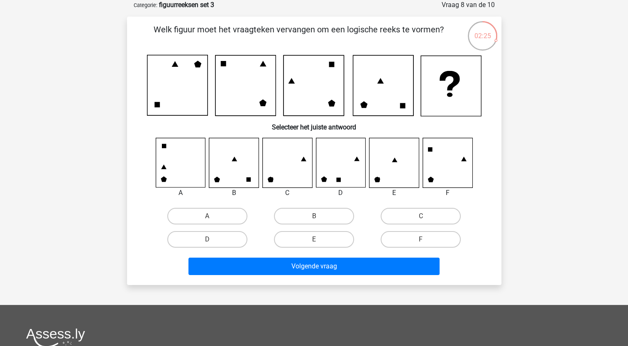
click at [421, 216] on input "C" at bounding box center [423, 218] width 5 height 5
radio input "true"
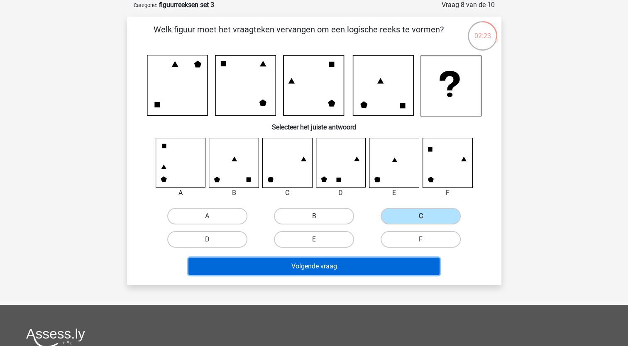
click at [287, 262] on button "Volgende vraag" at bounding box center [313, 266] width 251 height 17
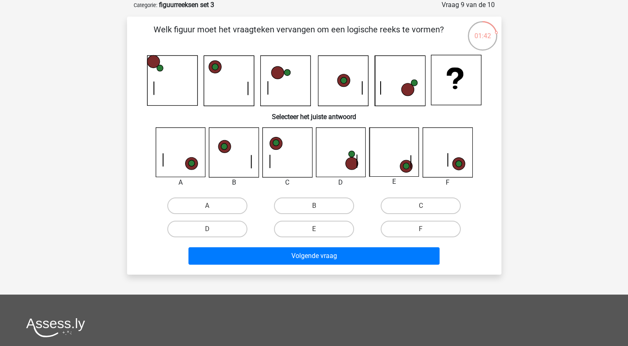
click at [319, 230] on input "E" at bounding box center [316, 231] width 5 height 5
radio input "true"
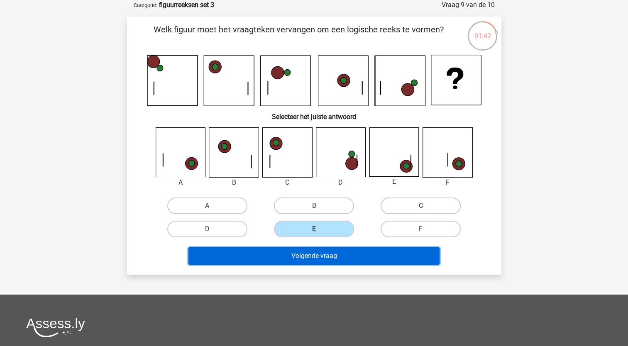
click at [307, 254] on button "Volgende vraag" at bounding box center [313, 255] width 251 height 17
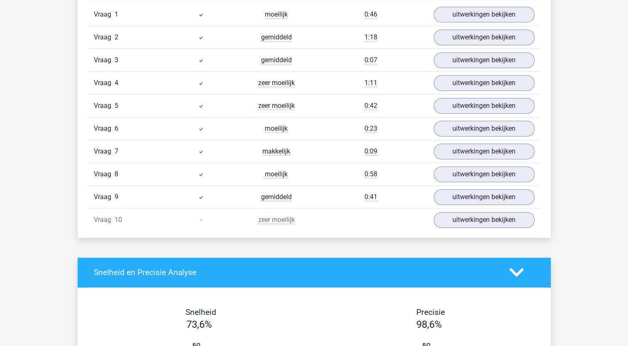
scroll to position [592, 0]
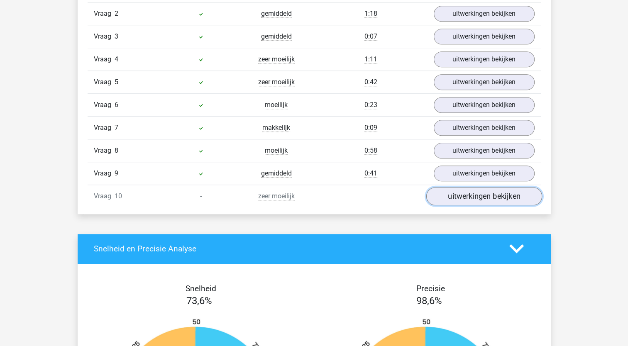
click at [464, 198] on link "uitwerkingen bekijken" at bounding box center [484, 196] width 116 height 18
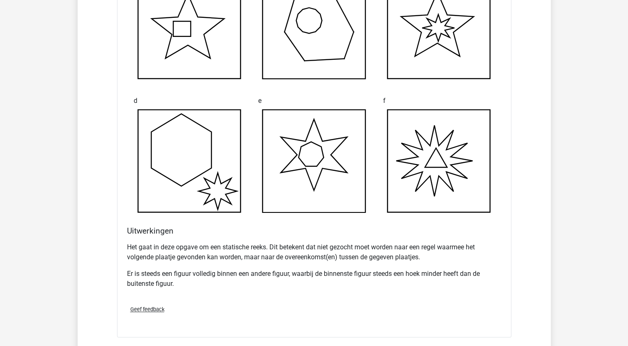
scroll to position [961, 0]
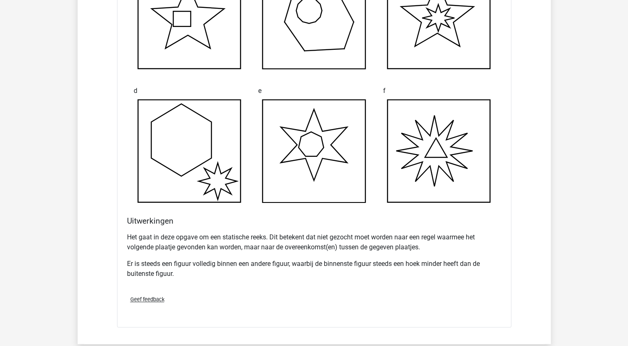
click at [622, 191] on div "Natascha [EMAIL_ADDRESS][DOMAIN_NAME]" at bounding box center [314, 65] width 628 height 2052
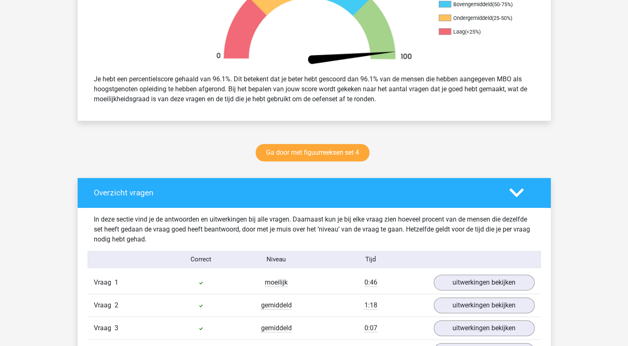
scroll to position [274, 0]
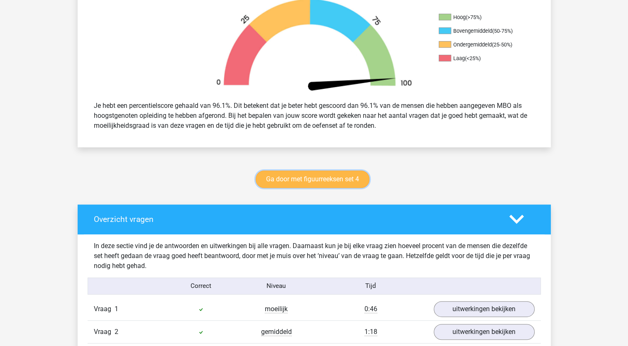
click at [350, 181] on link "Ga door met figuurreeksen set 4" at bounding box center [313, 179] width 114 height 17
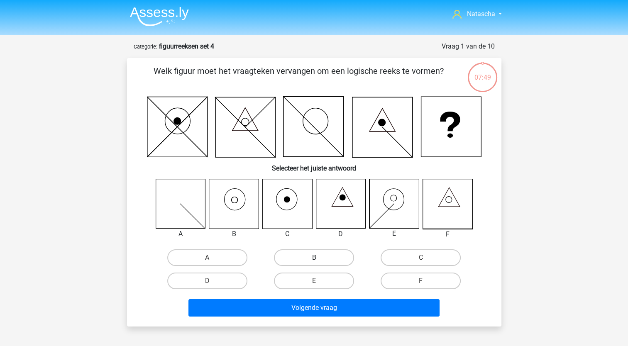
click at [321, 255] on label "B" at bounding box center [314, 257] width 80 height 17
click at [319, 258] on input "B" at bounding box center [316, 260] width 5 height 5
radio input "true"
click at [321, 255] on label "B" at bounding box center [314, 257] width 80 height 17
click at [319, 258] on input "B" at bounding box center [316, 260] width 5 height 5
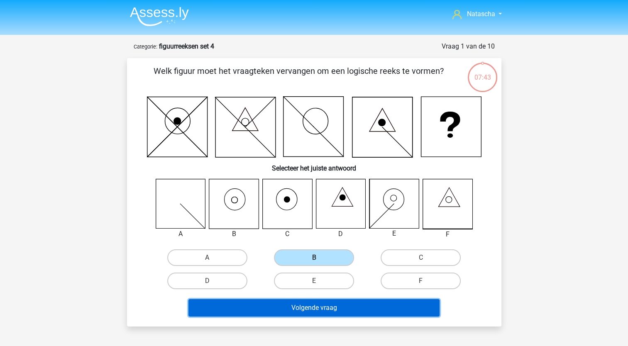
click at [297, 308] on button "Volgende vraag" at bounding box center [313, 307] width 251 height 17
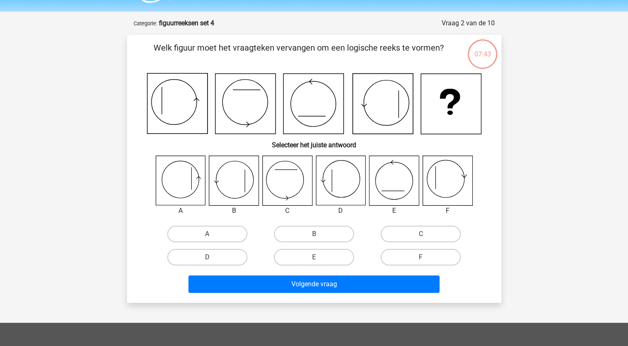
scroll to position [42, 0]
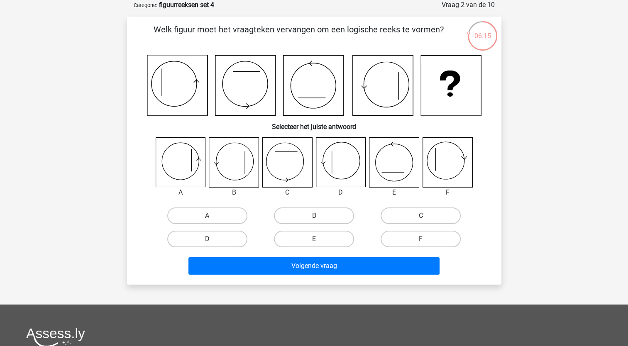
click at [214, 242] on label "D" at bounding box center [207, 239] width 80 height 17
click at [213, 242] on input "D" at bounding box center [209, 241] width 5 height 5
radio input "true"
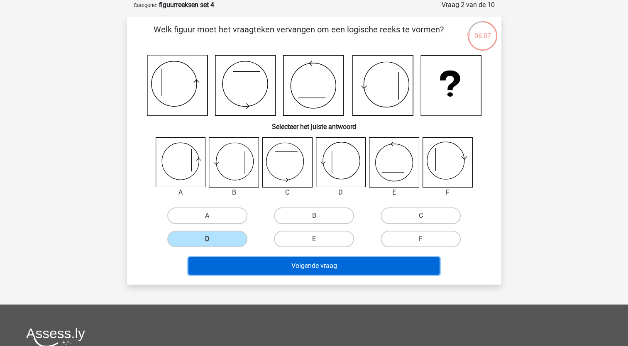
click at [268, 262] on button "Volgende vraag" at bounding box center [313, 265] width 251 height 17
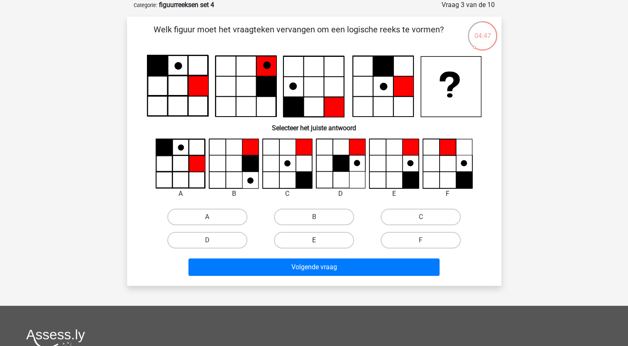
click at [308, 247] on label "E" at bounding box center [314, 240] width 80 height 17
click at [314, 246] on input "E" at bounding box center [316, 242] width 5 height 5
radio input "true"
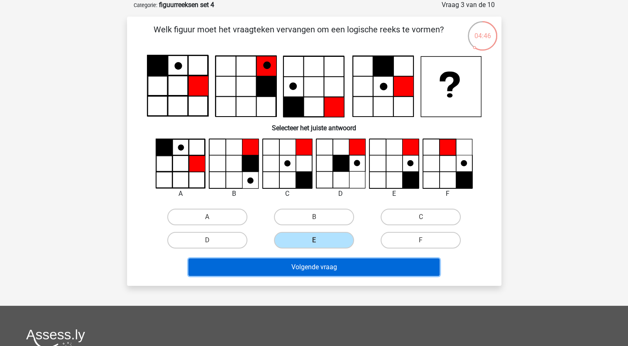
click at [305, 268] on button "Volgende vraag" at bounding box center [313, 267] width 251 height 17
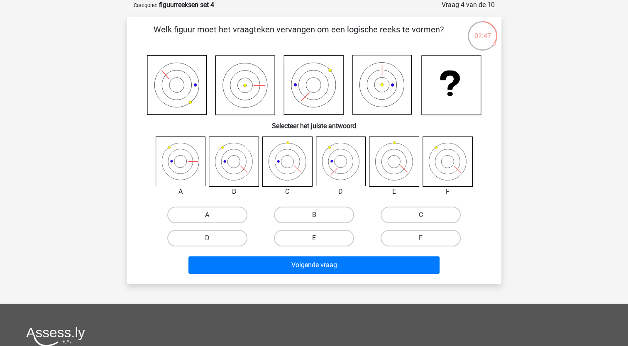
click at [309, 209] on label "B" at bounding box center [314, 215] width 80 height 17
click at [314, 215] on input "B" at bounding box center [316, 217] width 5 height 5
radio input "true"
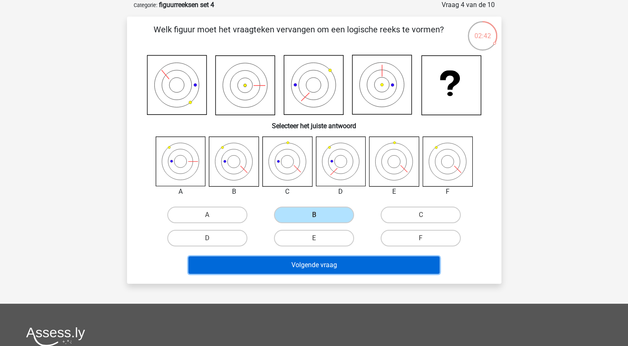
click at [262, 267] on button "Volgende vraag" at bounding box center [313, 265] width 251 height 17
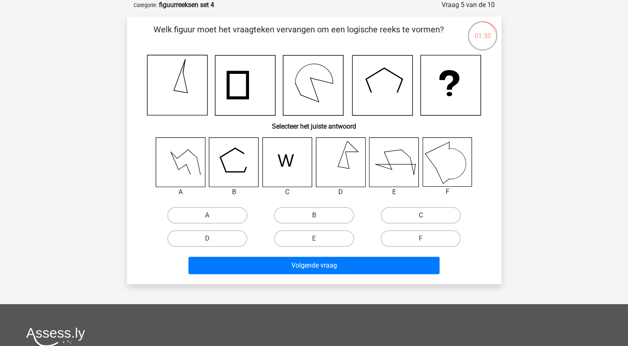
click at [415, 214] on label "C" at bounding box center [421, 215] width 80 height 17
click at [421, 215] on input "C" at bounding box center [423, 217] width 5 height 5
radio input "true"
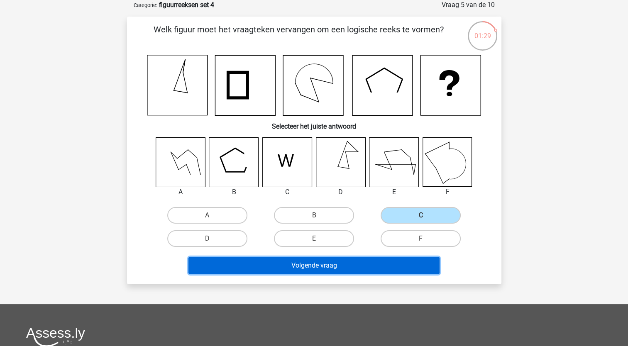
click at [328, 267] on button "Volgende vraag" at bounding box center [313, 265] width 251 height 17
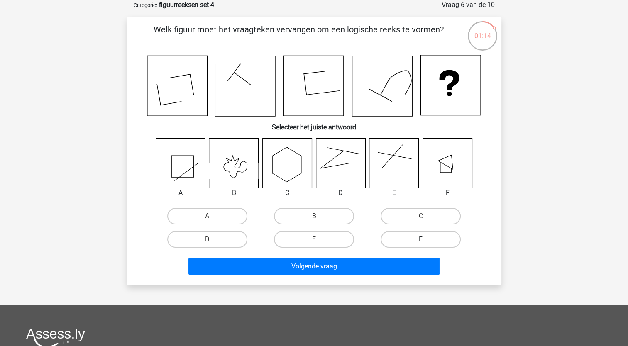
click at [415, 232] on label "F" at bounding box center [421, 239] width 80 height 17
click at [421, 240] on input "F" at bounding box center [423, 242] width 5 height 5
radio input "true"
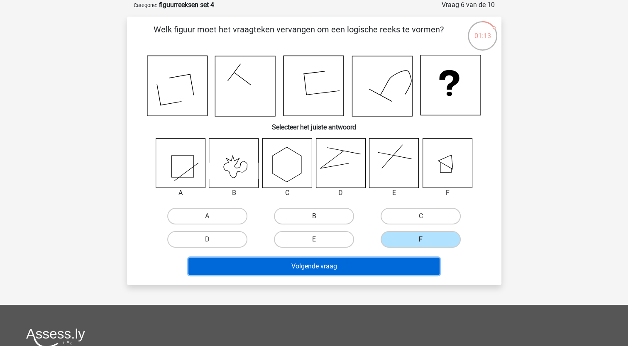
click at [356, 265] on button "Volgende vraag" at bounding box center [313, 266] width 251 height 17
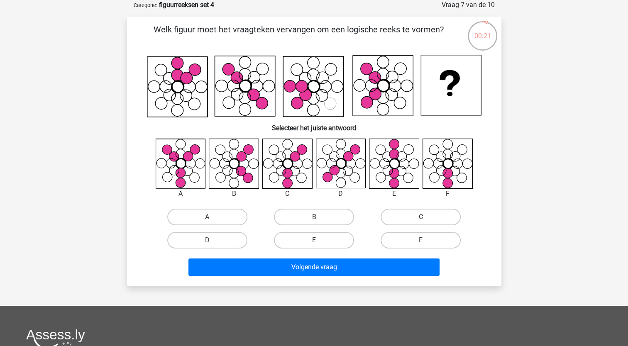
click at [418, 209] on label "C" at bounding box center [421, 217] width 80 height 17
click at [421, 217] on input "C" at bounding box center [423, 219] width 5 height 5
radio input "true"
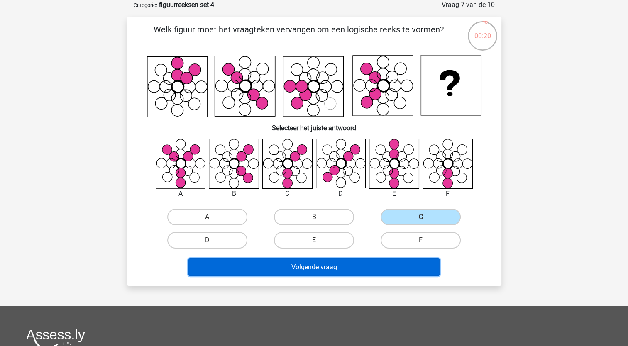
click at [329, 267] on button "Volgende vraag" at bounding box center [313, 267] width 251 height 17
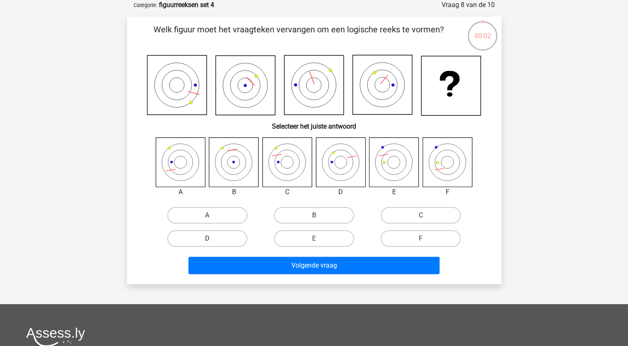
click at [231, 237] on label "D" at bounding box center [207, 238] width 80 height 17
click at [213, 239] on input "D" at bounding box center [209, 241] width 5 height 5
radio input "true"
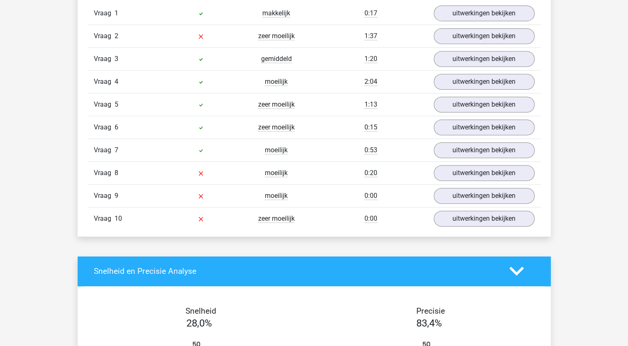
scroll to position [589, 0]
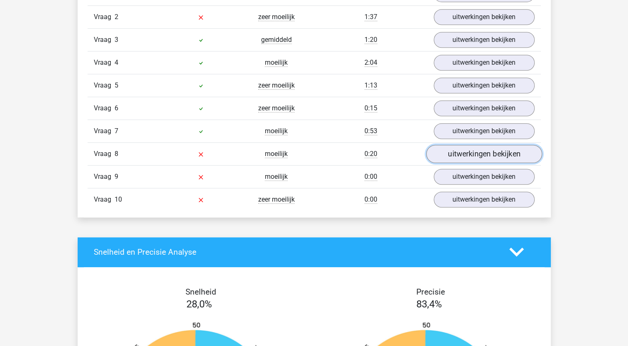
click at [453, 154] on link "uitwerkingen bekijken" at bounding box center [484, 154] width 116 height 18
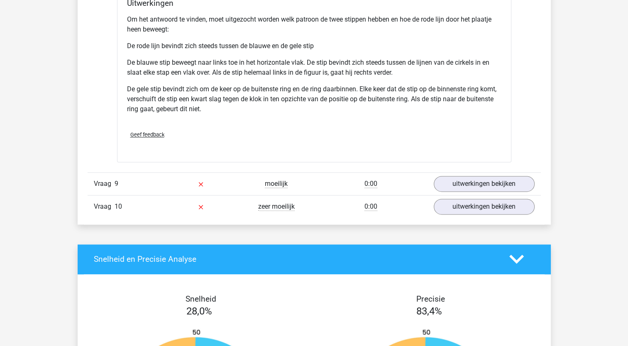
scroll to position [1136, 0]
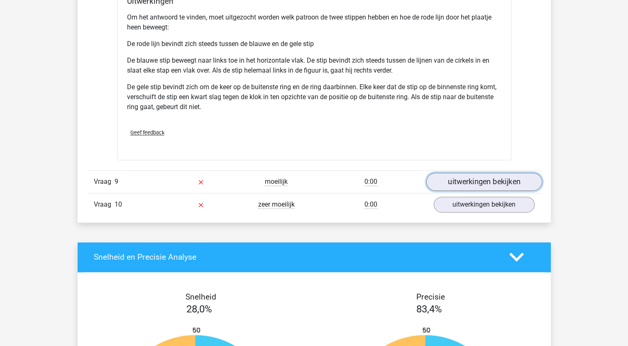
click at [489, 175] on link "uitwerkingen bekijken" at bounding box center [484, 182] width 116 height 18
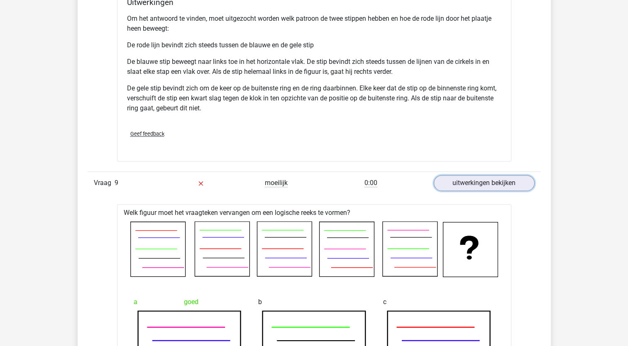
scroll to position [1140, 0]
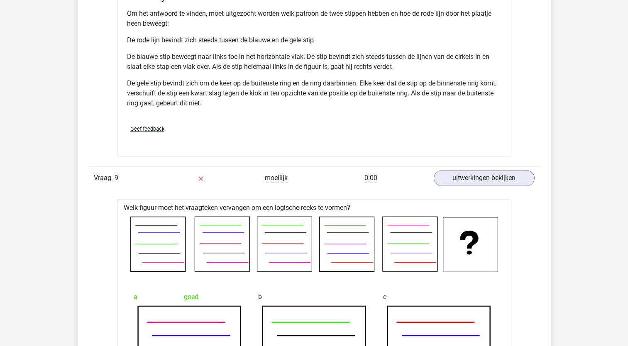
click at [552, 129] on div "Natascha nataschafranssen1975@outlook.com" at bounding box center [314, 163] width 628 height 2606
drag, startPoint x: 628, startPoint y: 179, endPoint x: 629, endPoint y: 208, distance: 29.1
click at [628, 208] on html "Natascha nataschafranssen1975@outlook.com" at bounding box center [314, 163] width 628 height 2606
drag, startPoint x: 629, startPoint y: 208, endPoint x: 550, endPoint y: 232, distance: 82.6
click at [550, 232] on div "Overzicht vragen In deze sectie vind je de antwoorden en uitwerkingen bij alle …" at bounding box center [314, 29] width 473 height 1381
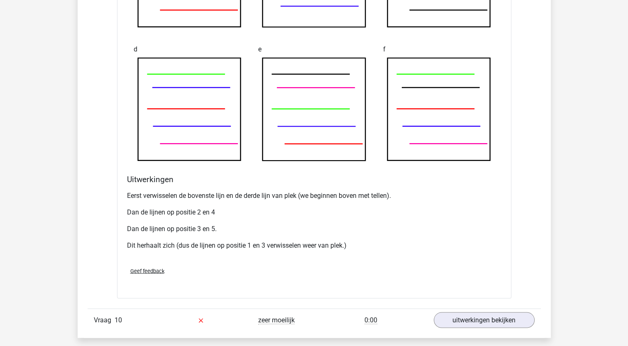
scroll to position [1575, 0]
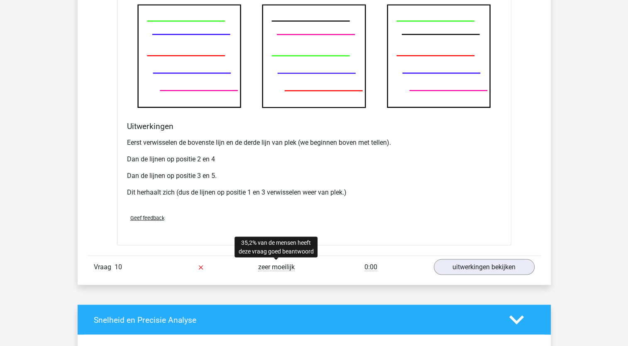
click at [267, 263] on span "zeer moeilijk" at bounding box center [276, 267] width 37 height 8
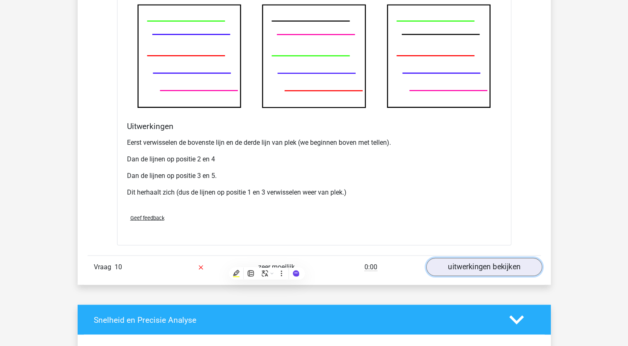
click at [471, 265] on link "uitwerkingen bekijken" at bounding box center [484, 267] width 116 height 18
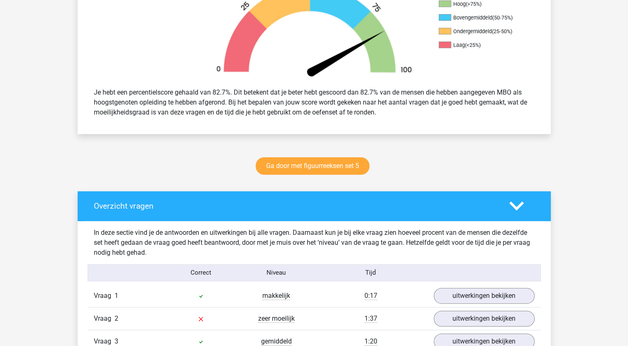
scroll to position [332, 0]
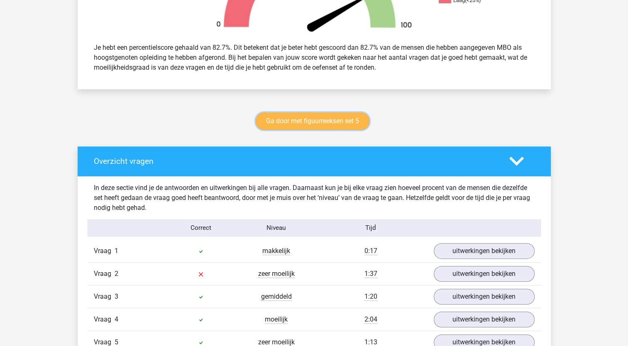
click at [282, 118] on link "Ga door met figuurreeksen set 5" at bounding box center [313, 121] width 114 height 17
click at [349, 120] on link "Ga door met figuurreeksen set 5" at bounding box center [313, 121] width 114 height 17
click at [279, 122] on link "Ga door met figuurreeksen set 5" at bounding box center [313, 121] width 114 height 17
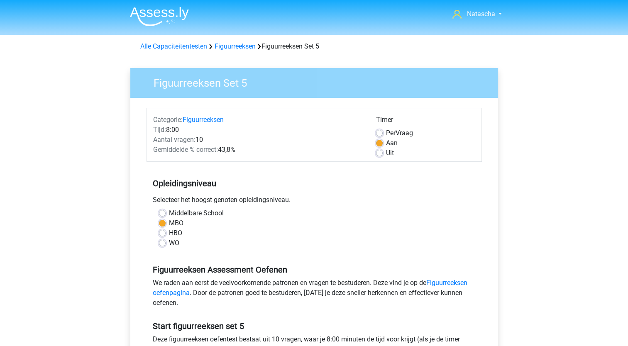
drag, startPoint x: 629, startPoint y: 137, endPoint x: 347, endPoint y: 167, distance: 283.5
click at [347, 167] on div "Opleidingsniveau Selecteer het hoogst genoten opleidingsniveau. [GEOGRAPHIC_DAT…" at bounding box center [314, 210] width 335 height 90
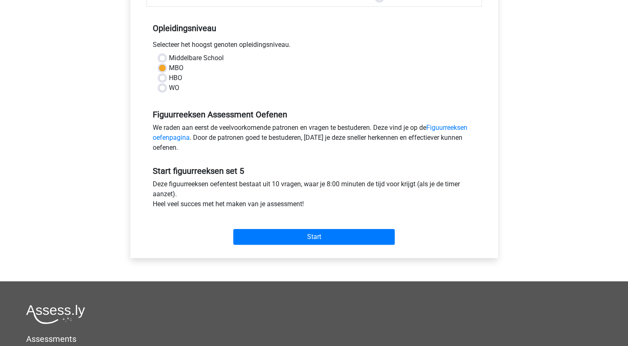
scroll to position [183, 0]
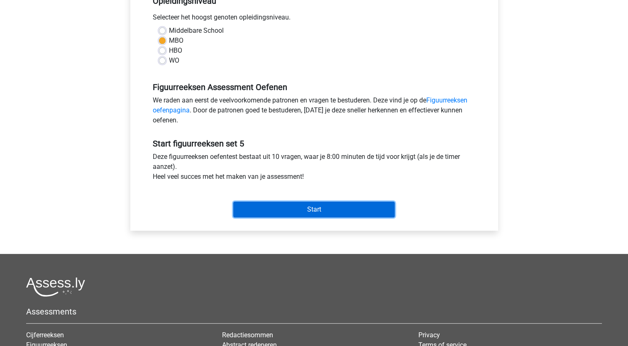
click at [349, 202] on input "Start" at bounding box center [313, 210] width 161 height 16
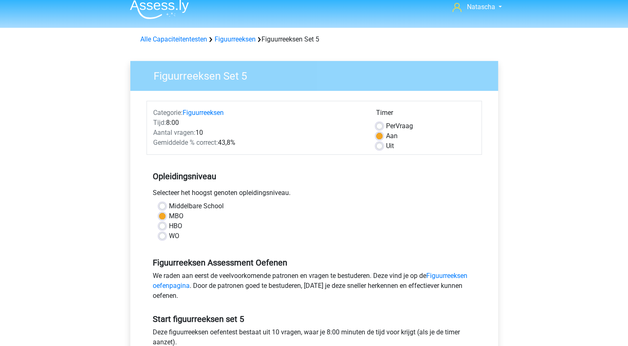
scroll to position [0, 0]
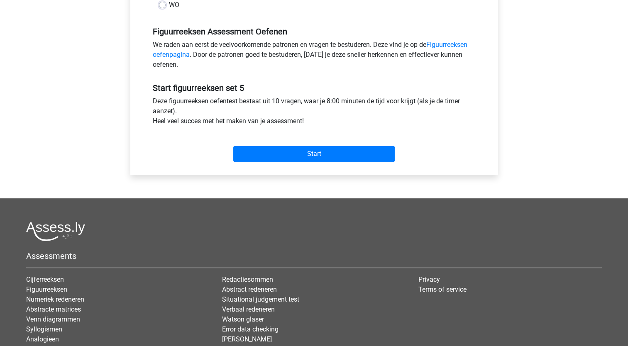
scroll to position [257, 0]
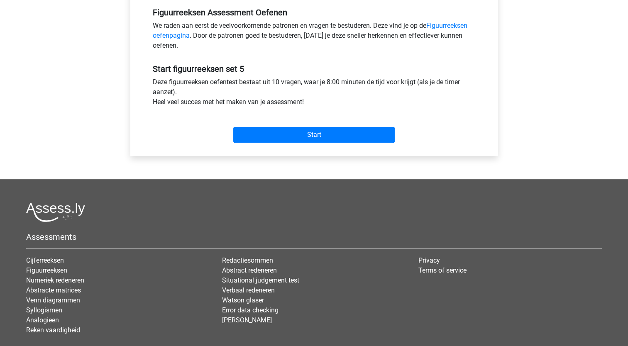
click at [277, 142] on div "Start" at bounding box center [314, 128] width 335 height 36
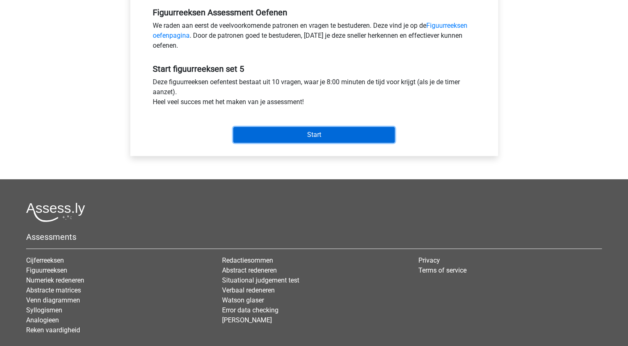
click at [276, 137] on input "Start" at bounding box center [313, 135] width 161 height 16
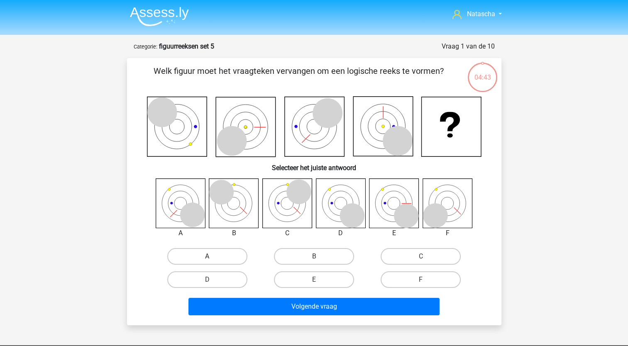
click at [208, 255] on label "A" at bounding box center [207, 256] width 80 height 17
click at [208, 257] on input "A" at bounding box center [209, 259] width 5 height 5
radio input "true"
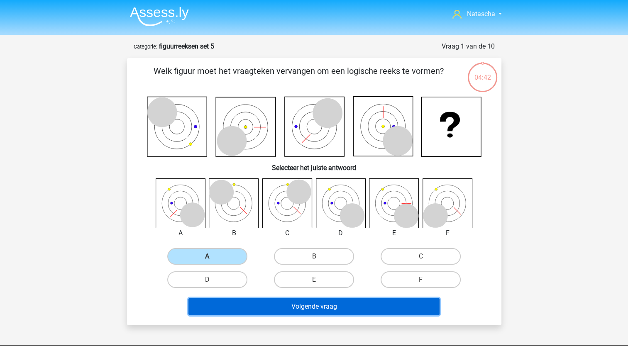
click at [216, 300] on button "Volgende vraag" at bounding box center [313, 306] width 251 height 17
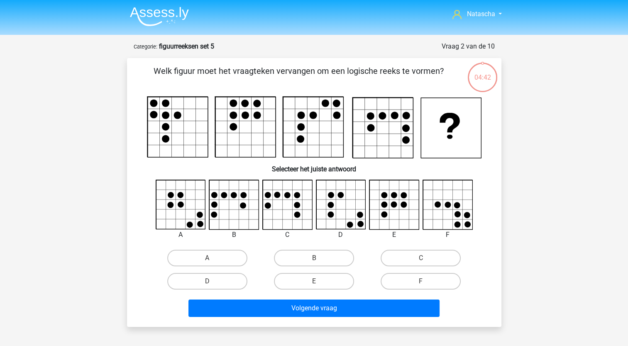
scroll to position [42, 0]
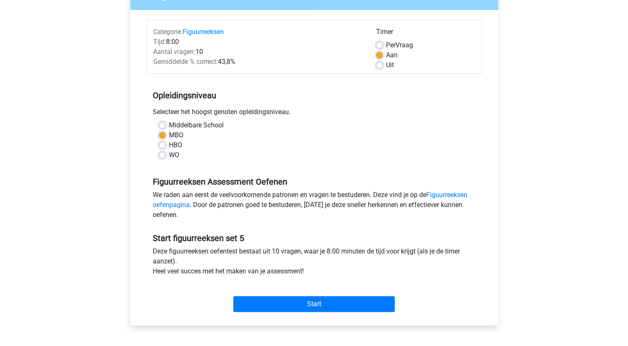
scroll to position [146, 0]
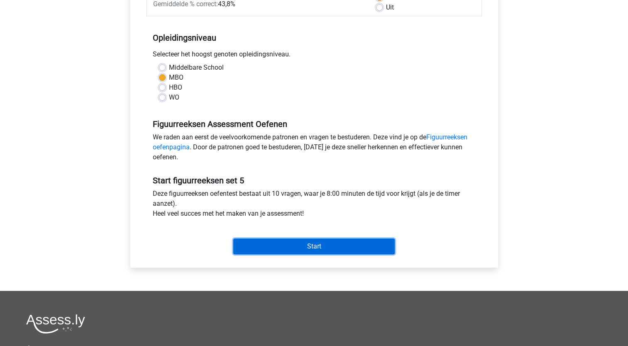
click at [312, 246] on input "Start" at bounding box center [313, 247] width 161 height 16
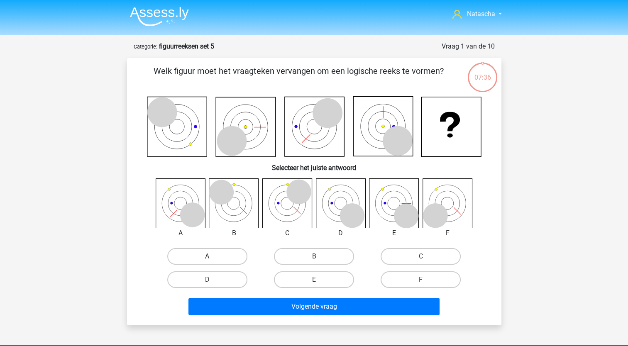
click at [192, 251] on label "A" at bounding box center [207, 256] width 80 height 17
click at [207, 257] on input "A" at bounding box center [209, 259] width 5 height 5
radio input "true"
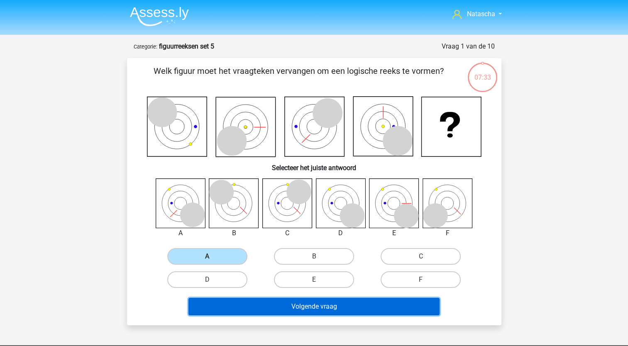
click at [204, 302] on button "Volgende vraag" at bounding box center [313, 306] width 251 height 17
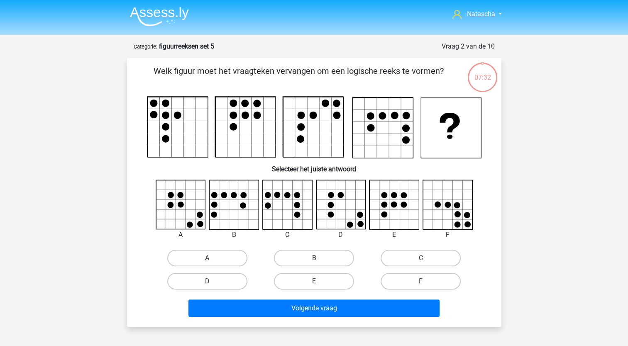
scroll to position [42, 0]
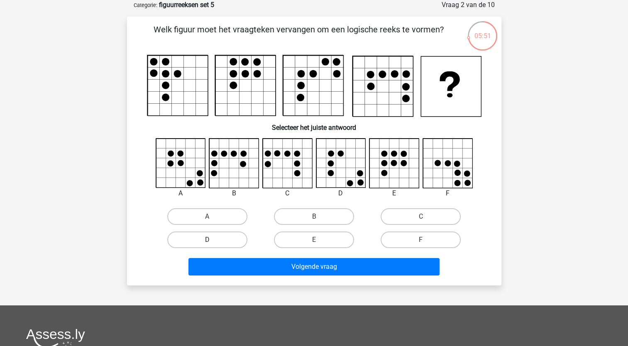
click at [219, 238] on label "D" at bounding box center [207, 240] width 80 height 17
click at [213, 240] on input "D" at bounding box center [209, 242] width 5 height 5
radio input "true"
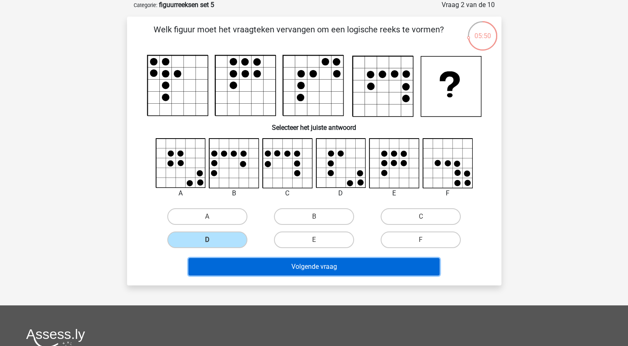
click at [241, 260] on button "Volgende vraag" at bounding box center [313, 266] width 251 height 17
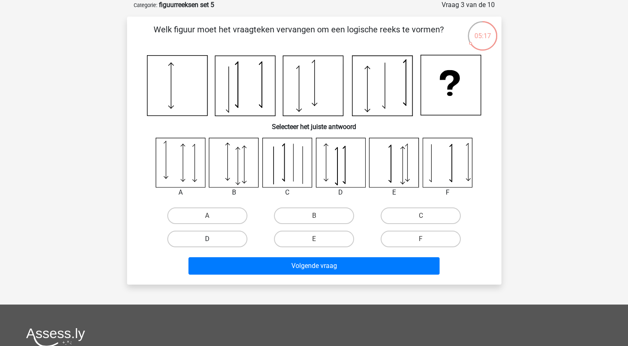
click at [200, 237] on label "D" at bounding box center [207, 239] width 80 height 17
click at [207, 239] on input "D" at bounding box center [209, 241] width 5 height 5
radio input "true"
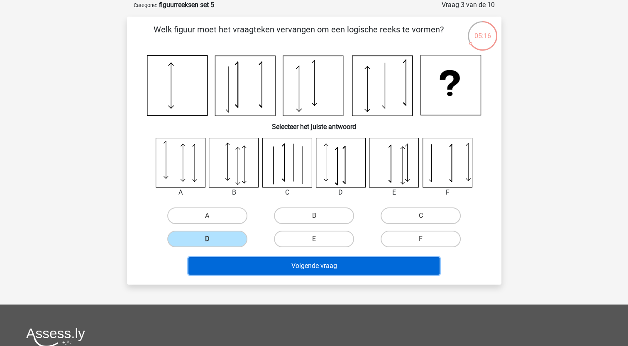
click at [214, 263] on button "Volgende vraag" at bounding box center [313, 265] width 251 height 17
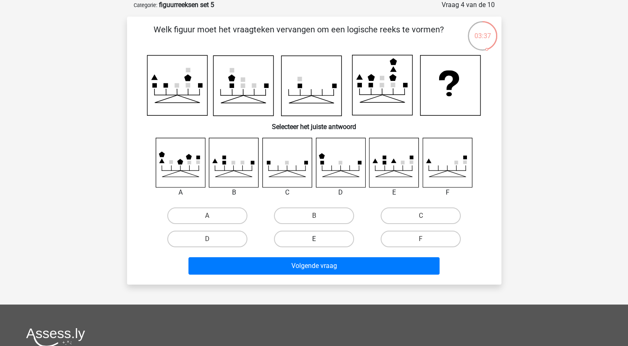
click at [305, 240] on label "E" at bounding box center [314, 239] width 80 height 17
click at [314, 240] on input "E" at bounding box center [316, 241] width 5 height 5
radio input "true"
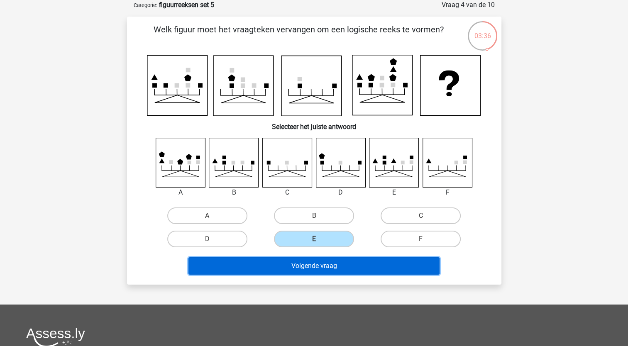
click at [289, 267] on button "Volgende vraag" at bounding box center [313, 265] width 251 height 17
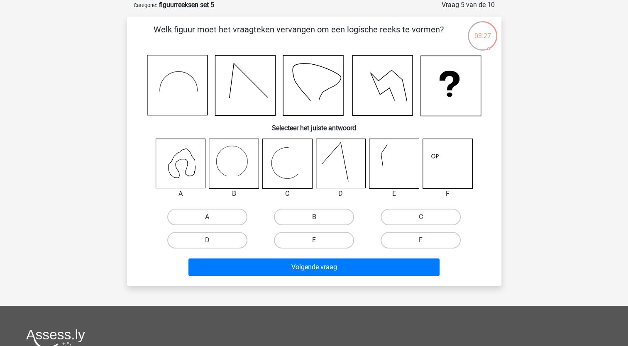
click at [312, 212] on label "B" at bounding box center [314, 217] width 80 height 17
click at [314, 217] on input "B" at bounding box center [316, 219] width 5 height 5
radio input "true"
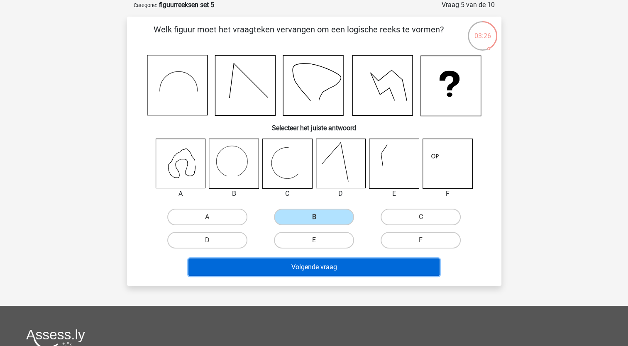
click at [271, 268] on button "Volgende vraag" at bounding box center [313, 267] width 251 height 17
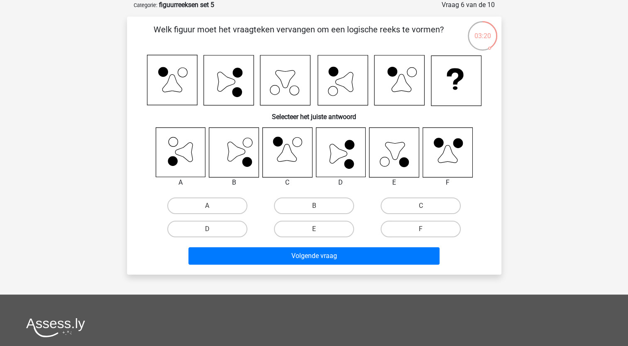
click at [215, 216] on div "A" at bounding box center [207, 205] width 107 height 23
click at [216, 227] on label "D" at bounding box center [207, 229] width 80 height 17
click at [213, 229] on input "D" at bounding box center [209, 231] width 5 height 5
radio input "true"
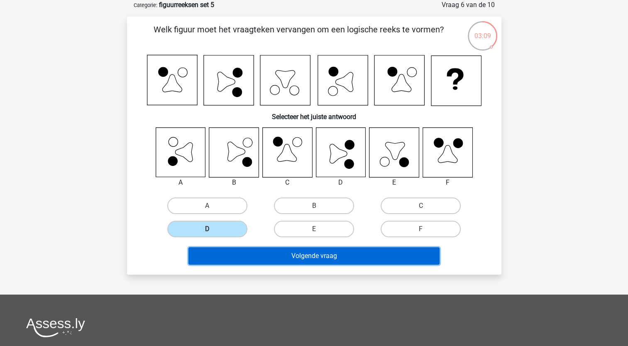
click at [289, 258] on button "Volgende vraag" at bounding box center [313, 255] width 251 height 17
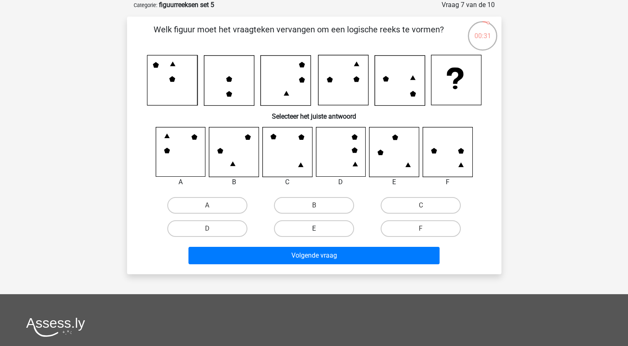
click at [315, 224] on label "E" at bounding box center [314, 228] width 80 height 17
click at [315, 229] on input "E" at bounding box center [316, 231] width 5 height 5
radio input "true"
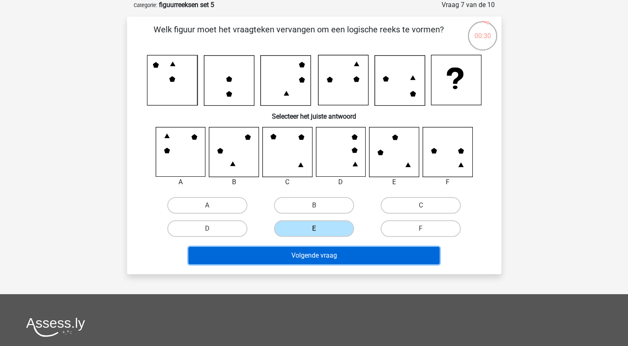
click at [279, 258] on button "Volgende vraag" at bounding box center [313, 255] width 251 height 17
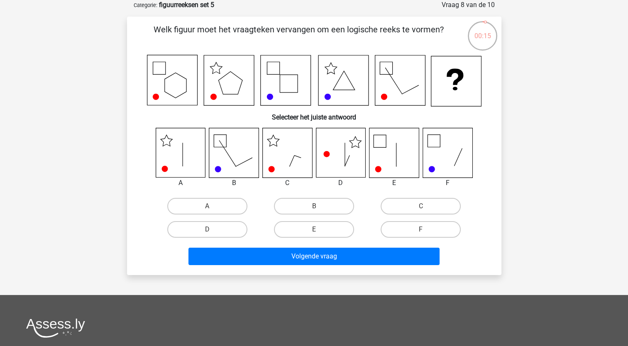
click at [204, 195] on div "A" at bounding box center [207, 206] width 107 height 23
click at [191, 203] on label "A" at bounding box center [207, 206] width 80 height 17
click at [207, 206] on input "A" at bounding box center [209, 208] width 5 height 5
radio input "true"
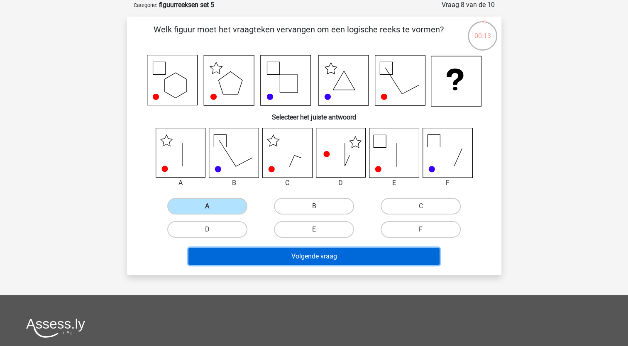
click at [204, 259] on button "Volgende vraag" at bounding box center [313, 256] width 251 height 17
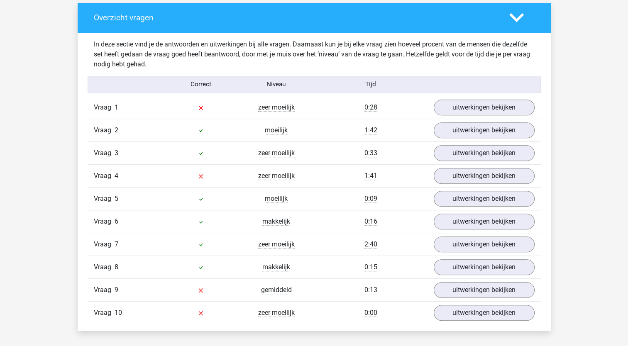
scroll to position [493, 0]
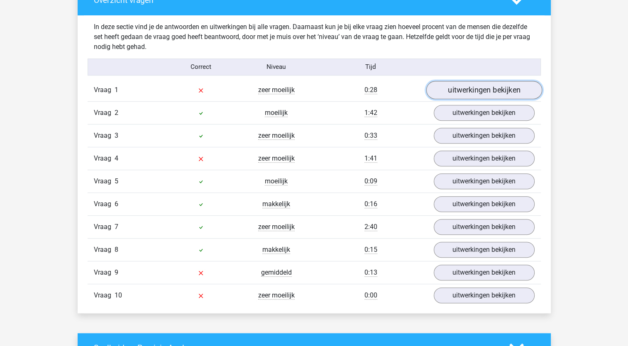
click at [497, 91] on link "uitwerkingen bekijken" at bounding box center [484, 90] width 116 height 18
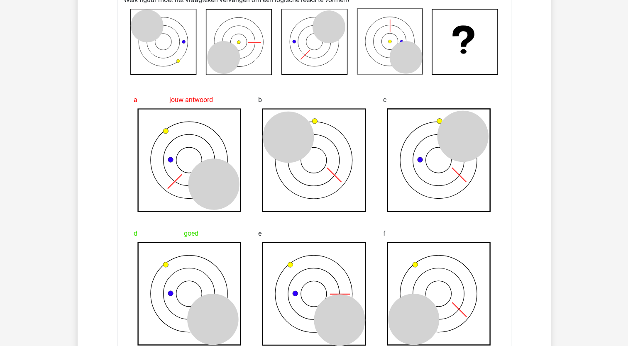
scroll to position [564, 0]
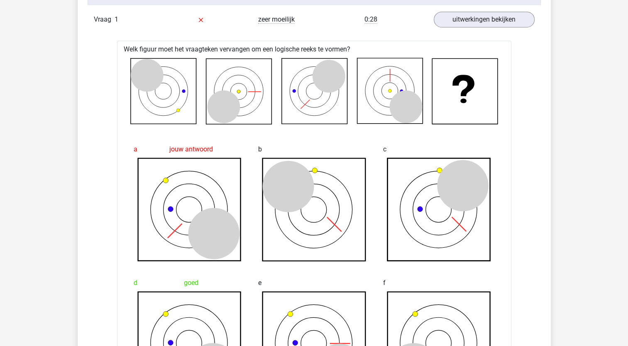
click at [254, 90] on icon at bounding box center [239, 92] width 66 height 66
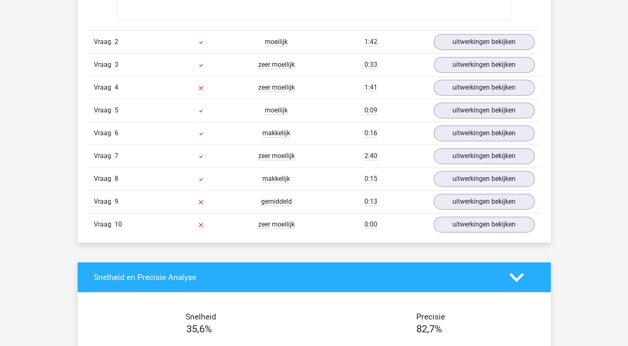
scroll to position [1137, 0]
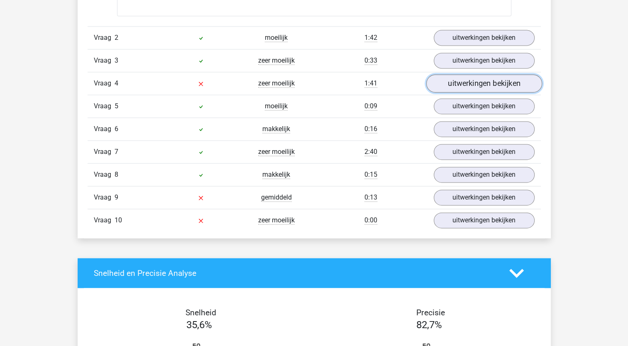
click at [472, 87] on link "uitwerkingen bekijken" at bounding box center [484, 83] width 116 height 18
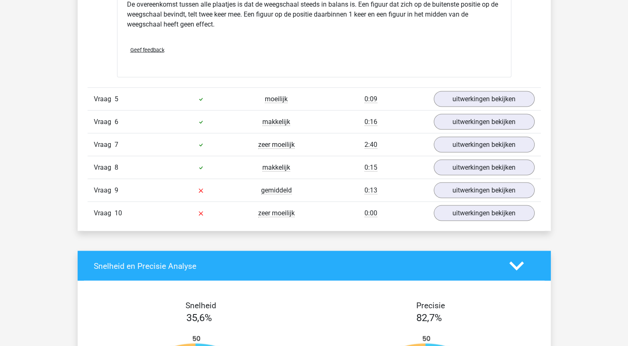
scroll to position [1619, 0]
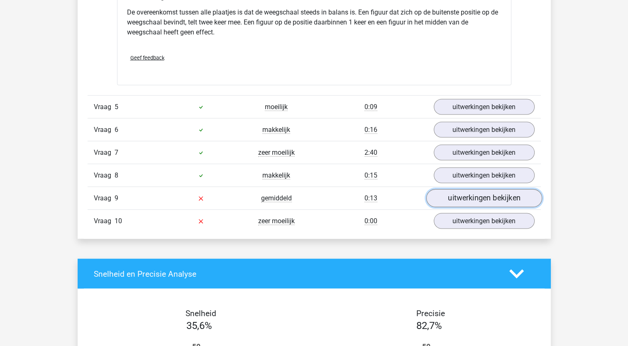
click at [452, 199] on link "uitwerkingen bekijken" at bounding box center [484, 198] width 116 height 18
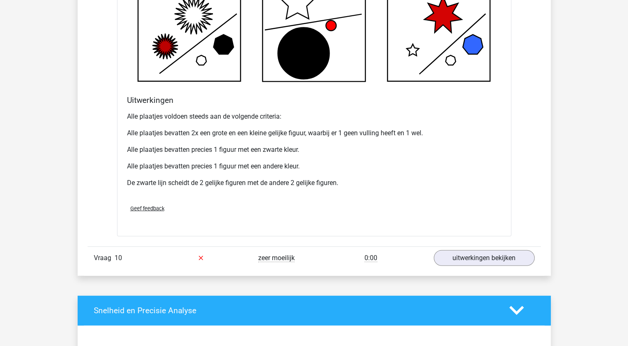
scroll to position [2129, 0]
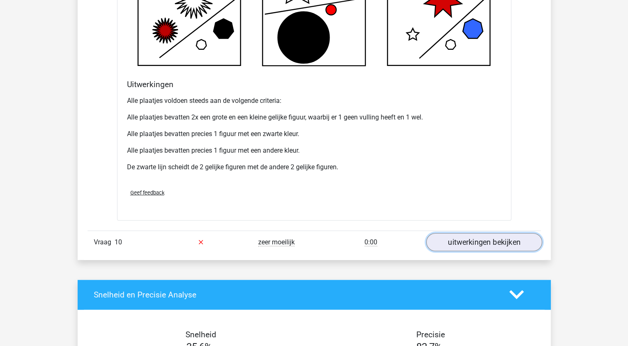
click at [465, 243] on link "uitwerkingen bekijken" at bounding box center [484, 242] width 116 height 18
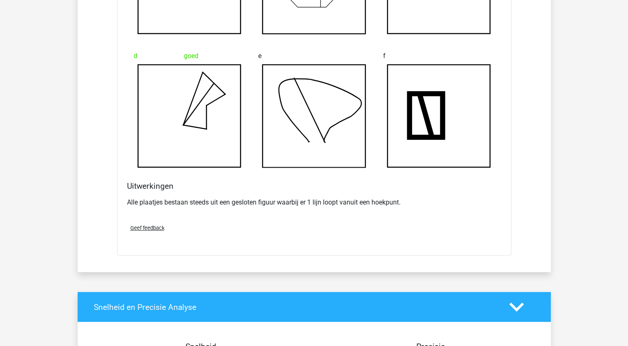
scroll to position [2576, 0]
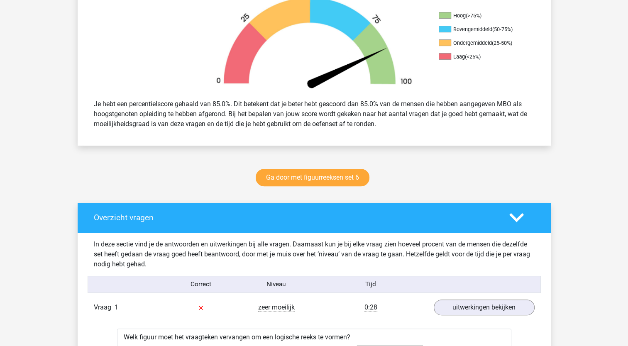
scroll to position [242, 0]
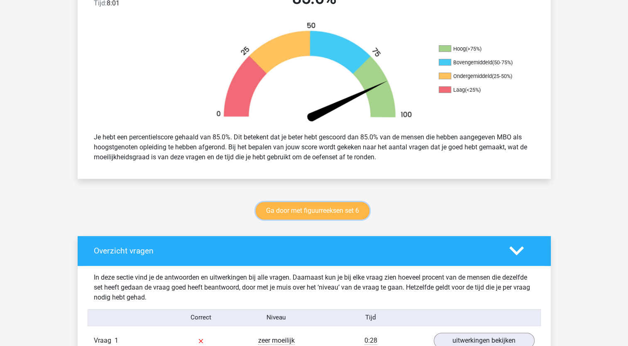
click at [291, 212] on link "Ga door met figuurreeksen set 6" at bounding box center [313, 210] width 114 height 17
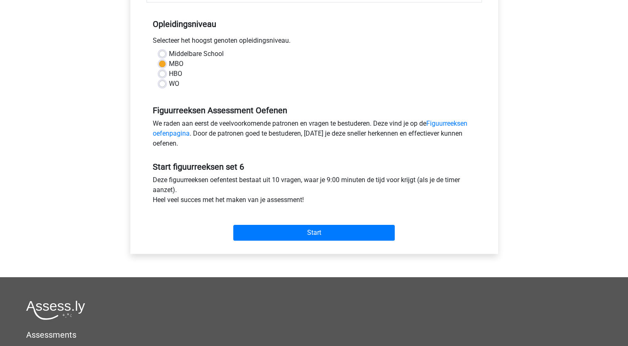
scroll to position [169, 0]
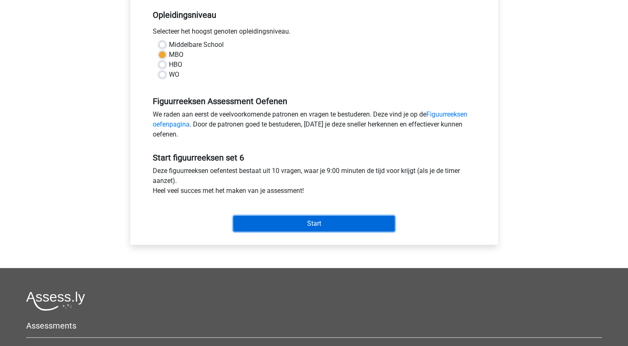
click at [256, 225] on input "Start" at bounding box center [313, 224] width 161 height 16
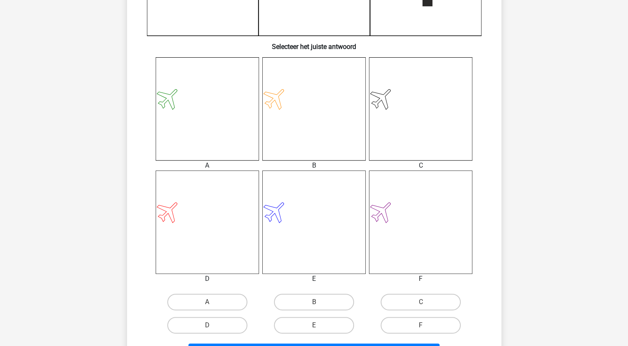
scroll to position [328, 0]
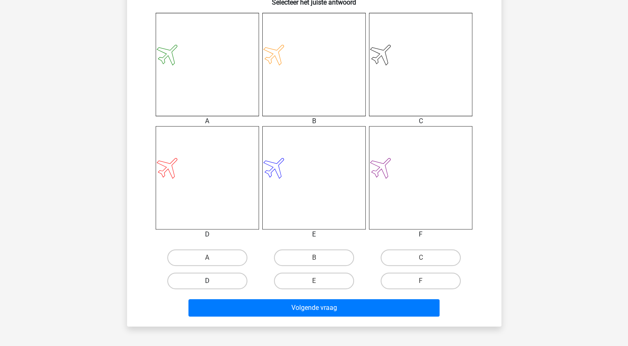
click at [229, 283] on label "D" at bounding box center [207, 281] width 80 height 17
click at [213, 283] on input "D" at bounding box center [209, 283] width 5 height 5
radio input "true"
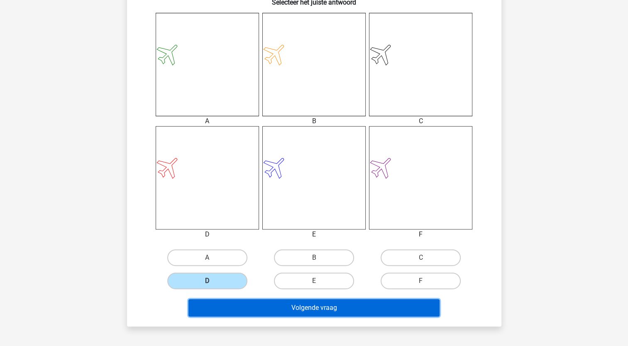
click at [232, 312] on button "Volgende vraag" at bounding box center [313, 307] width 251 height 17
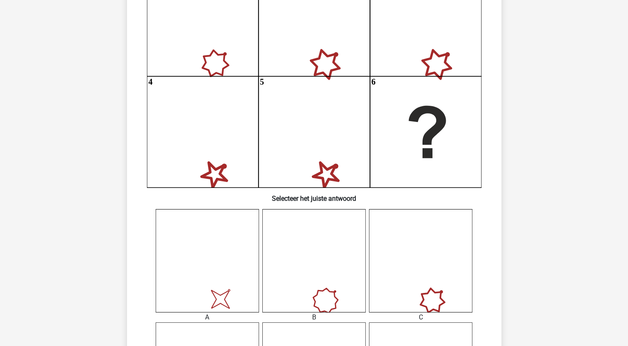
scroll to position [126, 0]
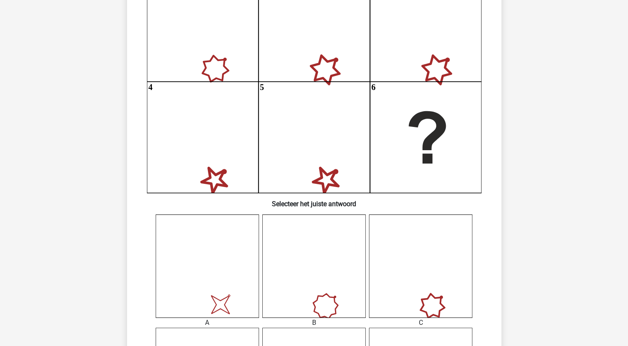
drag, startPoint x: 627, startPoint y: 110, endPoint x: 628, endPoint y: 120, distance: 10.9
click at [628, 120] on html "Natascha [EMAIL_ADDRESS][DOMAIN_NAME] Nederlands English" at bounding box center [314, 321] width 628 height 894
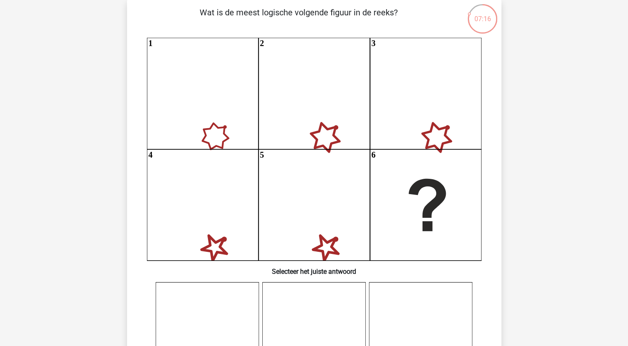
scroll to position [55, 0]
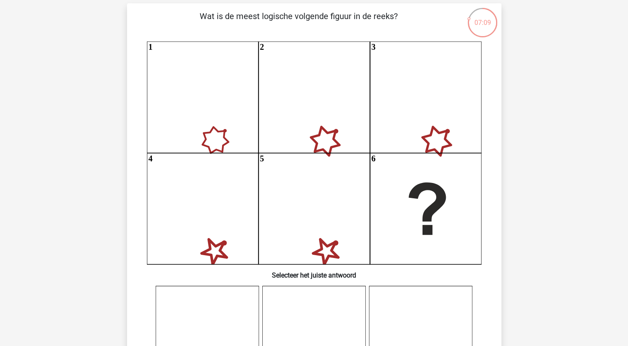
drag, startPoint x: 628, startPoint y: 119, endPoint x: 634, endPoint y: 161, distance: 43.3
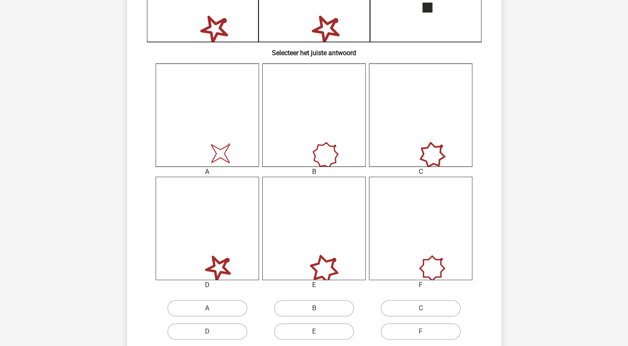
scroll to position [279, 0]
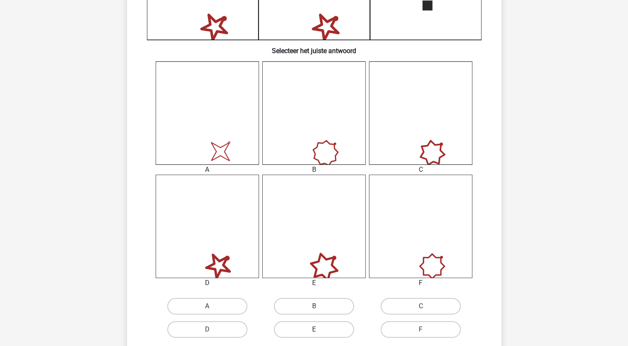
click at [285, 328] on label "E" at bounding box center [314, 329] width 80 height 17
click at [314, 330] on input "E" at bounding box center [316, 332] width 5 height 5
radio input "true"
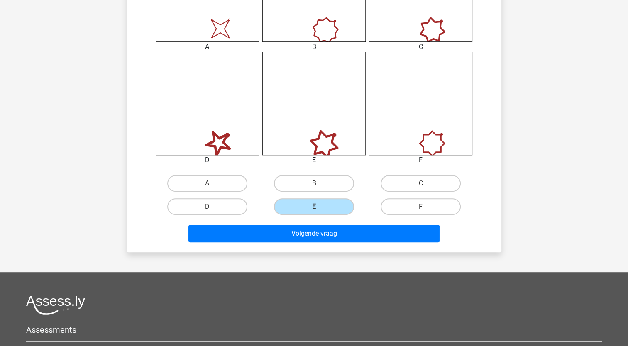
scroll to position [425, 0]
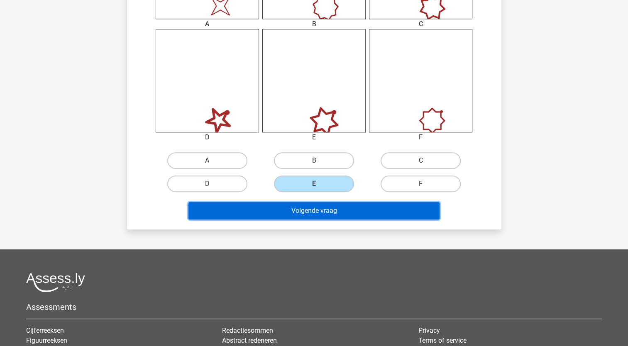
click at [387, 209] on button "Volgende vraag" at bounding box center [313, 210] width 251 height 17
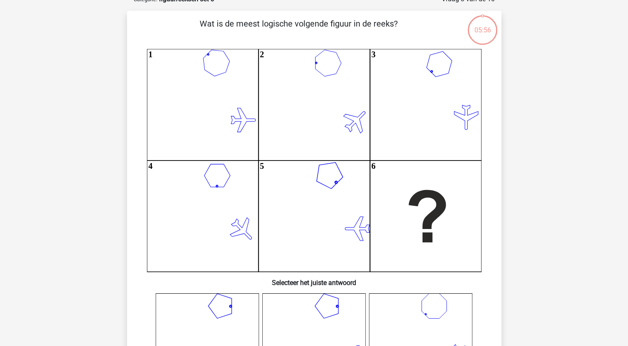
scroll to position [42, 0]
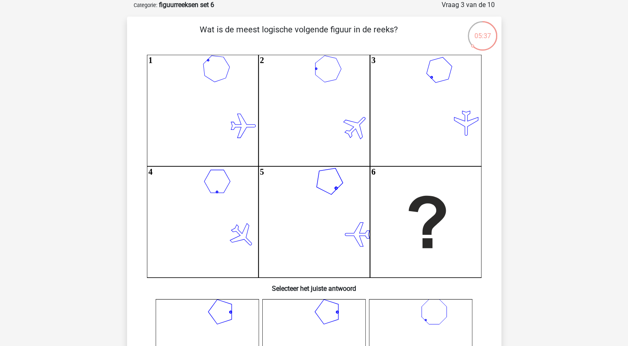
drag, startPoint x: 631, startPoint y: 133, endPoint x: 611, endPoint y: 77, distance: 59.5
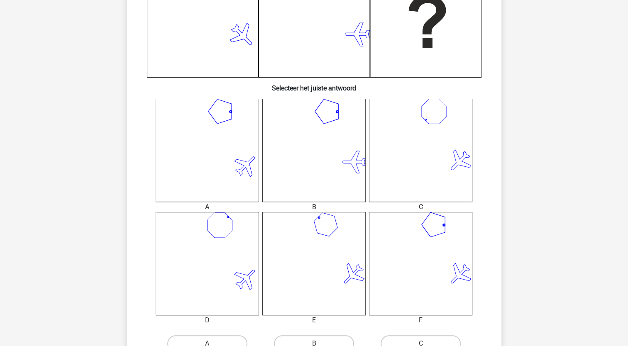
scroll to position [243, 0]
drag, startPoint x: 628, startPoint y: 170, endPoint x: 627, endPoint y: 201, distance: 31.1
click at [627, 201] on div "Natascha nataschafranssen1975@outlook.com Nederlands English" at bounding box center [314, 204] width 628 height 894
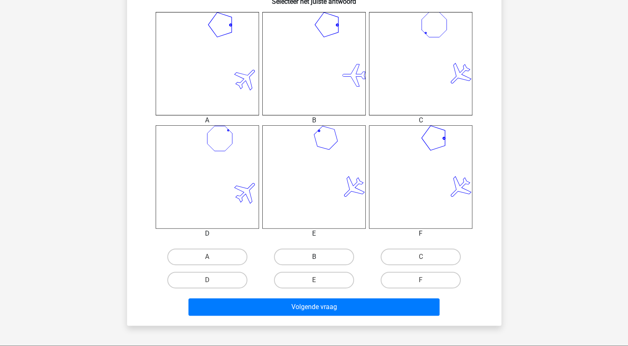
click at [308, 256] on label "B" at bounding box center [314, 257] width 80 height 17
click at [314, 257] on input "B" at bounding box center [316, 259] width 5 height 5
radio input "true"
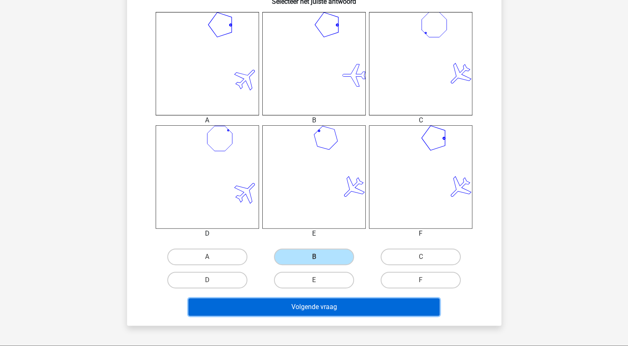
click at [276, 305] on button "Volgende vraag" at bounding box center [313, 306] width 251 height 17
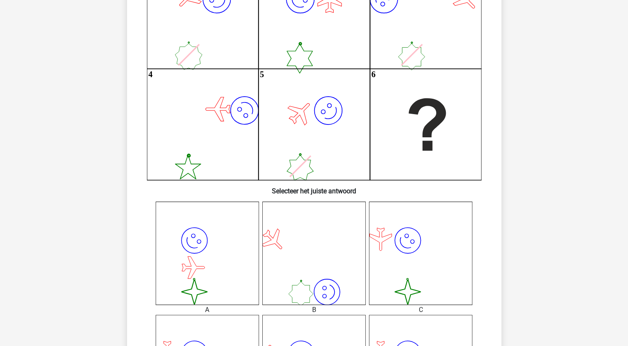
scroll to position [131, 0]
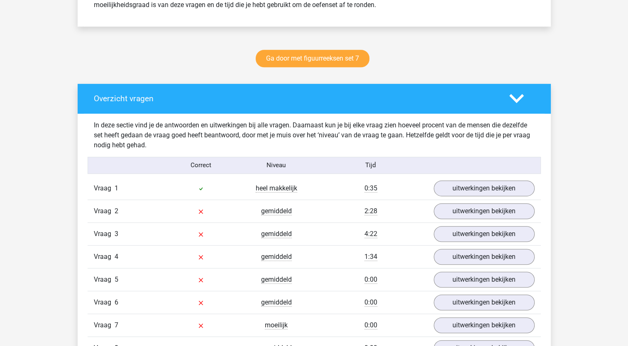
scroll to position [475, 0]
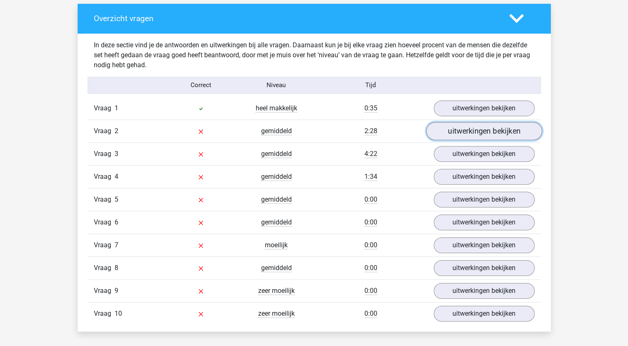
click at [480, 129] on link "uitwerkingen bekijken" at bounding box center [484, 131] width 116 height 18
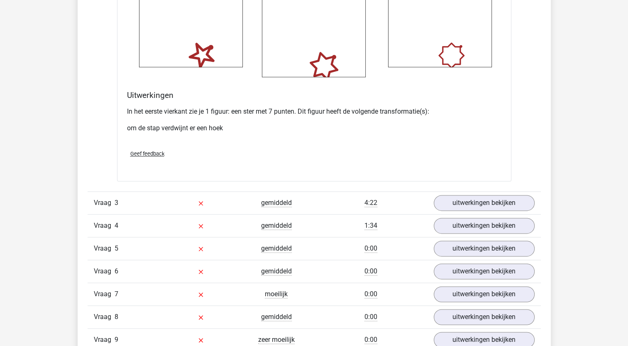
scroll to position [1113, 0]
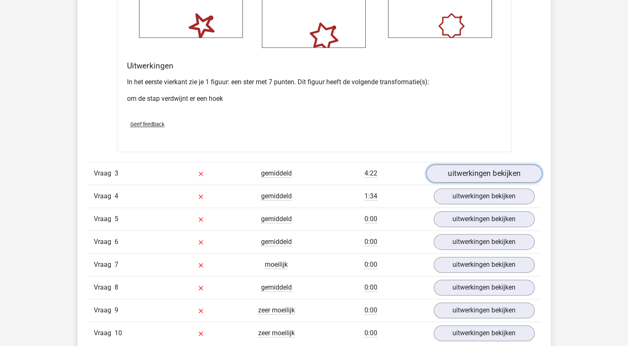
click at [489, 171] on link "uitwerkingen bekijken" at bounding box center [484, 173] width 116 height 18
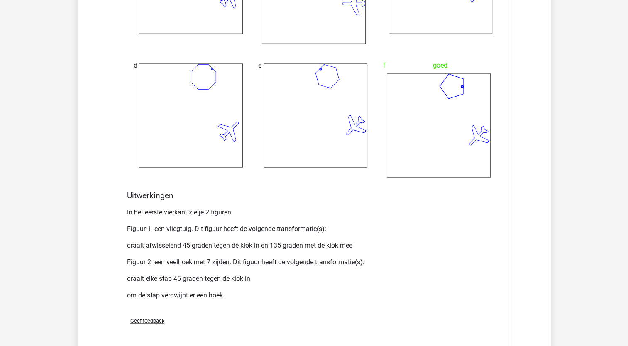
scroll to position [1651, 0]
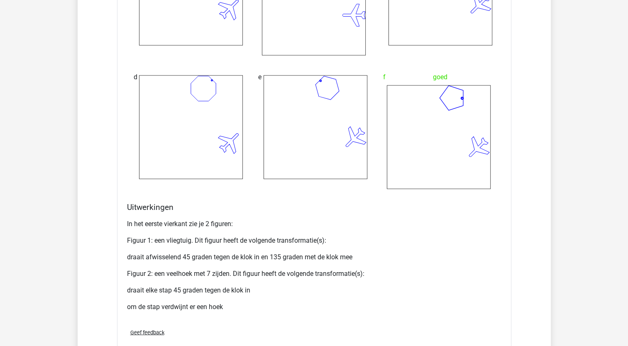
drag, startPoint x: 633, startPoint y: 217, endPoint x: 318, endPoint y: 303, distance: 326.2
click at [318, 303] on p "om de stap verdwijnt er een hoek" at bounding box center [314, 307] width 374 height 10
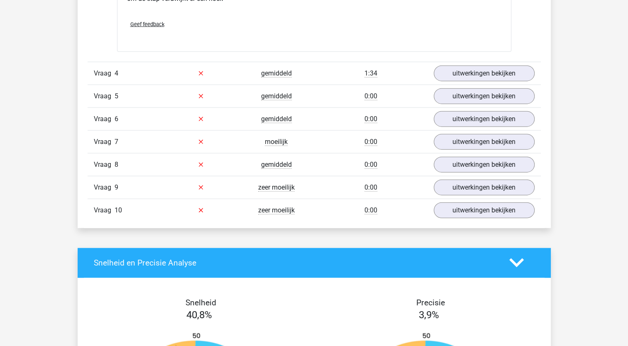
scroll to position [1950, 0]
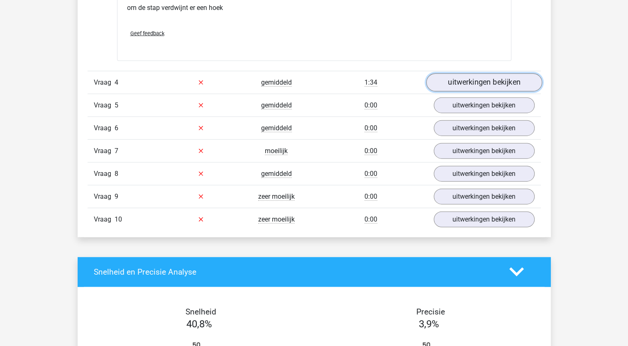
click at [479, 85] on link "uitwerkingen bekijken" at bounding box center [484, 82] width 116 height 18
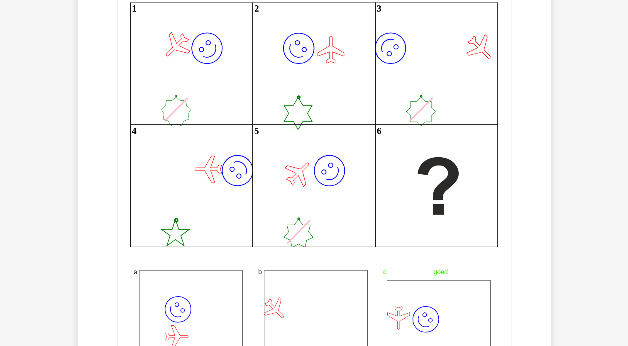
scroll to position [2023, 0]
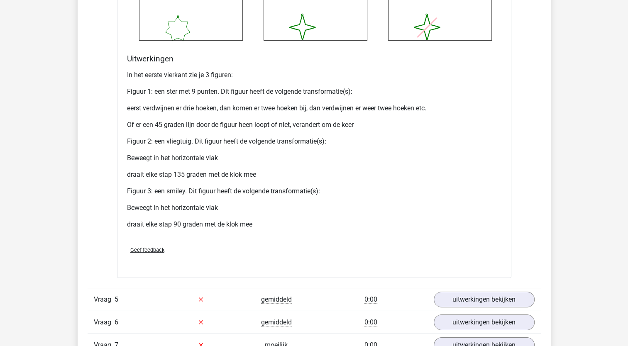
scroll to position [2577, 0]
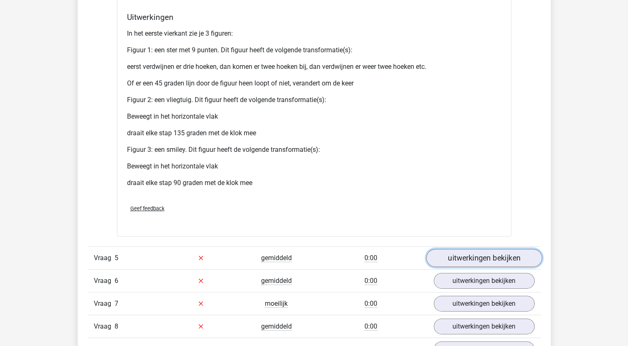
click at [490, 257] on link "uitwerkingen bekijken" at bounding box center [484, 258] width 116 height 18
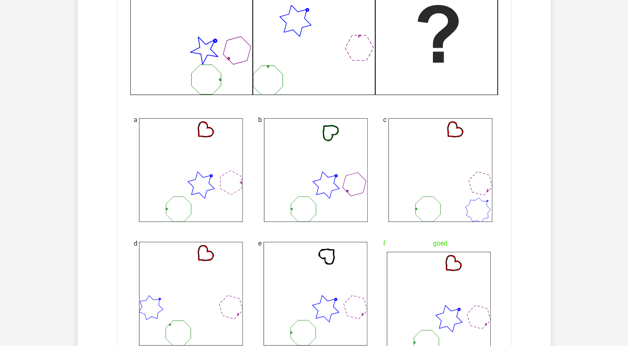
scroll to position [3037, 0]
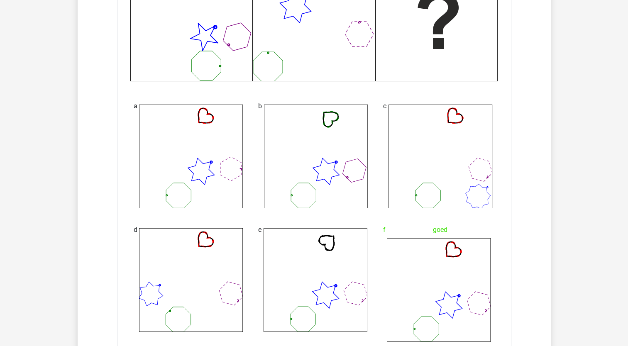
click at [417, 323] on icon at bounding box center [439, 290] width 104 height 104
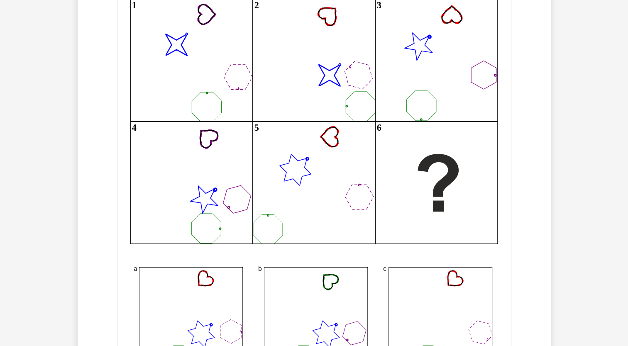
scroll to position [2869, 0]
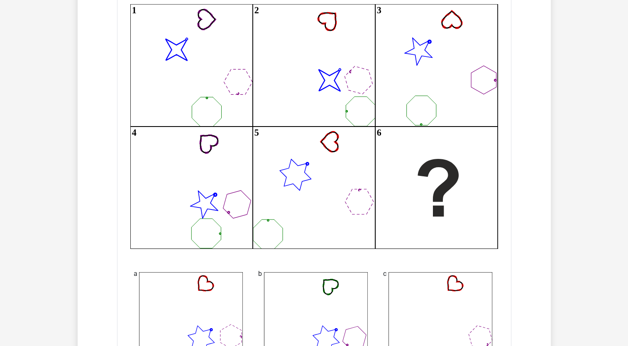
click at [360, 112] on icon "image/svg+xml 1 image/svg+xml 2 3 4 5 6" at bounding box center [314, 126] width 368 height 245
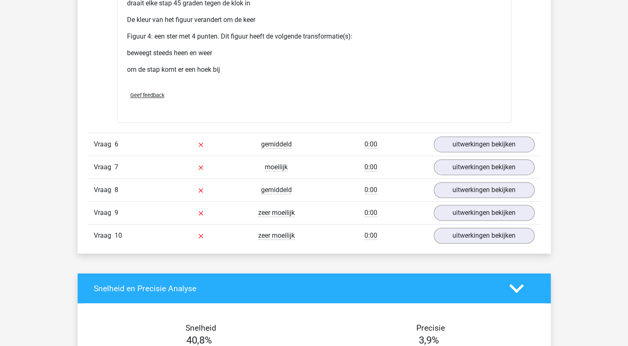
scroll to position [3539, 0]
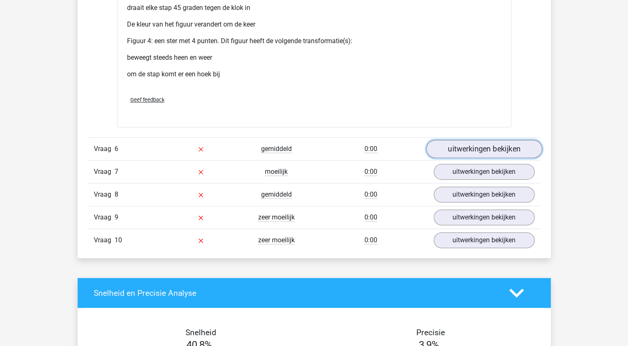
click at [487, 149] on link "uitwerkingen bekijken" at bounding box center [484, 149] width 116 height 18
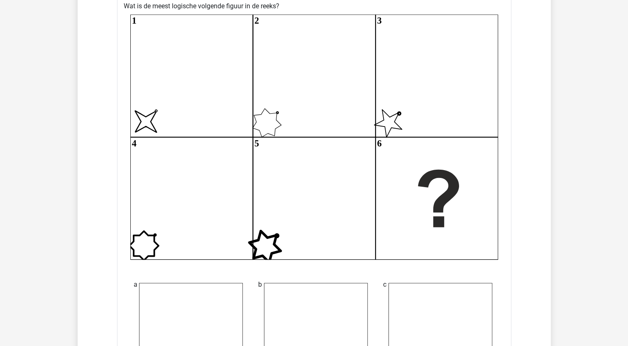
scroll to position [3683, 0]
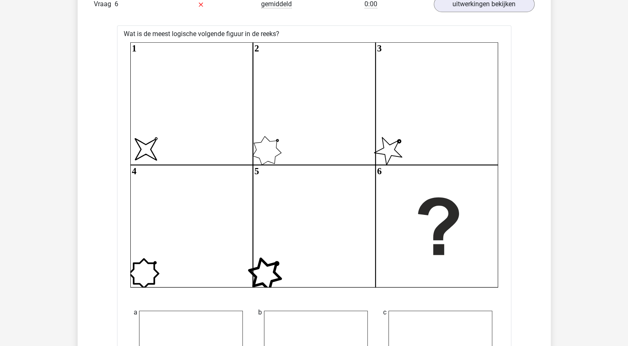
click at [395, 153] on icon "image/svg+xml 1 2 3 4 5 6" at bounding box center [314, 164] width 368 height 245
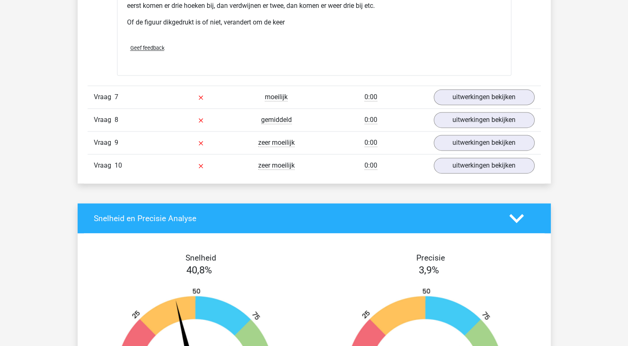
scroll to position [4208, 0]
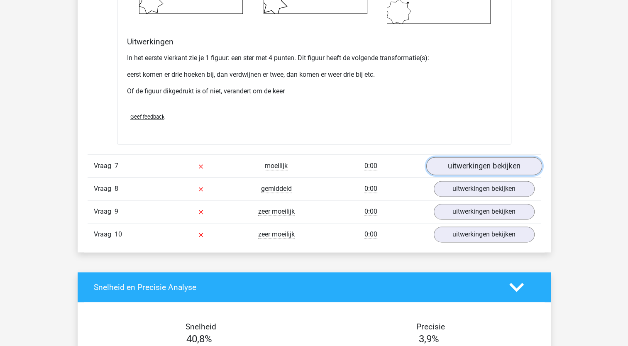
click at [478, 163] on link "uitwerkingen bekijken" at bounding box center [484, 166] width 116 height 18
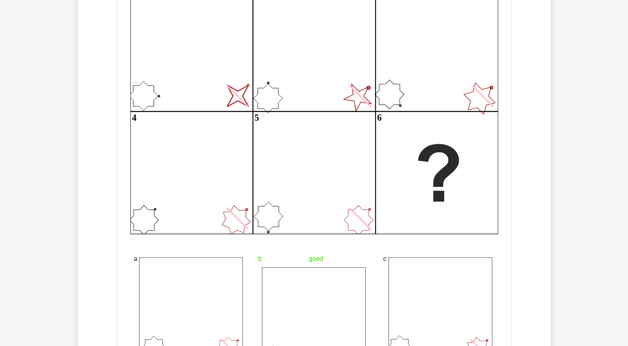
scroll to position [4406, 0]
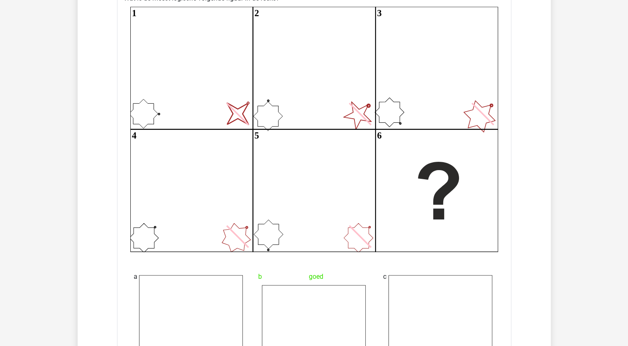
click at [132, 122] on icon "image/svg+xml 1 2 3 4 5 6" at bounding box center [314, 129] width 368 height 245
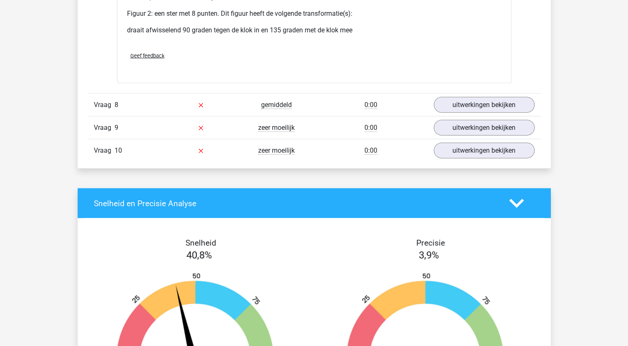
scroll to position [4977, 0]
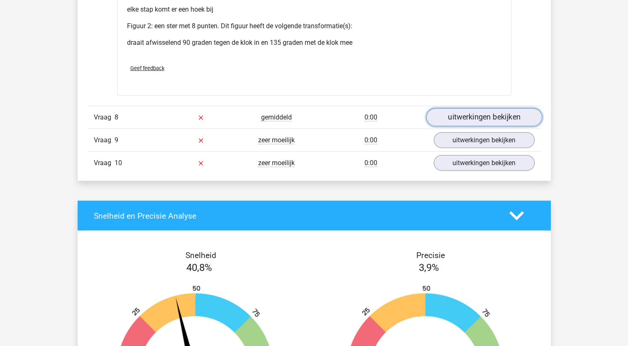
click at [453, 114] on link "uitwerkingen bekijken" at bounding box center [484, 117] width 116 height 18
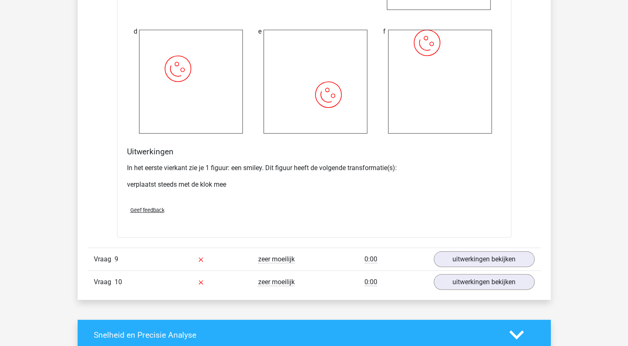
scroll to position [5525, 0]
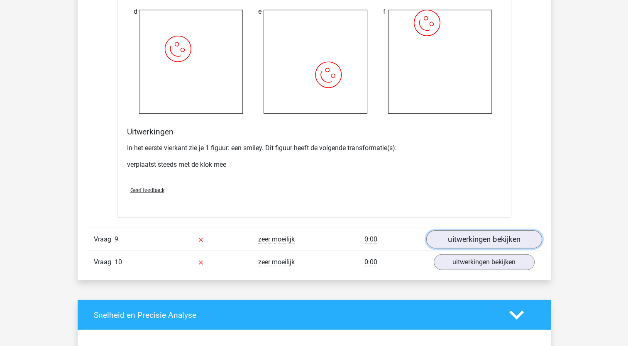
click at [477, 238] on link "uitwerkingen bekijken" at bounding box center [484, 239] width 116 height 18
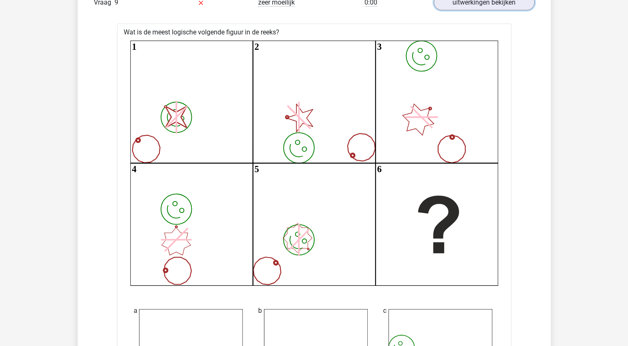
scroll to position [5725, 0]
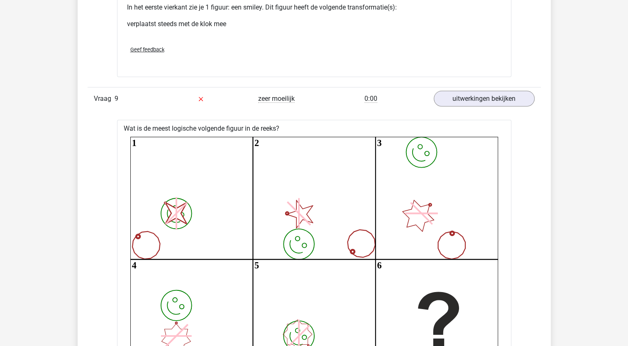
scroll to position [5702, 0]
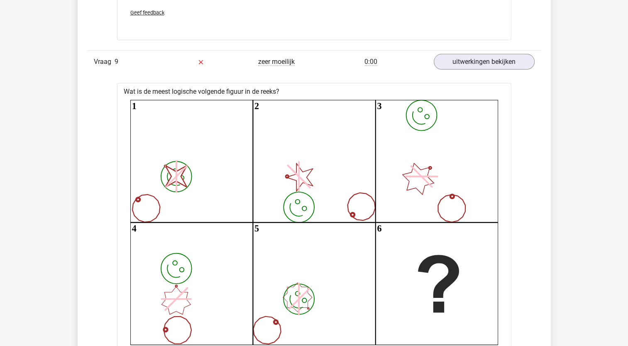
click at [134, 203] on icon "image/svg+xml image/svg+xml 1 image/svg+xml 2 image/svg+xml 3 image/svg+xml 4 i…" at bounding box center [314, 222] width 368 height 245
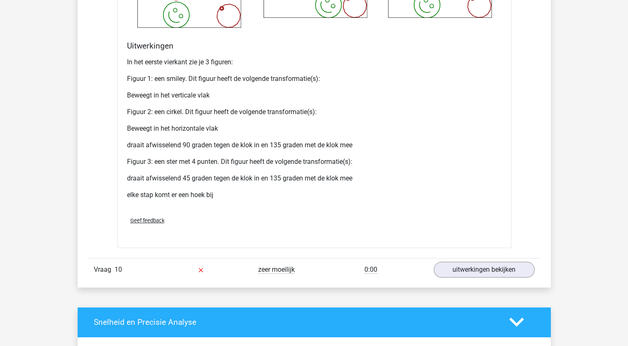
scroll to position [6259, 0]
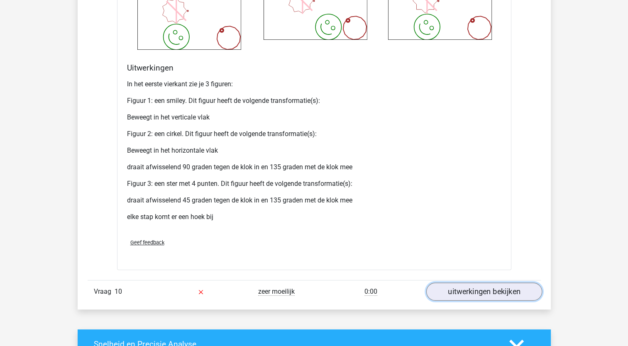
click at [471, 288] on link "uitwerkingen bekijken" at bounding box center [484, 292] width 116 height 18
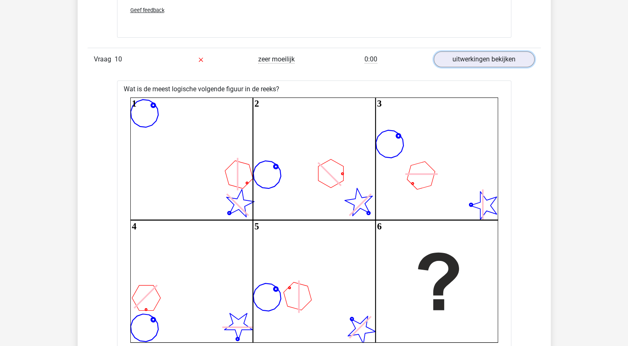
scroll to position [6483, 0]
